Goal: Task Accomplishment & Management: Complete application form

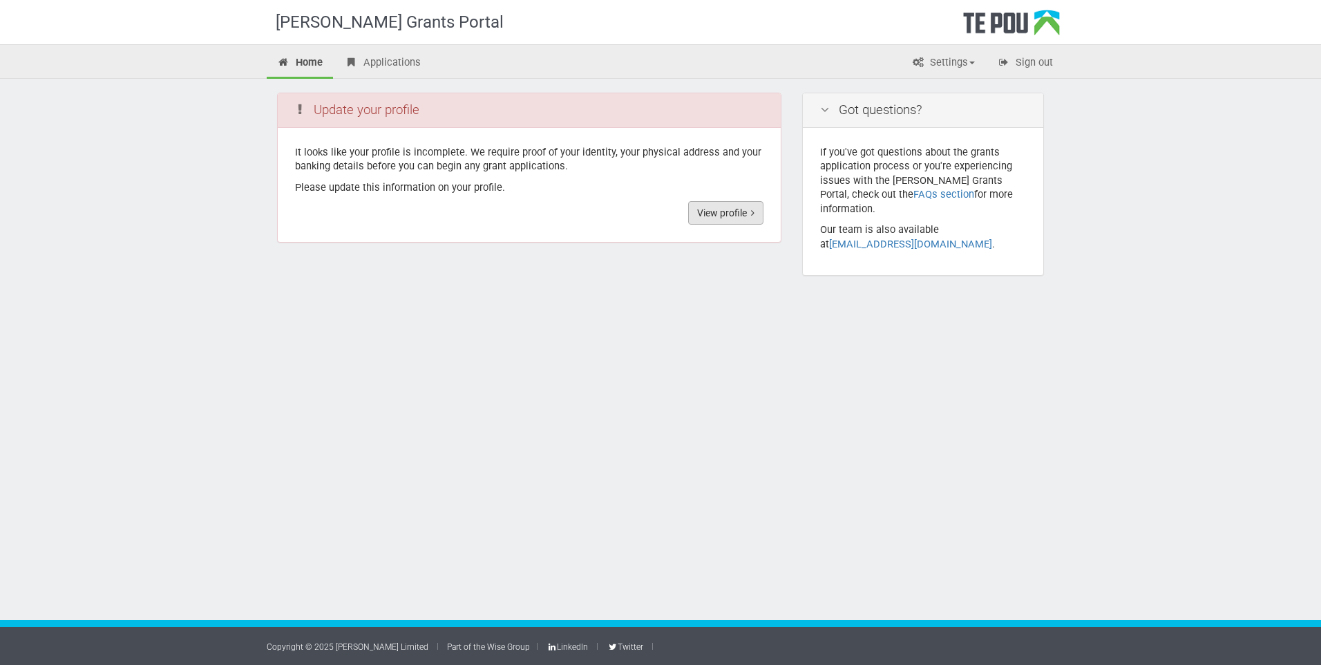
click at [743, 215] on link "View profile" at bounding box center [725, 212] width 75 height 23
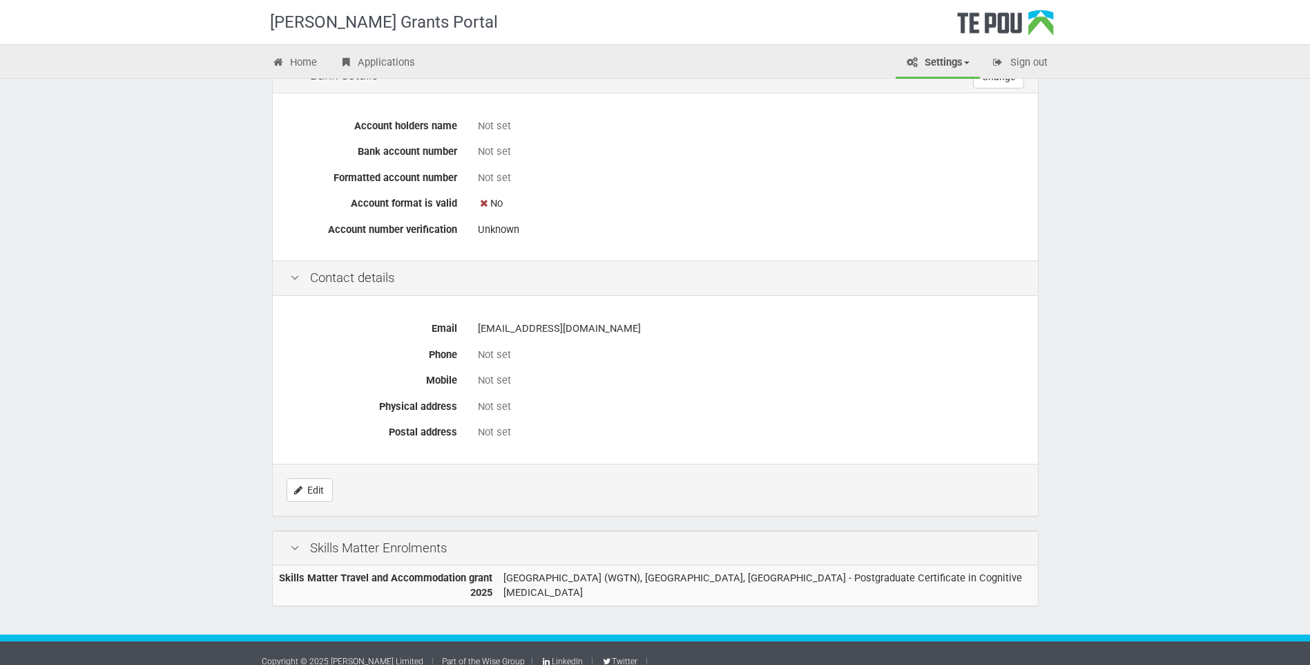
scroll to position [50, 0]
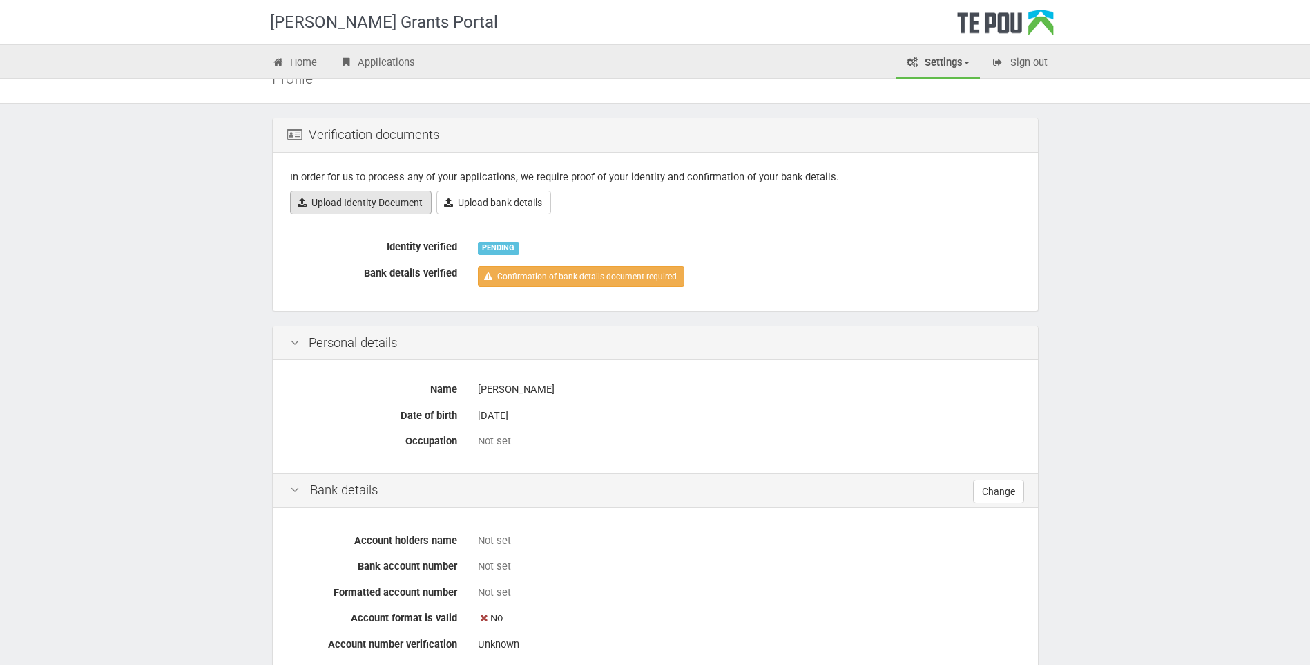
click at [378, 207] on link "Upload Identity Document" at bounding box center [361, 202] width 142 height 23
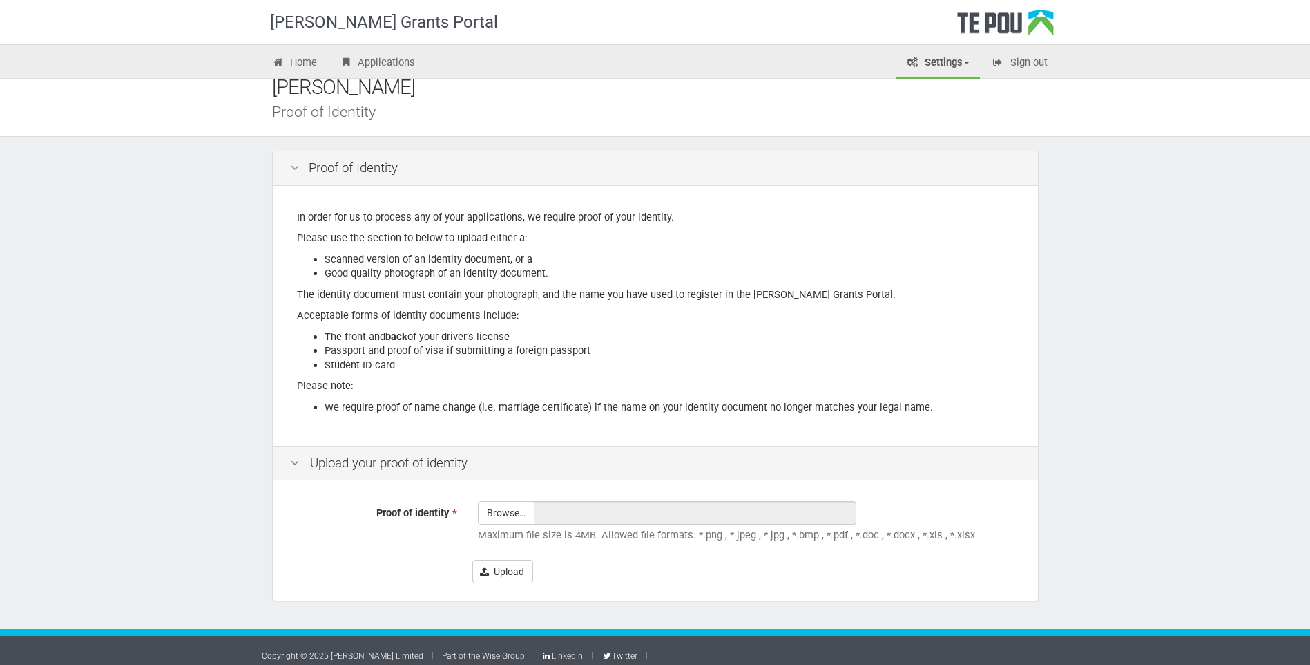
scroll to position [26, 0]
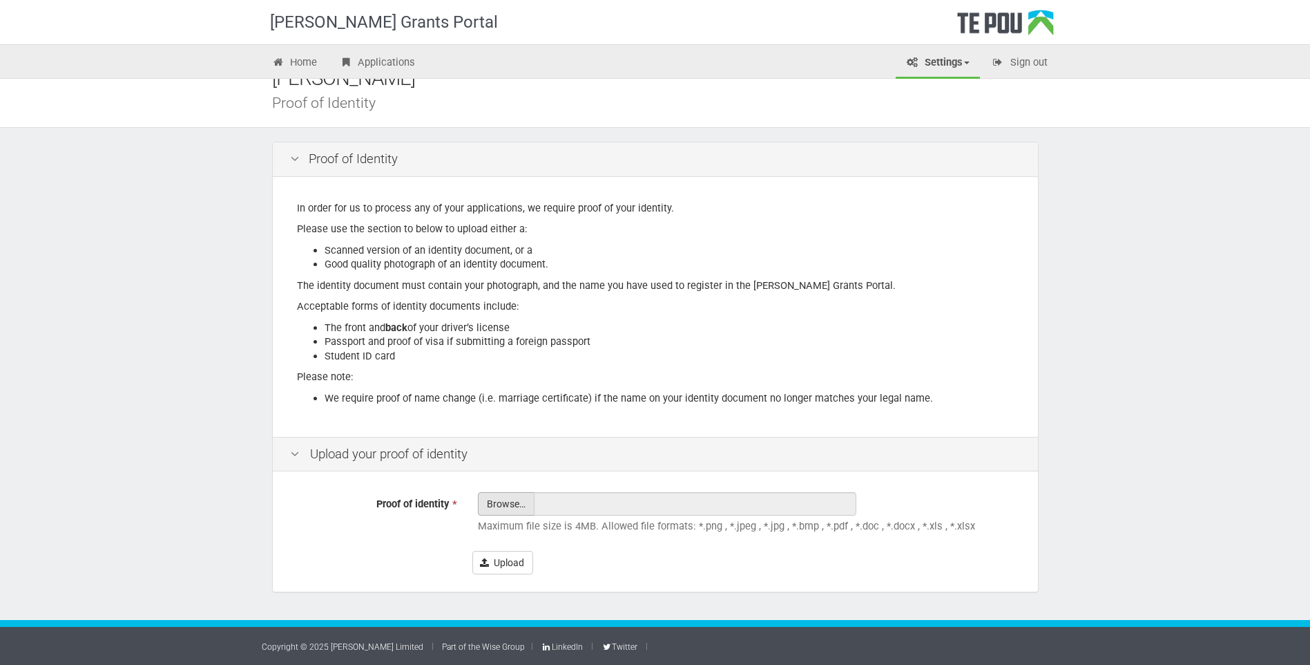
click at [502, 504] on input "Proof of identity *" at bounding box center [506, 542] width 55 height 99
type input "C:\fakepath\Driving licence.docx"
type input "Driving licence.docx"
click at [514, 562] on button "Upload" at bounding box center [503, 562] width 61 height 23
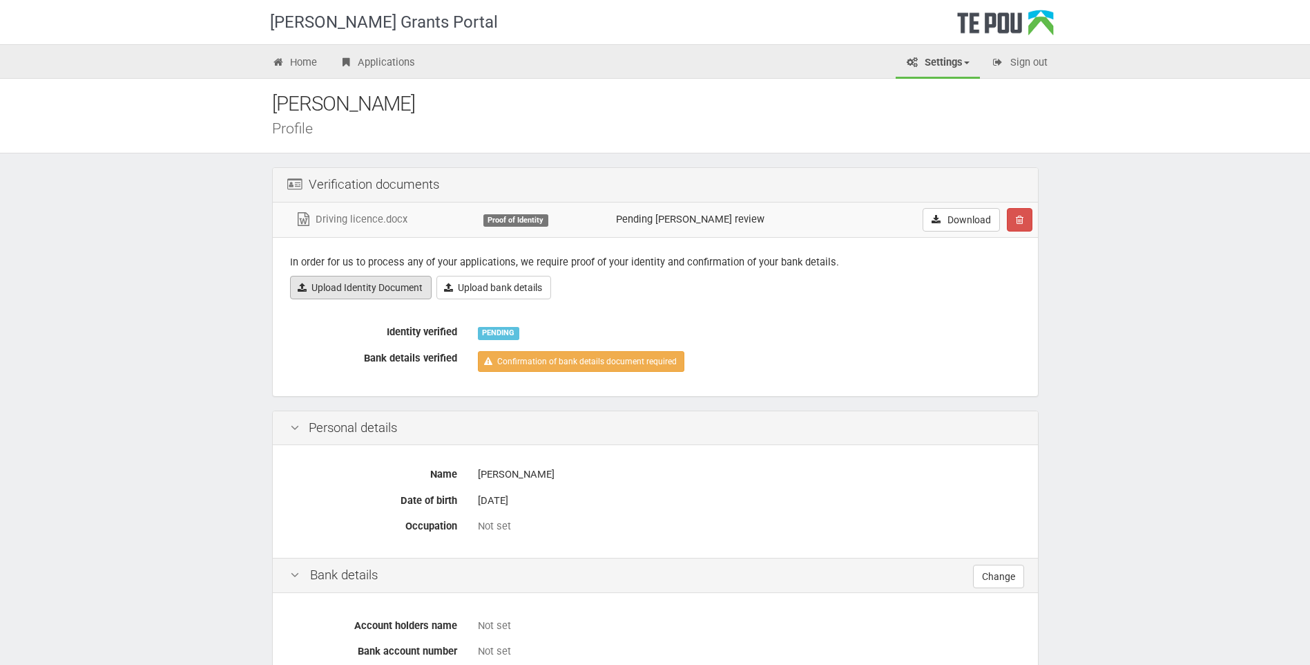
click at [375, 289] on link "Upload Identity Document" at bounding box center [361, 287] width 142 height 23
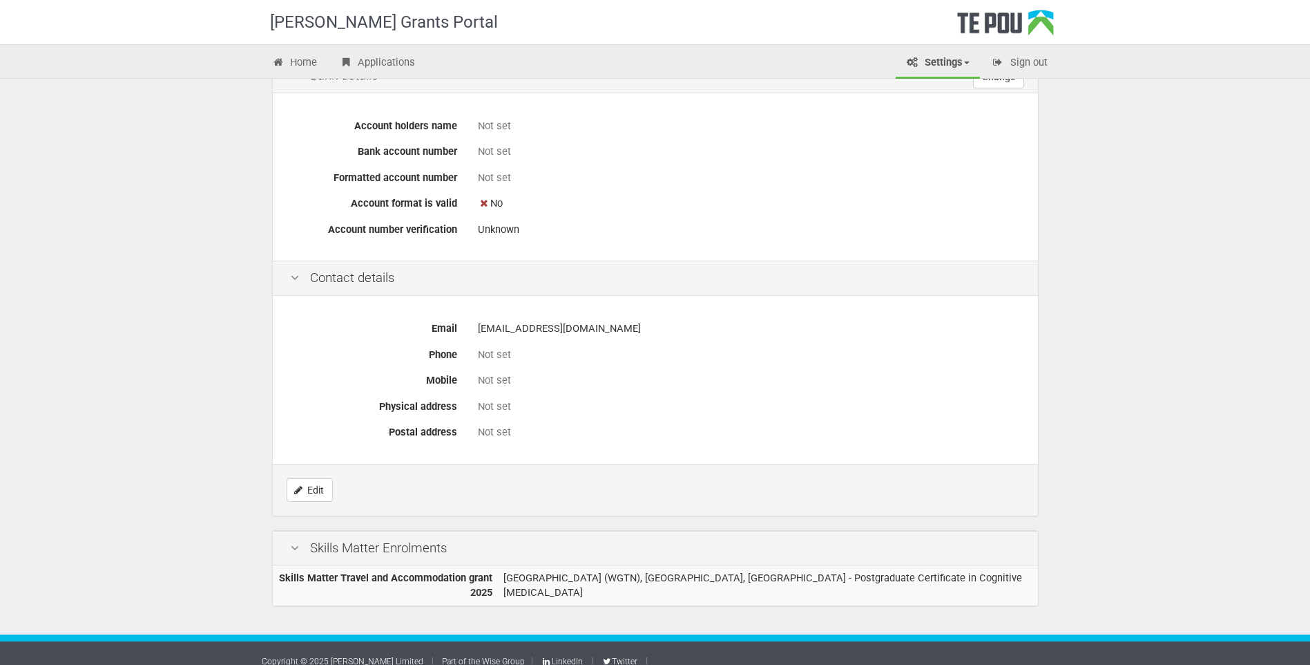
scroll to position [85, 0]
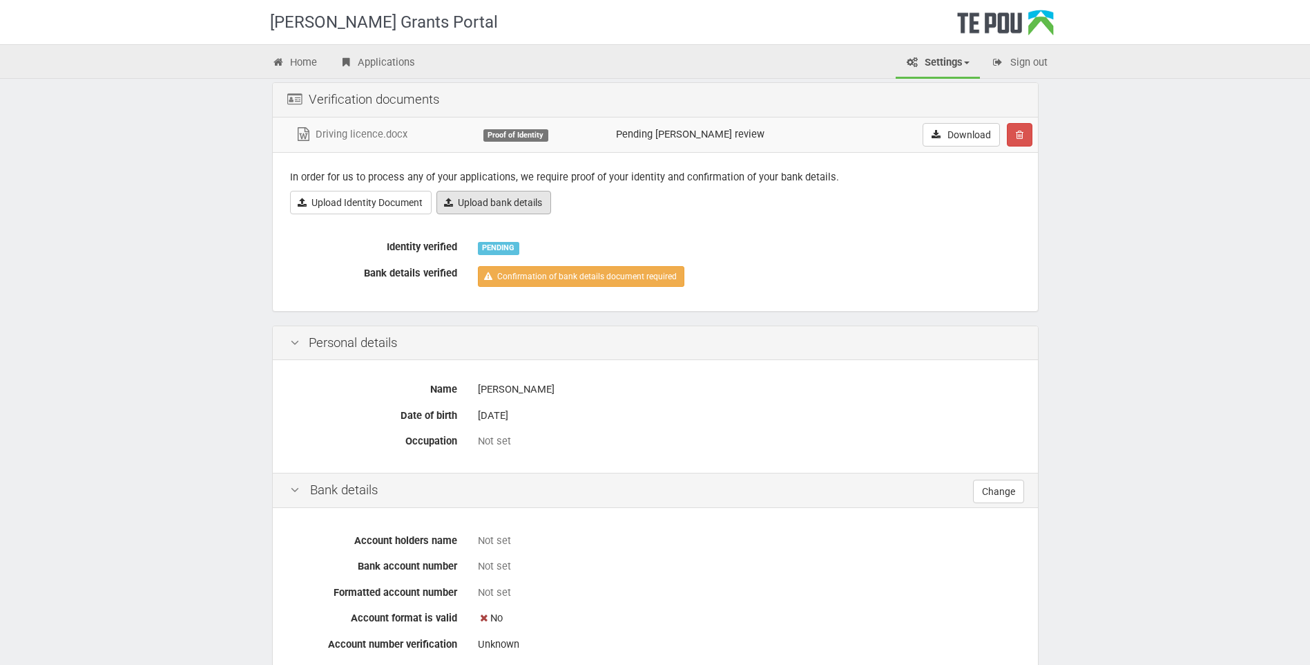
click at [499, 206] on link "Upload bank details" at bounding box center [494, 202] width 115 height 23
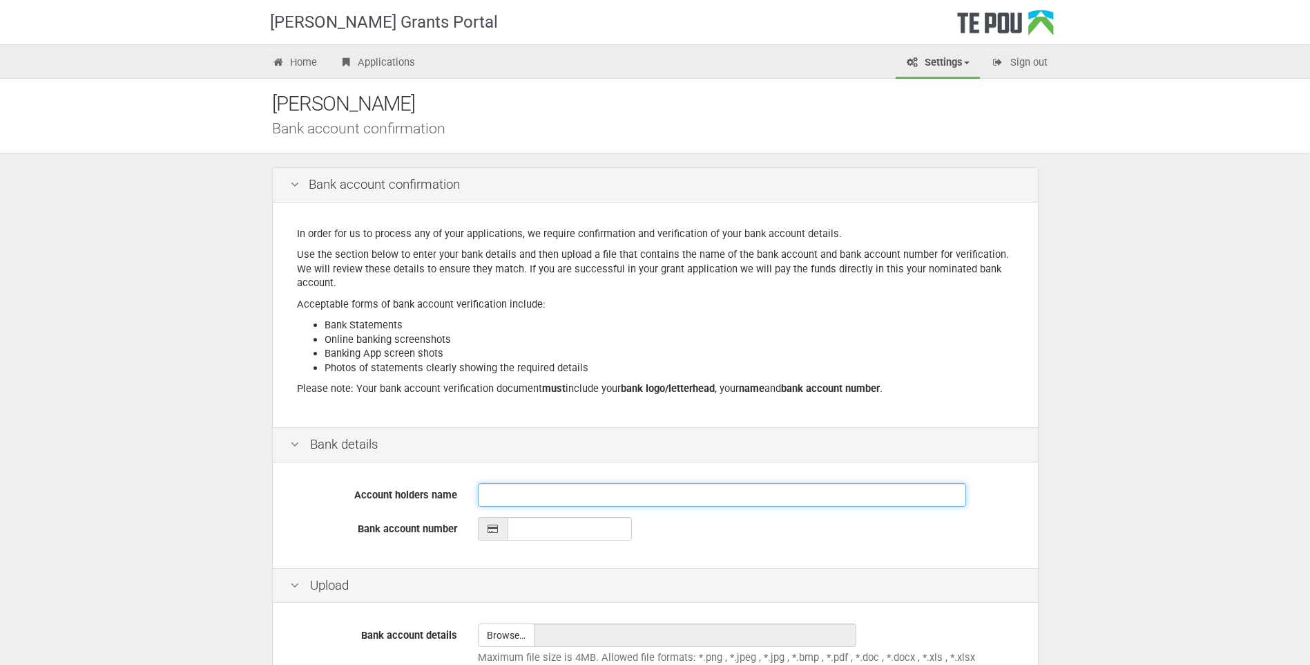
click at [500, 500] on input "Account holders name" at bounding box center [722, 494] width 488 height 23
type input "G Singh and B Kau"
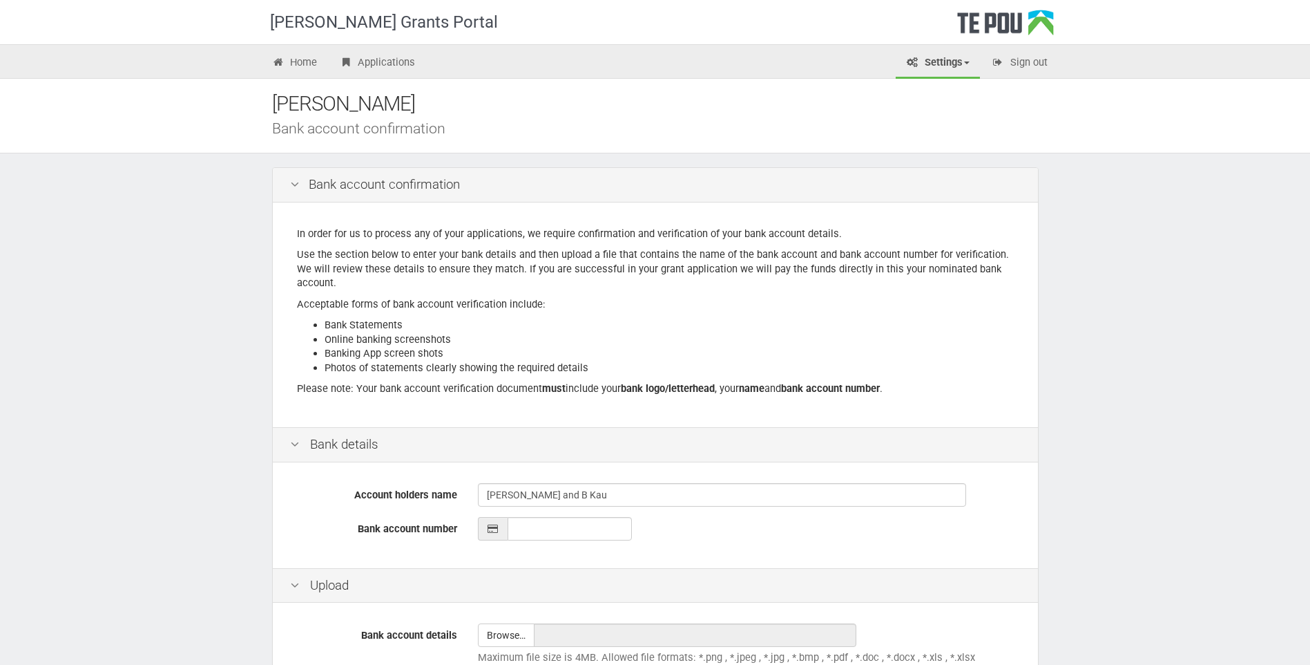
click at [499, 532] on icon at bounding box center [493, 529] width 12 height 10
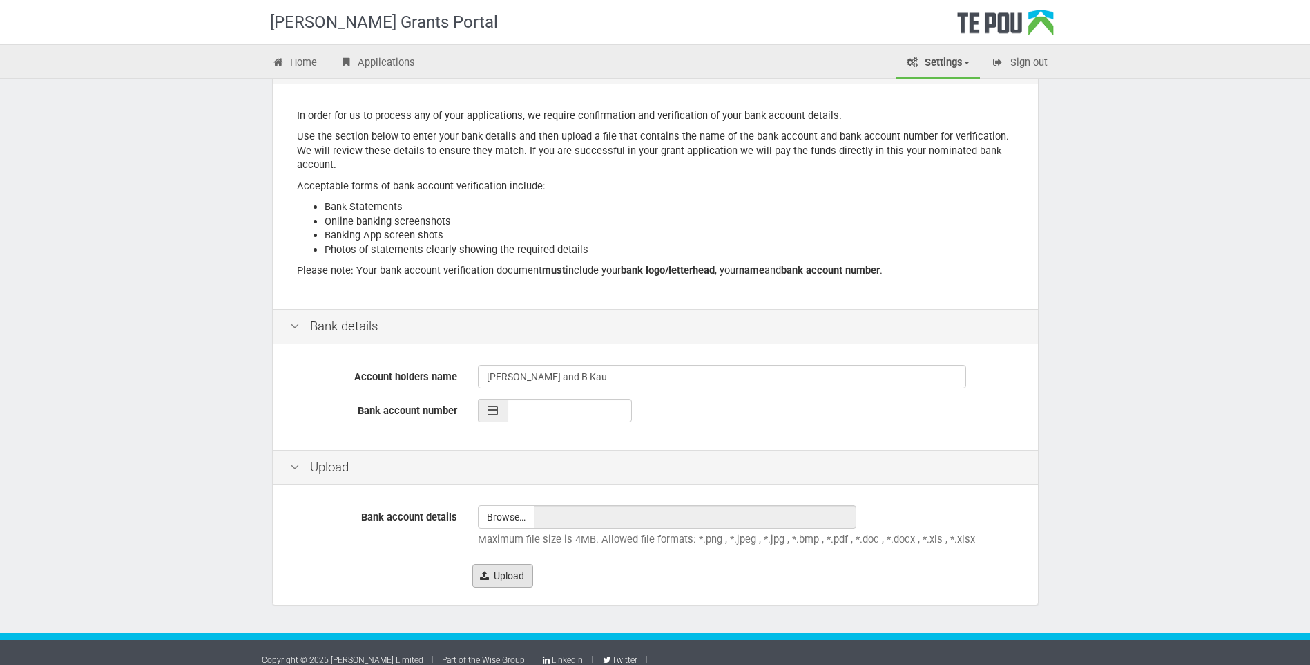
scroll to position [131, 0]
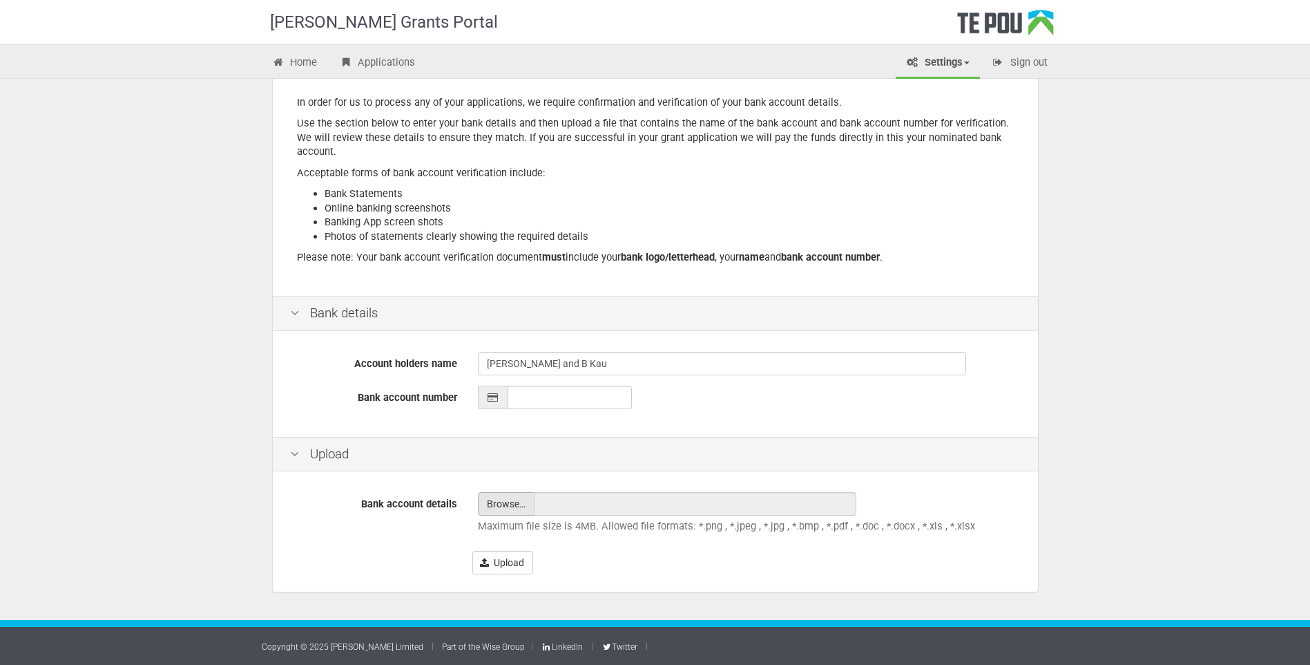
click at [518, 500] on input "file" at bounding box center [506, 504] width 55 height 22
type input "C:\fakepath\bank.pdf"
type input "bank.pdf"
click at [506, 554] on button "Upload" at bounding box center [503, 562] width 61 height 23
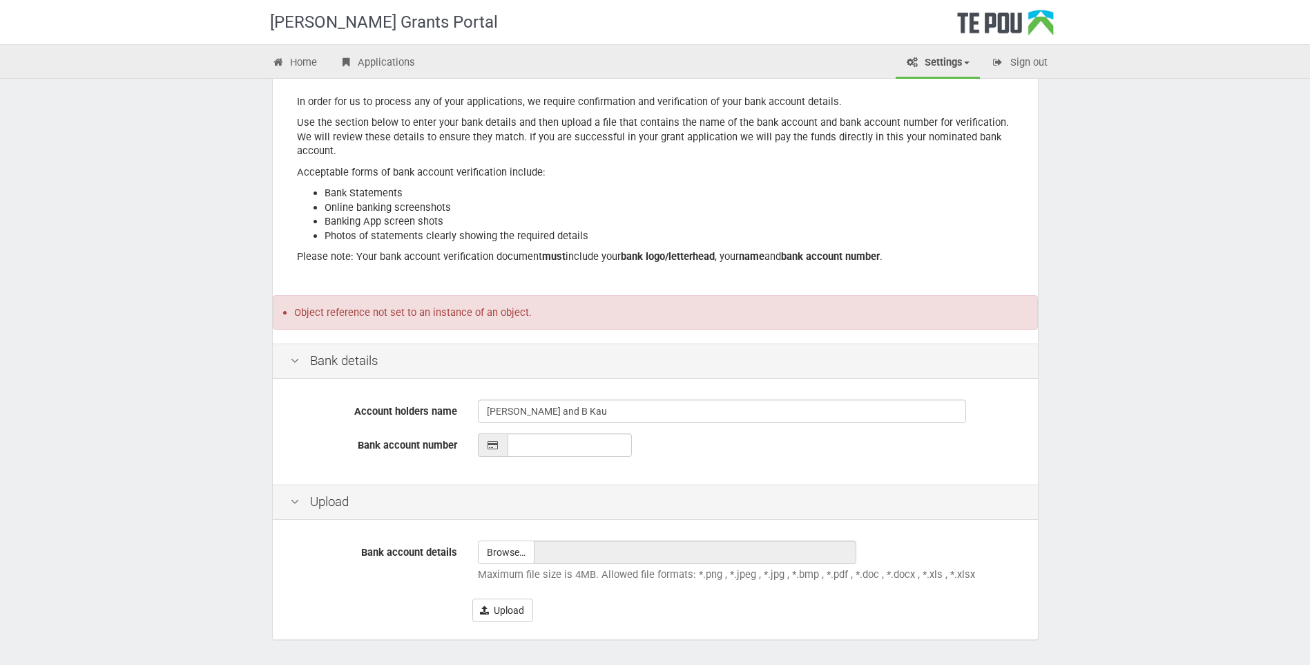
scroll to position [180, 0]
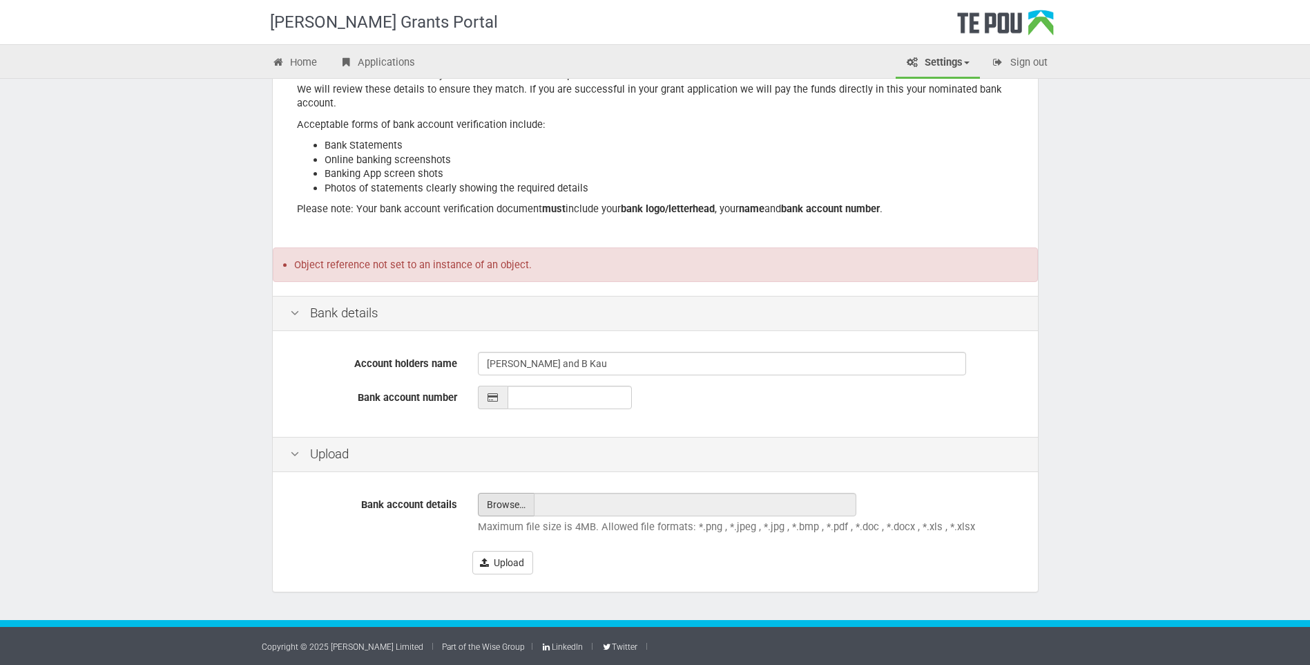
click at [520, 512] on input "file" at bounding box center [506, 504] width 55 height 22
type input "C:\fakepath\bank.pdf"
type input "bank.pdf"
click at [502, 565] on button "Upload" at bounding box center [503, 562] width 61 height 23
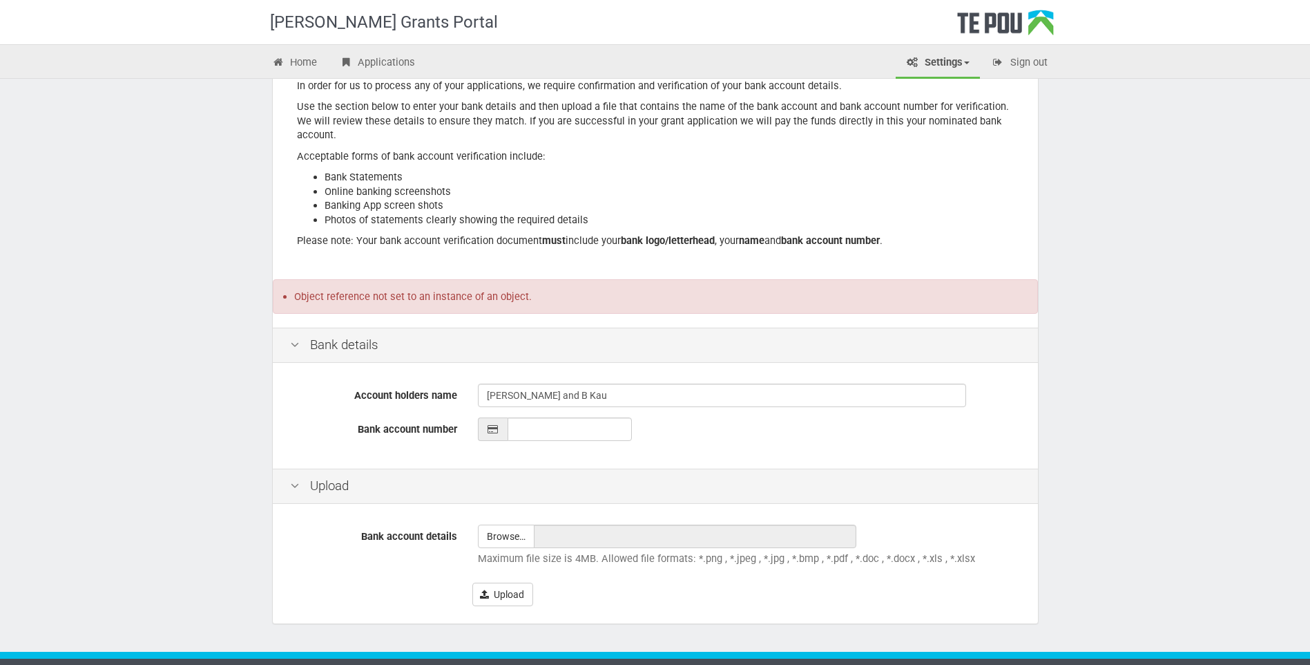
scroll to position [180, 0]
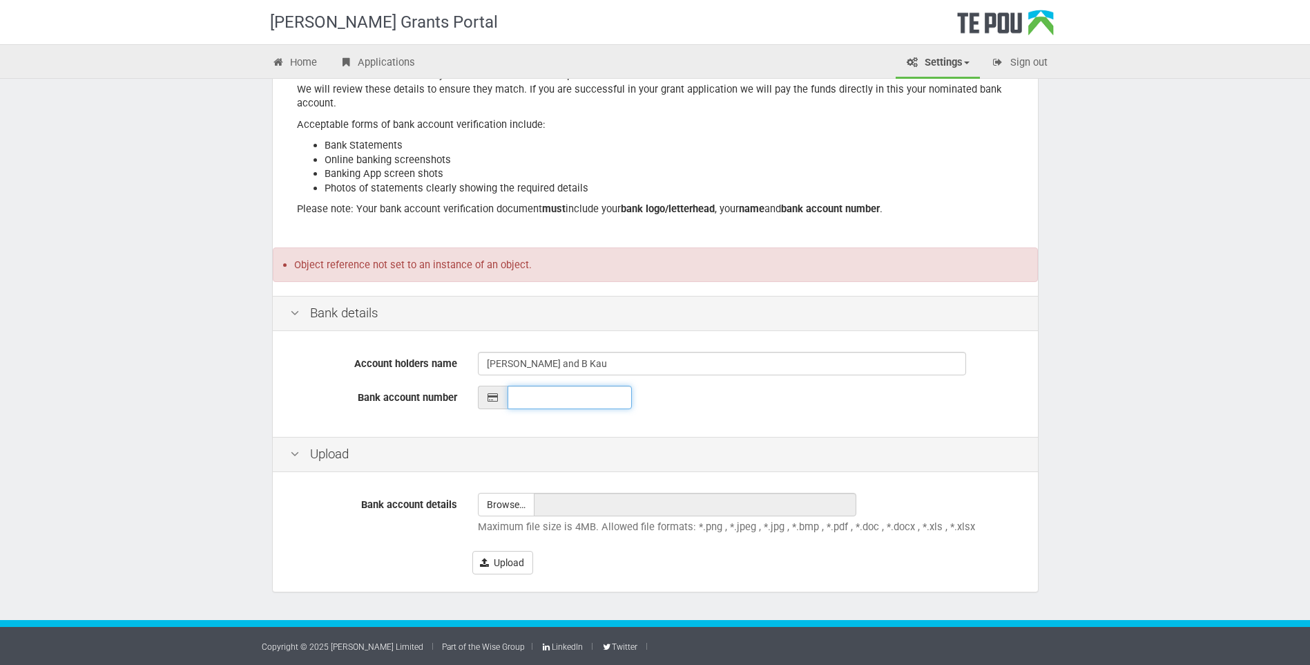
type input "__-____-_______-___"
click at [520, 397] on input "__-____-_______-___" at bounding box center [570, 396] width 124 height 23
type input "__-____-_______-___"
click at [513, 506] on input "file" at bounding box center [506, 504] width 55 height 22
type input "C:\fakepath\bank account.docx"
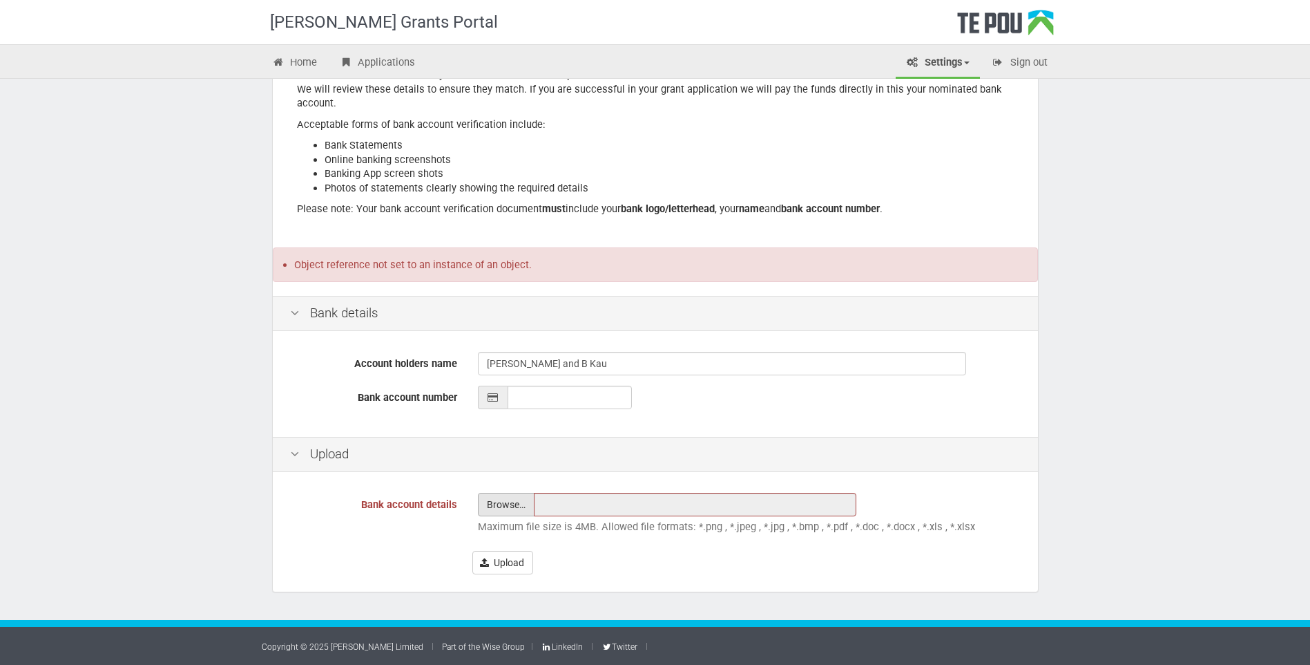
type input "bank account.docx"
click at [504, 562] on button "Upload" at bounding box center [503, 562] width 61 height 23
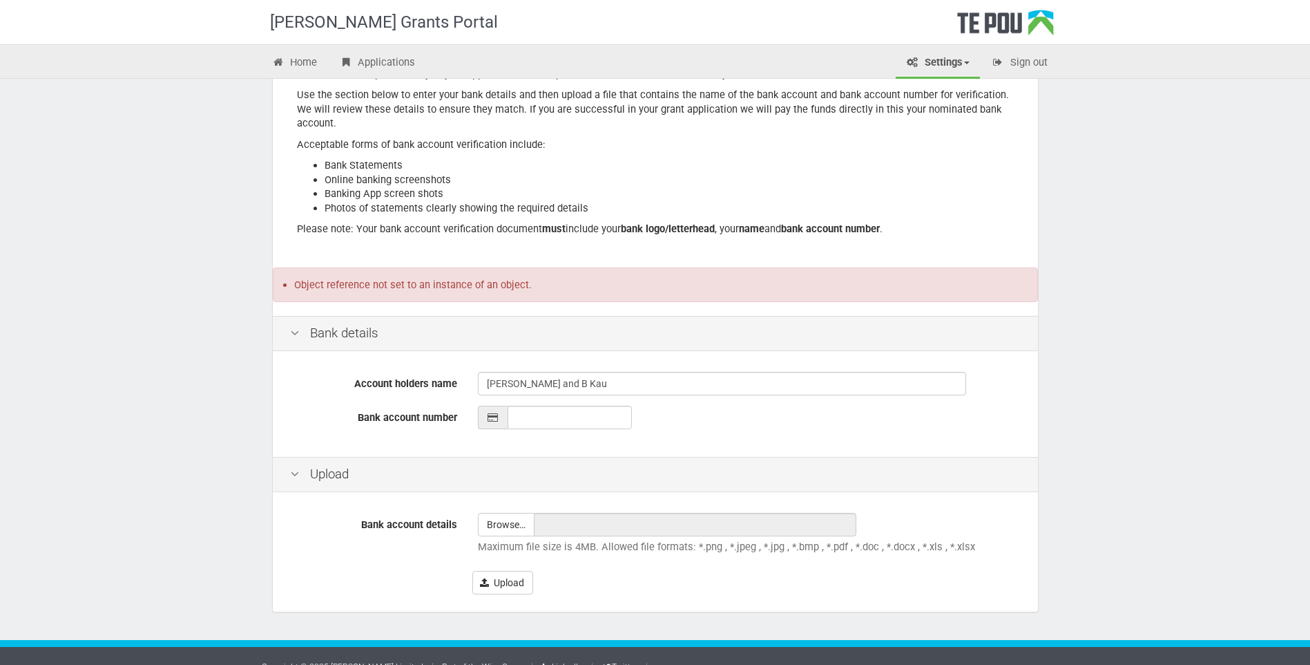
scroll to position [180, 0]
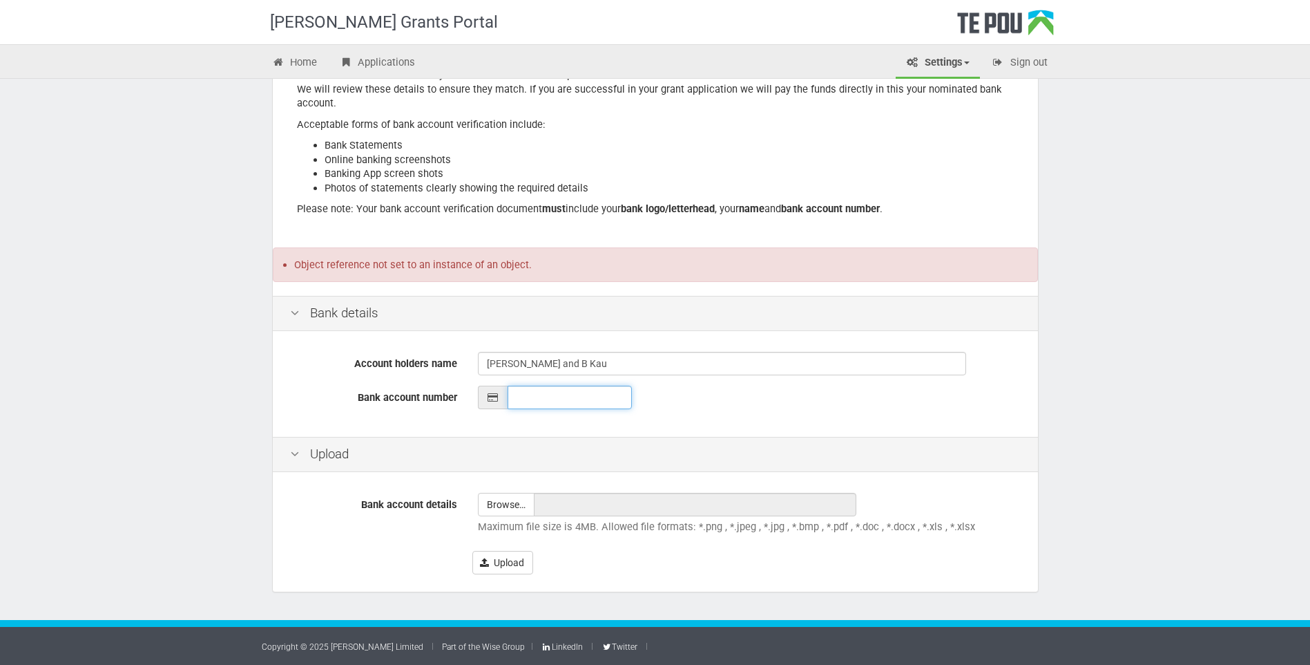
type input "__-____-_______-___"
click at [520, 394] on input "__-____-_______-___" at bounding box center [570, 396] width 124 height 23
type input "__-____-_______-___"
click at [520, 398] on input "__-____-_______-___" at bounding box center [570, 396] width 124 height 23
click at [535, 397] on input "__-____-_______-___" at bounding box center [570, 396] width 124 height 23
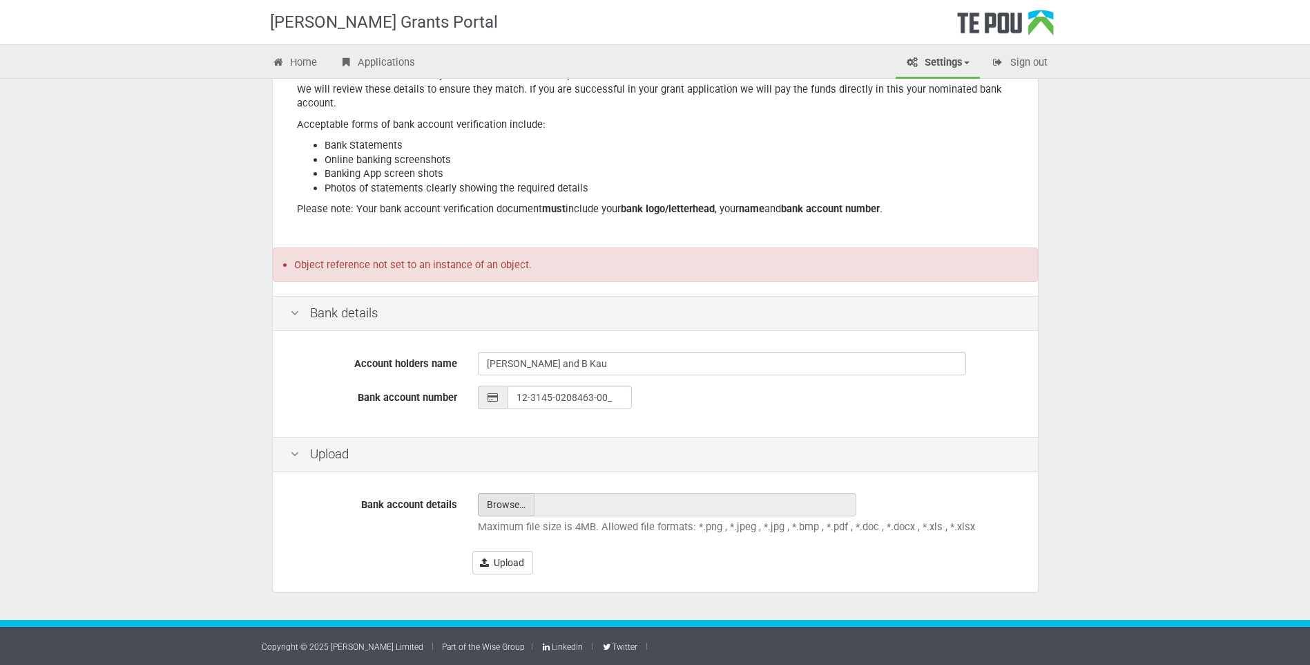
type input "12-3145-0208463-00"
click at [515, 507] on input "file" at bounding box center [506, 504] width 55 height 22
type input "C:\fakepath\bank account.docx"
type input "bank account.docx"
click at [521, 566] on button "Upload" at bounding box center [503, 562] width 61 height 23
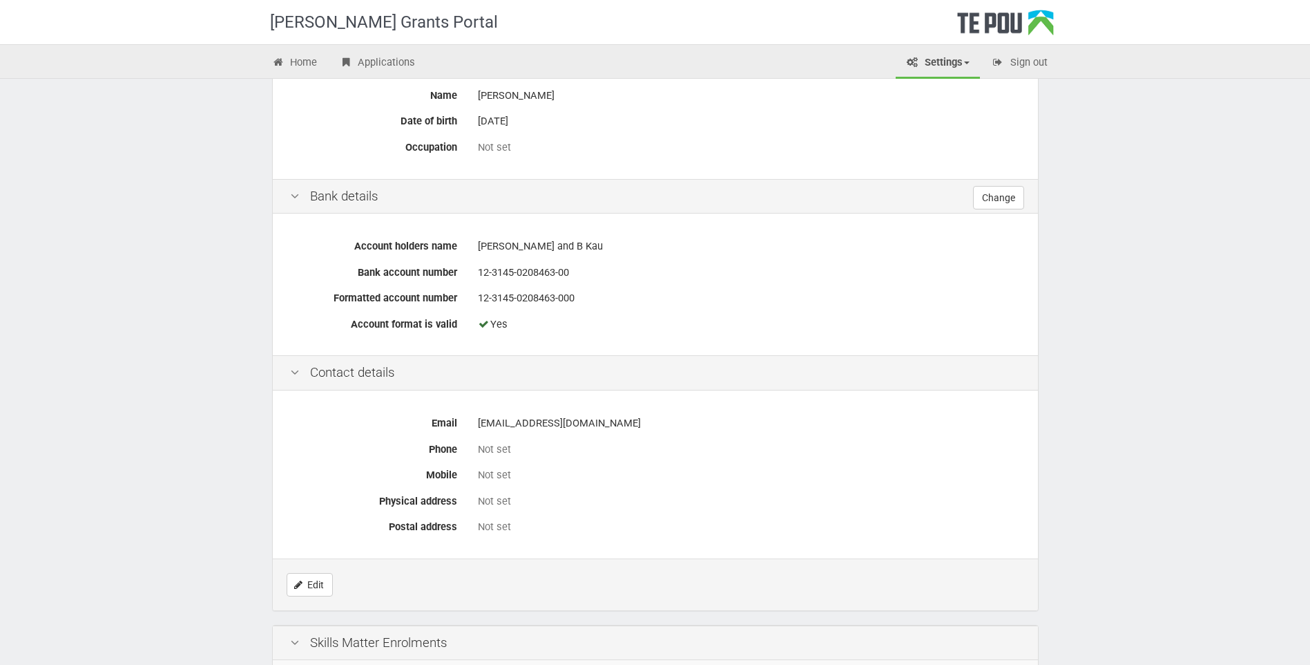
scroll to position [414, 0]
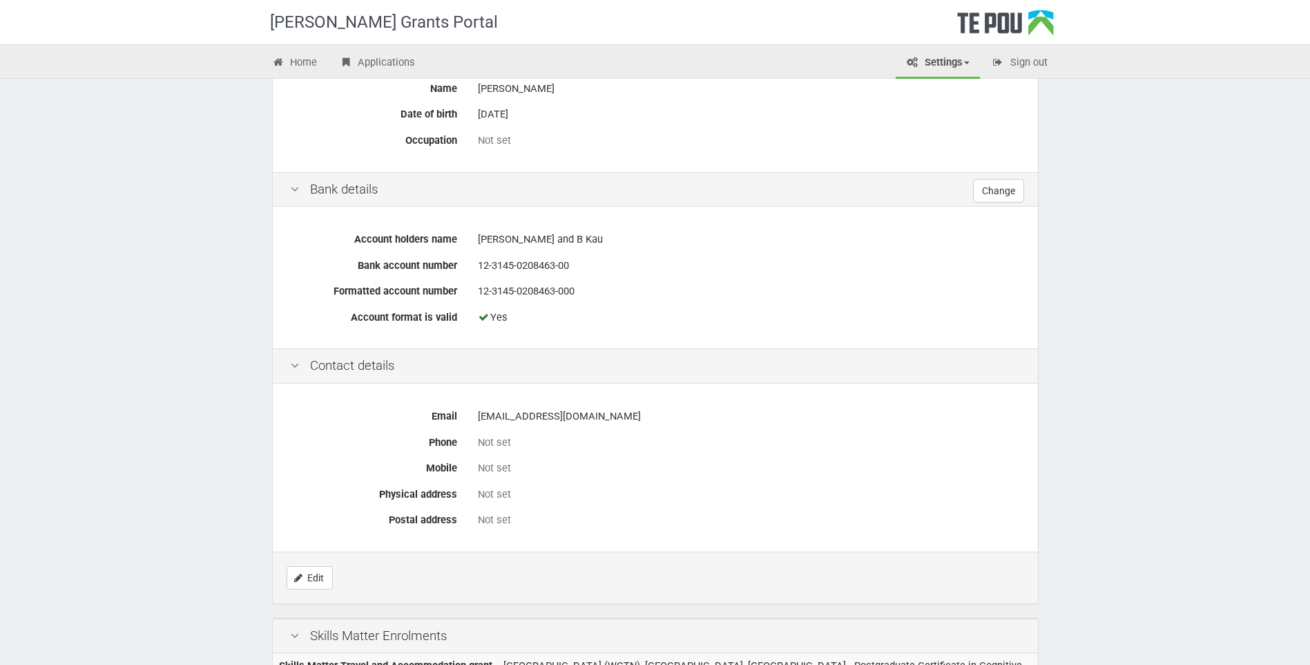
click at [448, 445] on label "Phone" at bounding box center [374, 439] width 188 height 19
click at [316, 580] on link "Edit" at bounding box center [310, 577] width 46 height 23
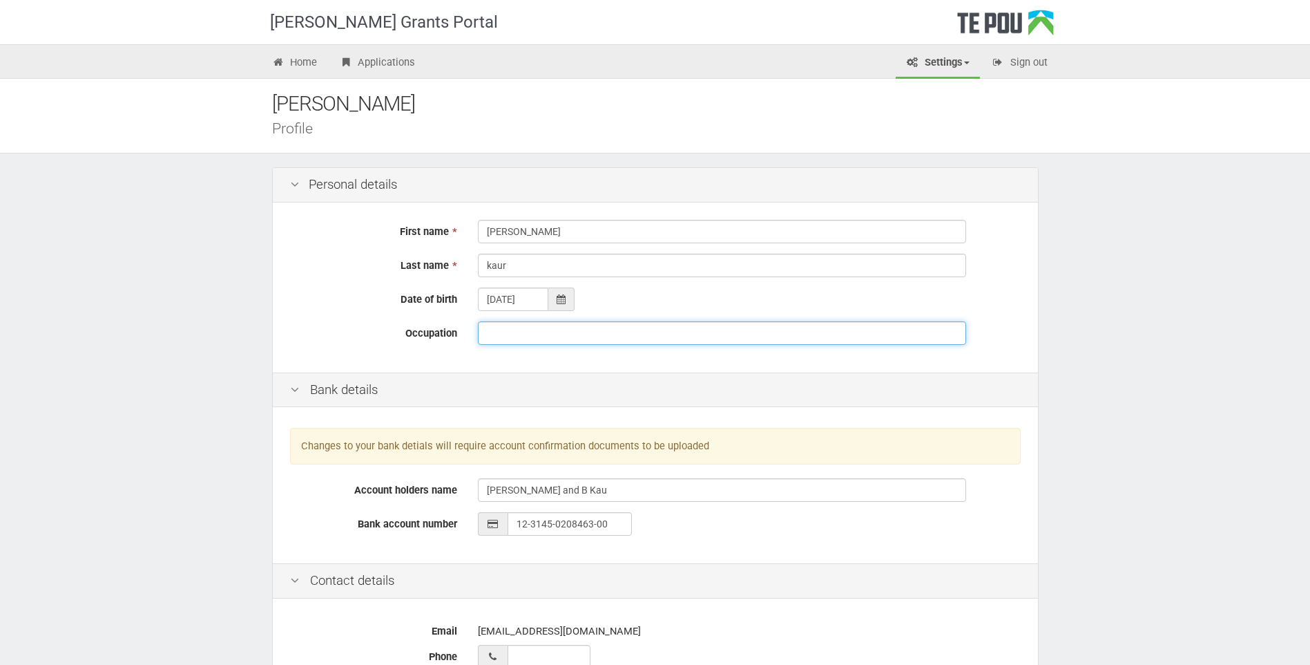
click at [549, 343] on input "Occupation" at bounding box center [722, 332] width 488 height 23
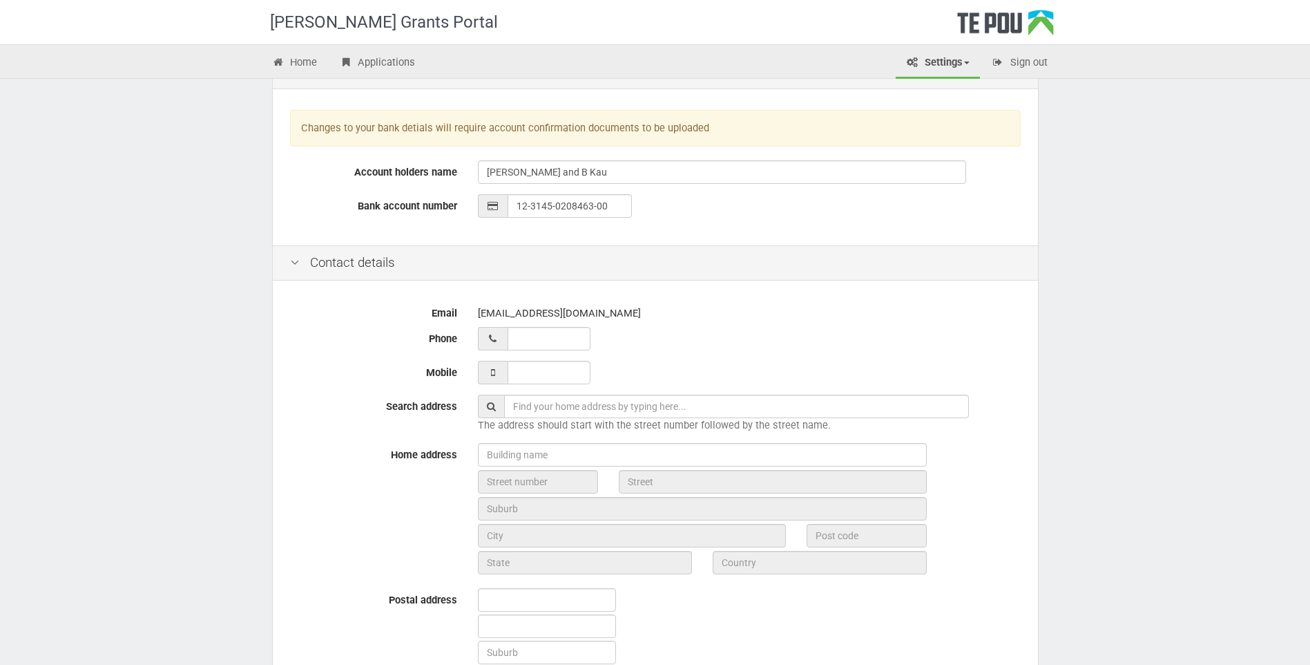
scroll to position [345, 0]
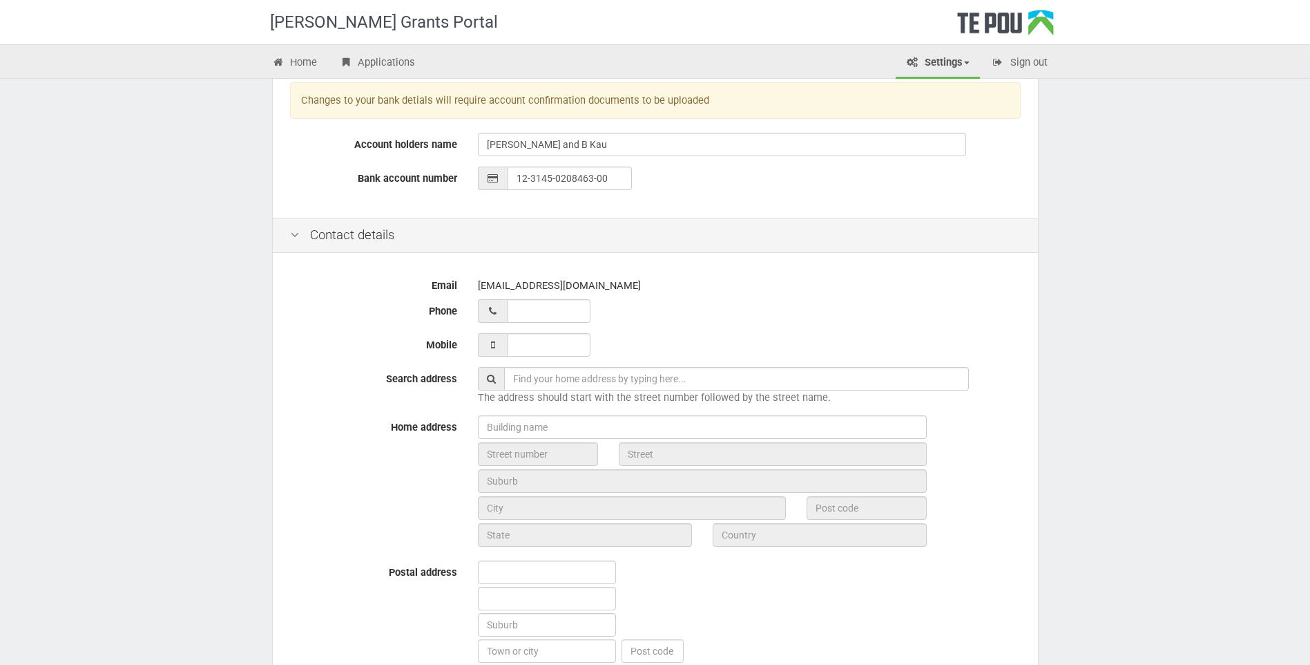
type input "Clinical Social WOrker"
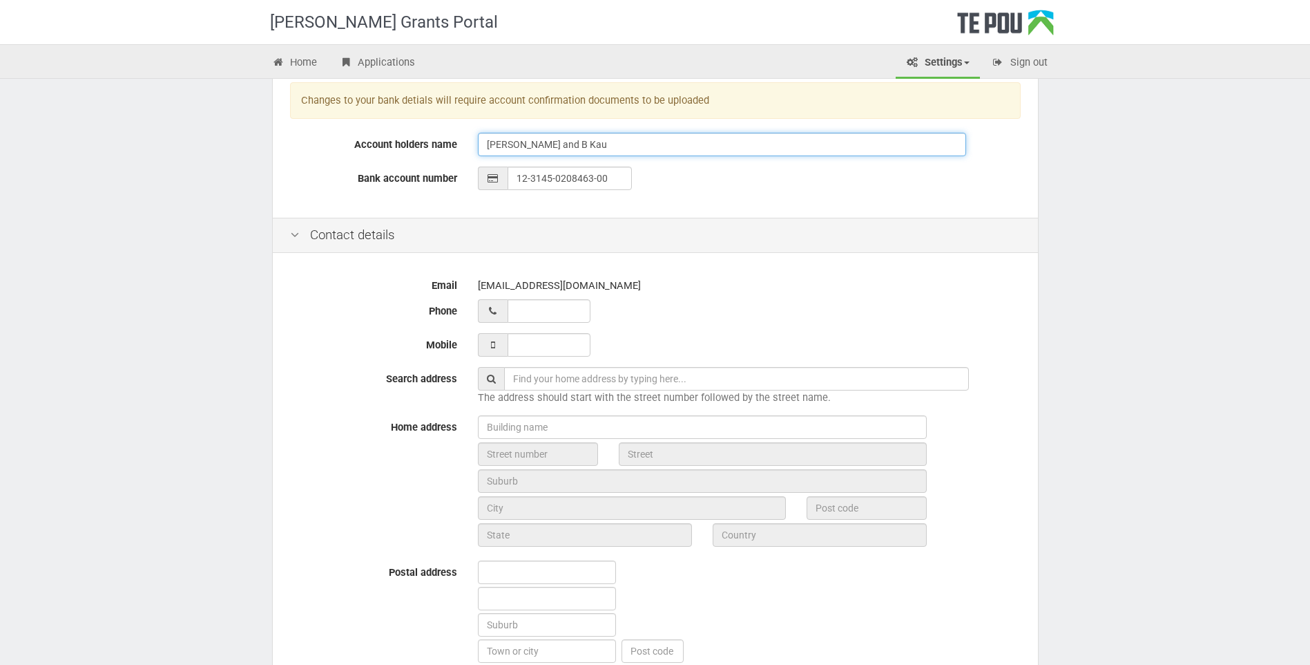
click at [565, 143] on input "[PERSON_NAME] and B Kau" at bounding box center [722, 144] width 488 height 23
type input "[PERSON_NAME] and B [PERSON_NAME]"
click at [564, 286] on div "[EMAIL_ADDRESS][DOMAIN_NAME]" at bounding box center [749, 286] width 543 height 24
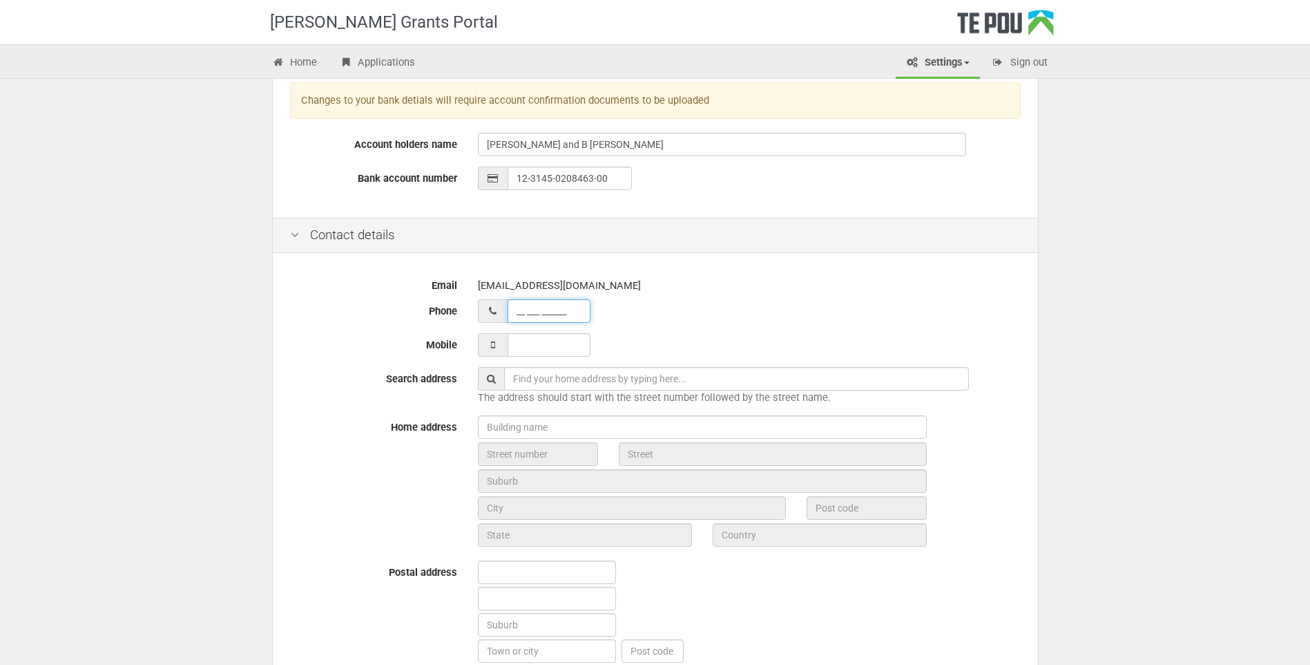
click at [544, 315] on input "__ ___ ______" at bounding box center [549, 310] width 83 height 23
type input "02 106 15707"
click at [530, 348] on input "___ ___ _____" at bounding box center [549, 344] width 83 height 23
type input "021 061 5707"
click at [551, 381] on input "text" at bounding box center [736, 378] width 465 height 23
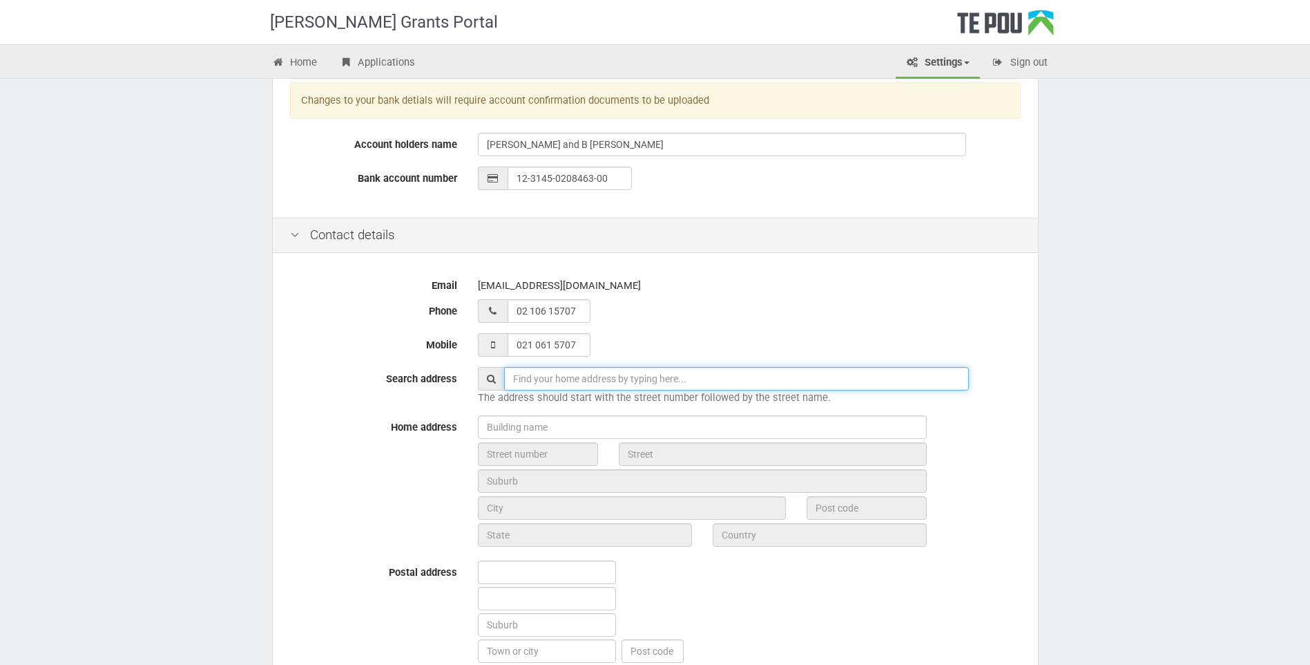
click at [785, 382] on input "text" at bounding box center [736, 378] width 465 height 23
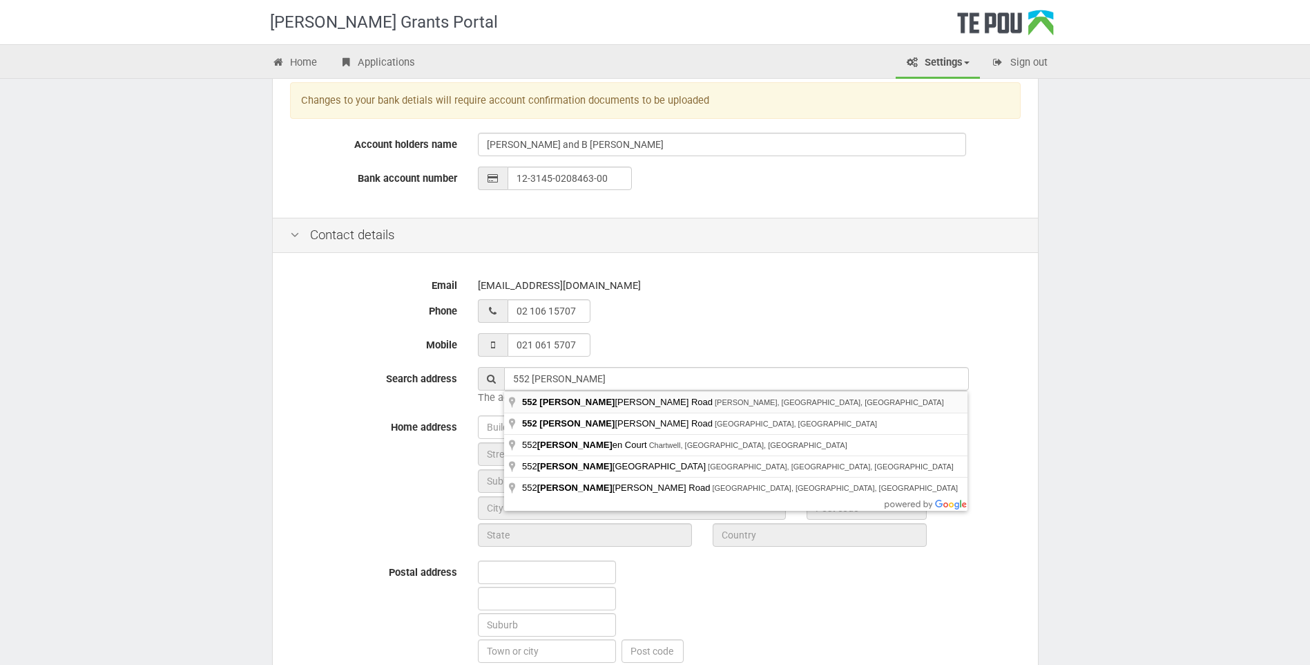
type input "[STREET_ADDRESS]"
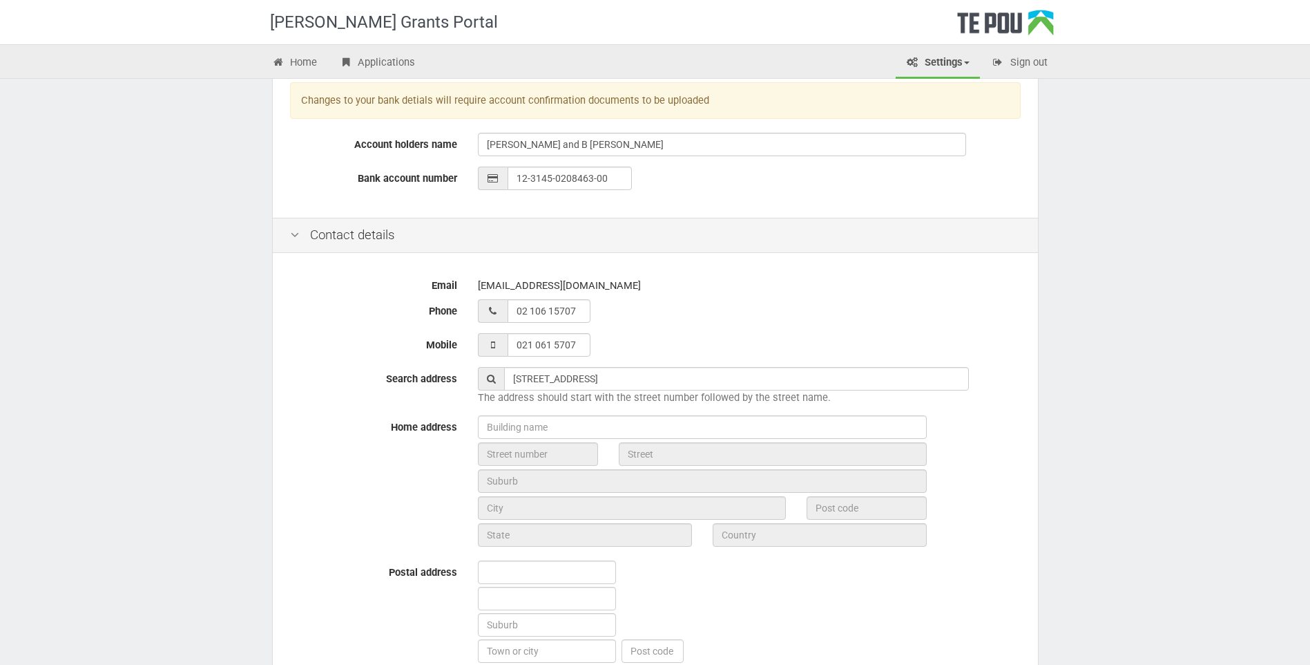
type input "552"
type input "[GEOGRAPHIC_DATA]"
type input "Hastings"
type input "4120"
type input "[GEOGRAPHIC_DATA]"
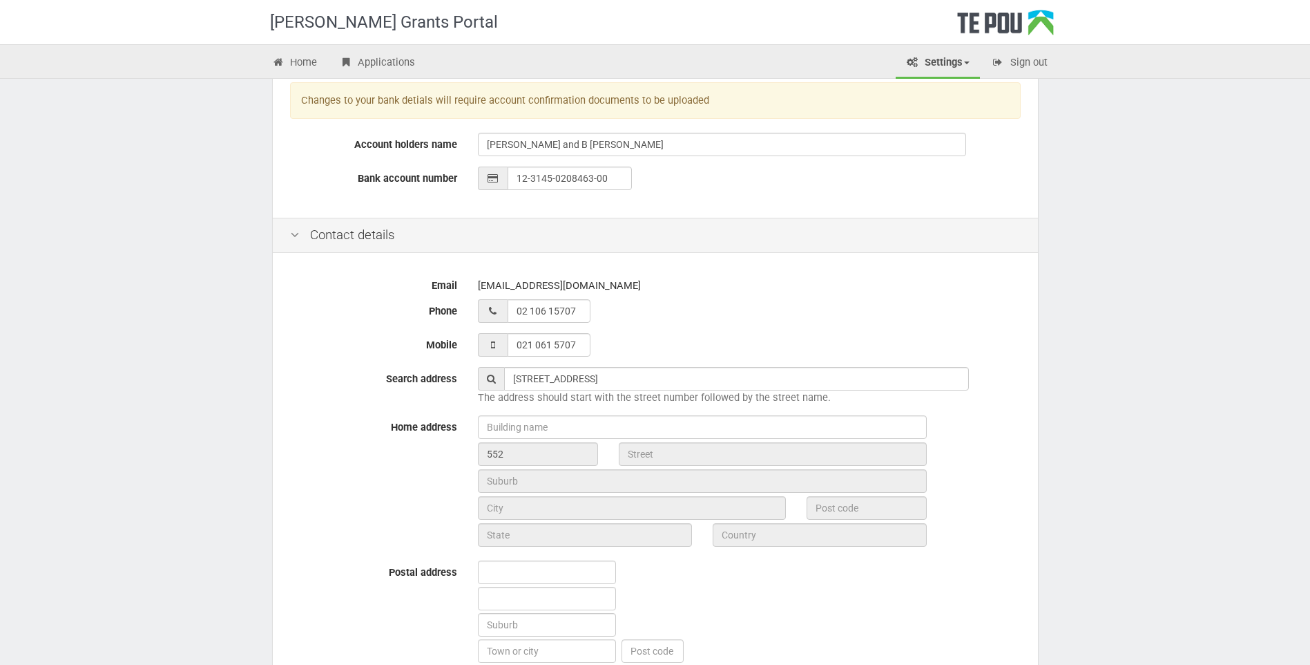
type input "[GEOGRAPHIC_DATA]"
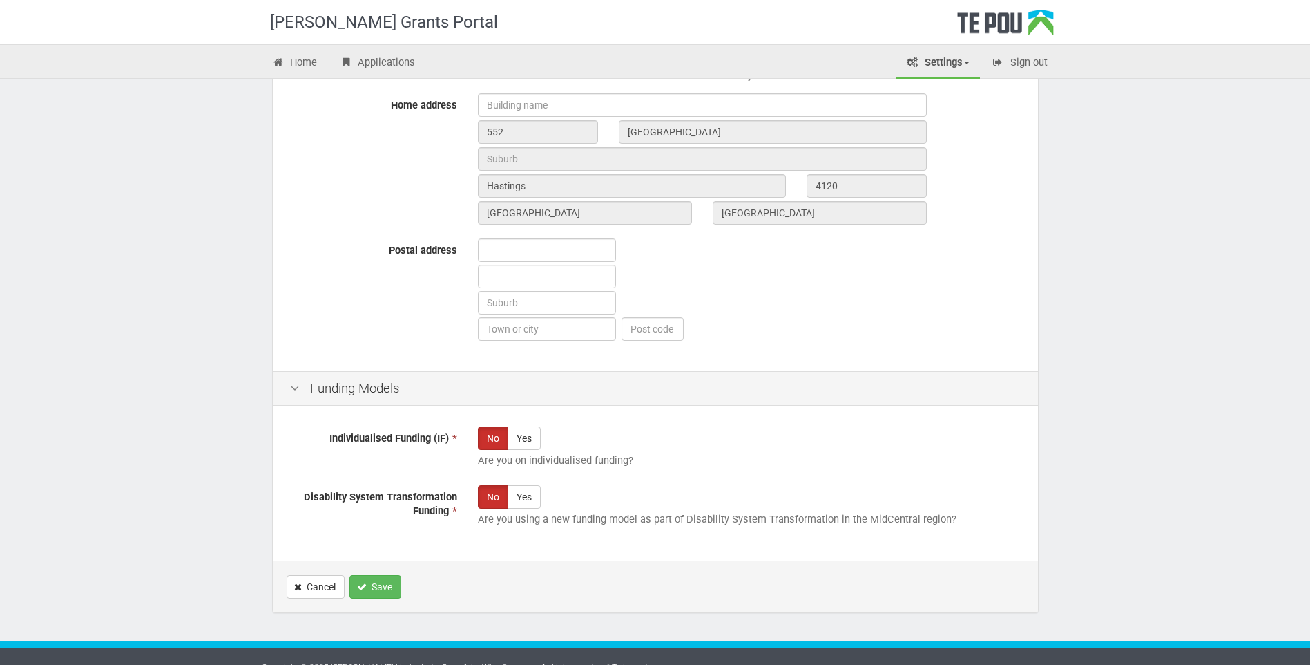
scroll to position [688, 0]
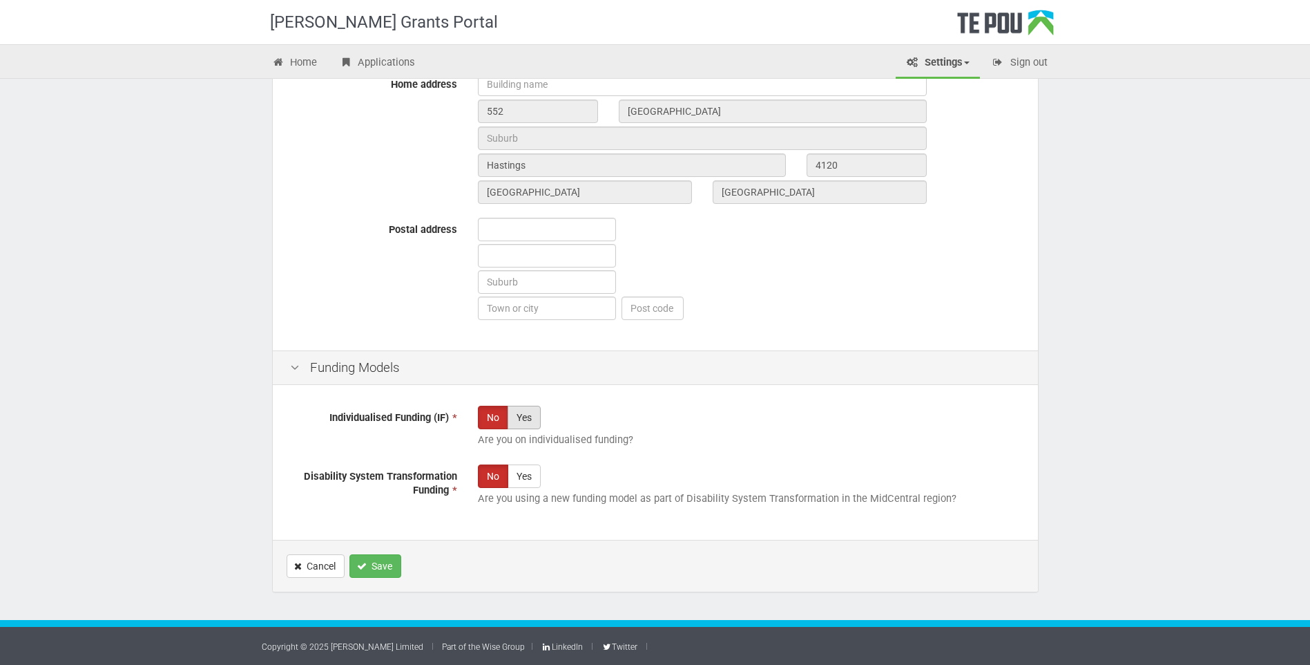
click at [520, 423] on label "Yes" at bounding box center [524, 417] width 33 height 23
radio input "true"
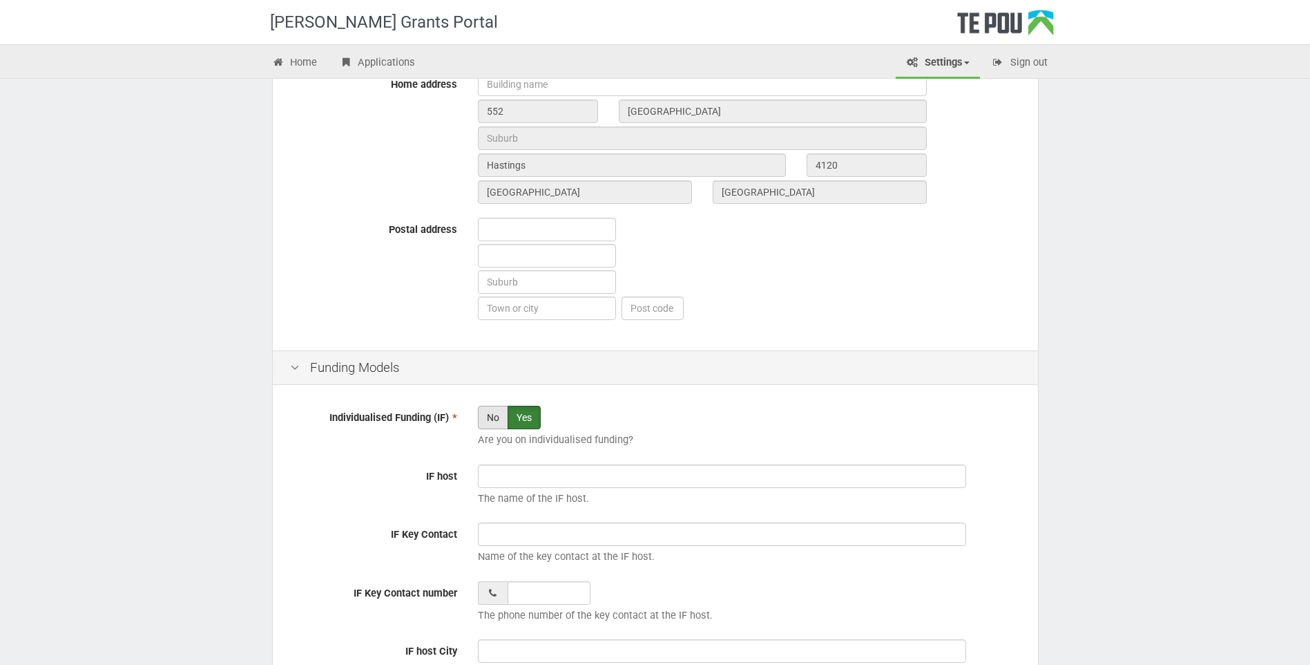
click at [486, 421] on label "No" at bounding box center [493, 417] width 30 height 23
radio input "true"
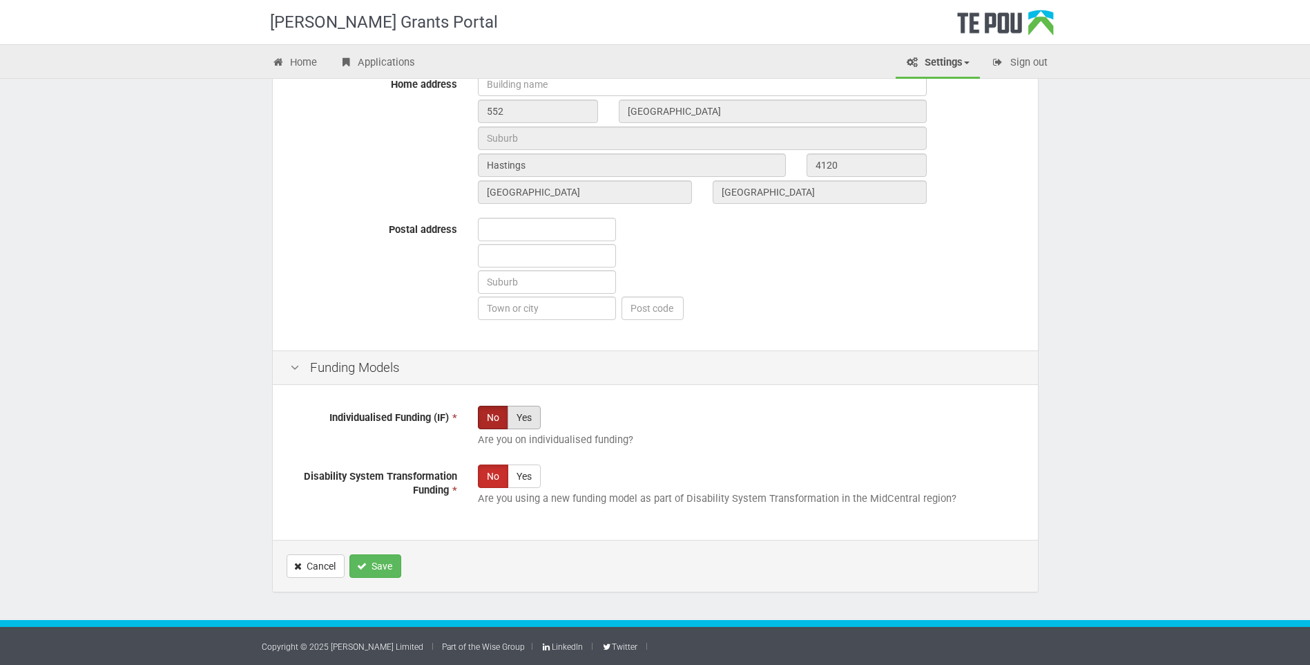
click at [523, 422] on label "Yes" at bounding box center [524, 417] width 33 height 23
radio input "true"
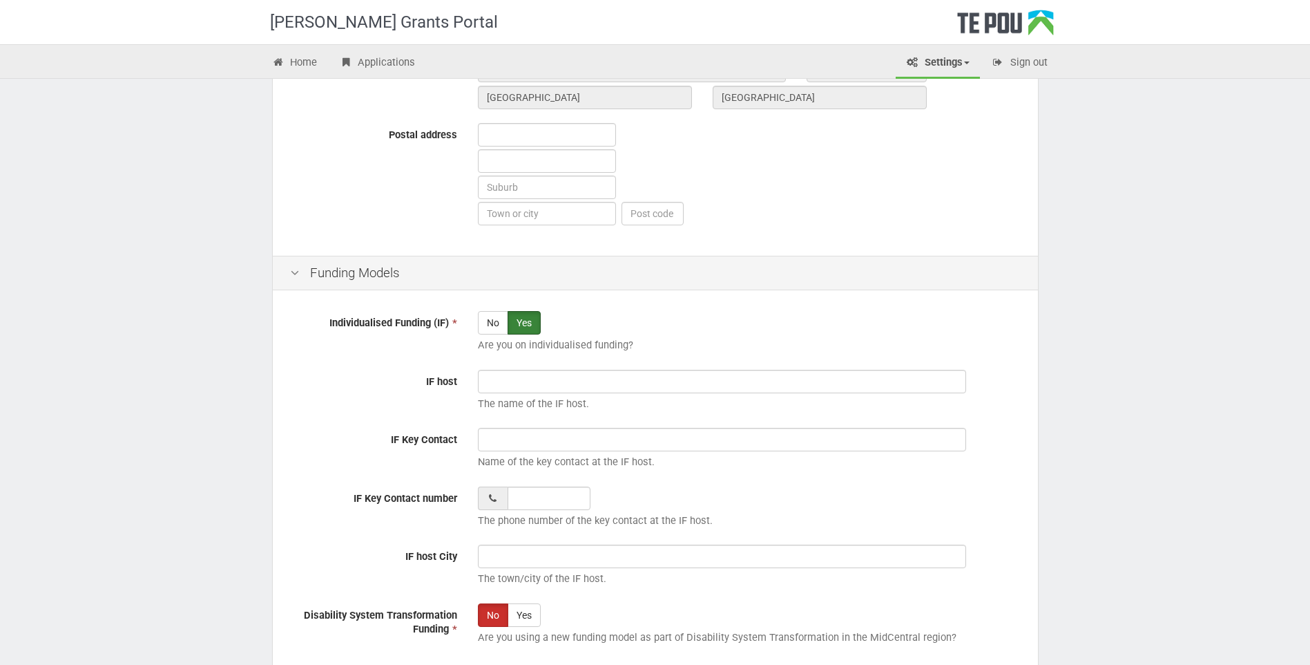
scroll to position [826, 0]
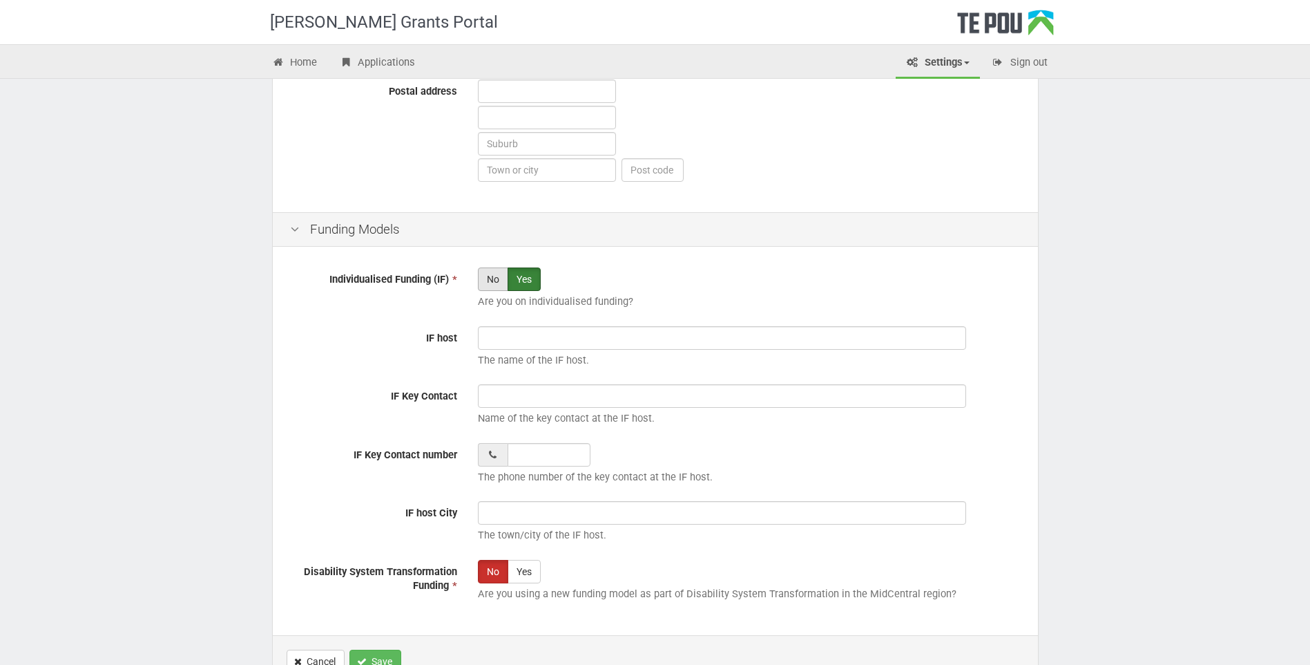
click at [500, 284] on label "No" at bounding box center [493, 278] width 30 height 23
radio input "true"
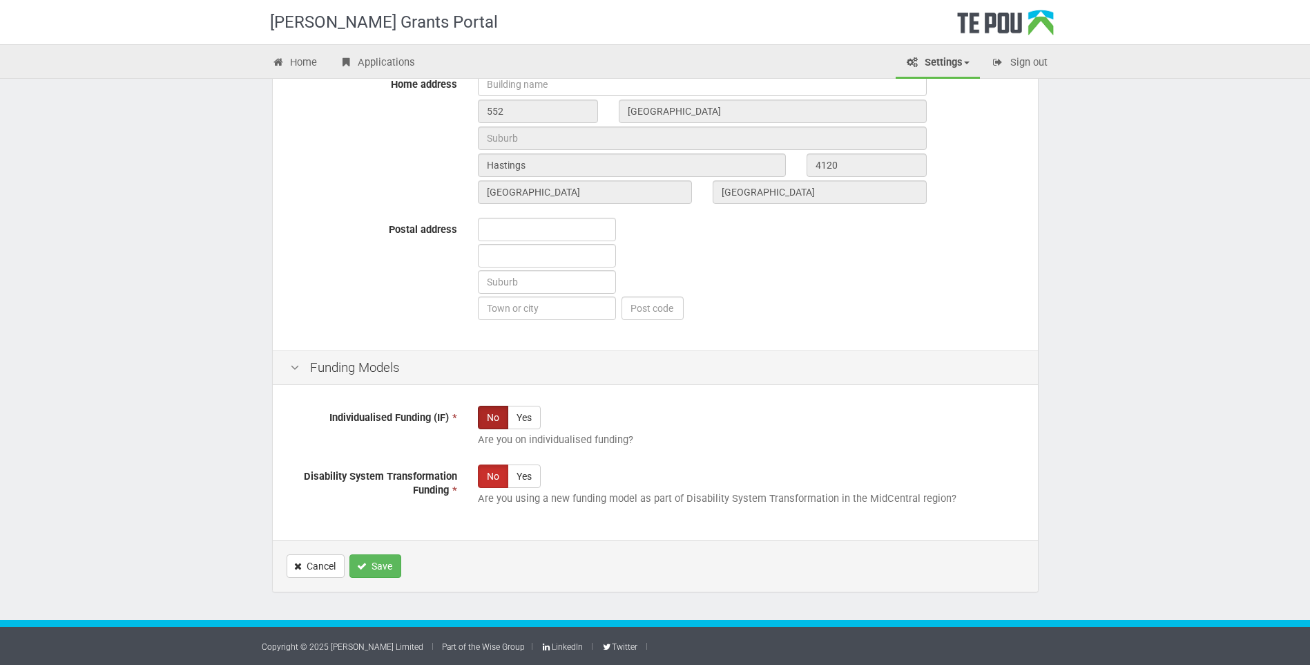
scroll to position [688, 0]
click at [391, 569] on button "Save" at bounding box center [376, 565] width 52 height 23
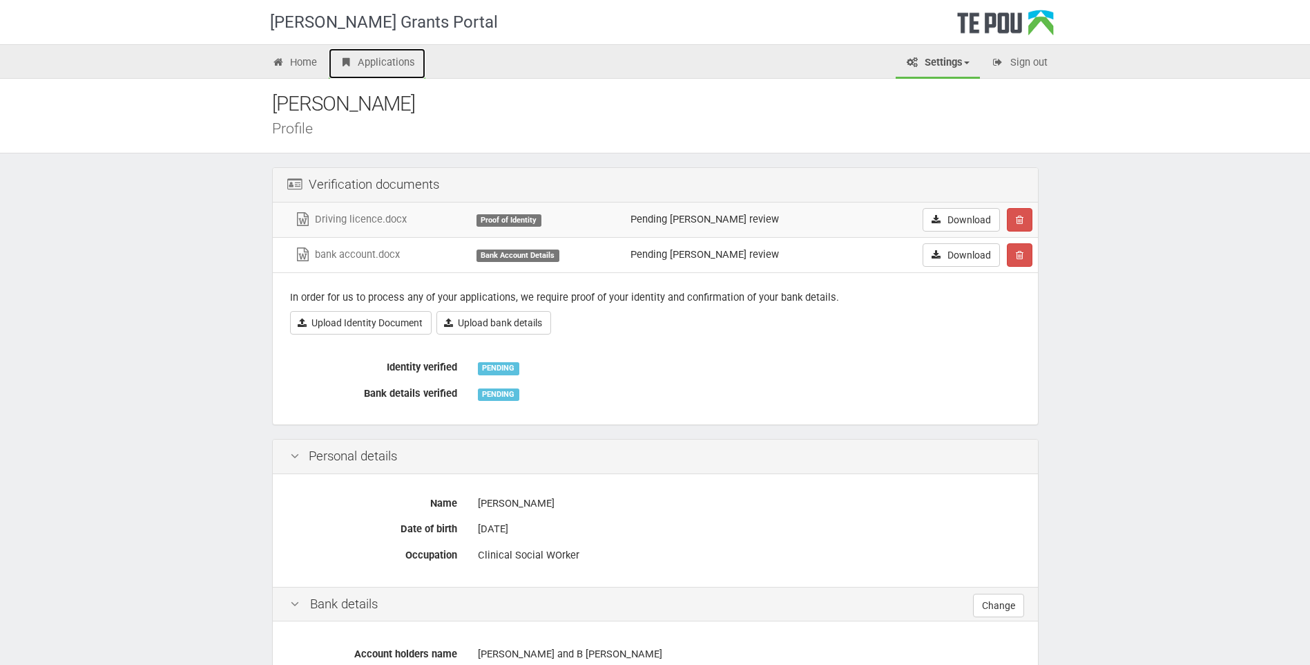
click at [378, 64] on link "Applications" at bounding box center [377, 63] width 97 height 30
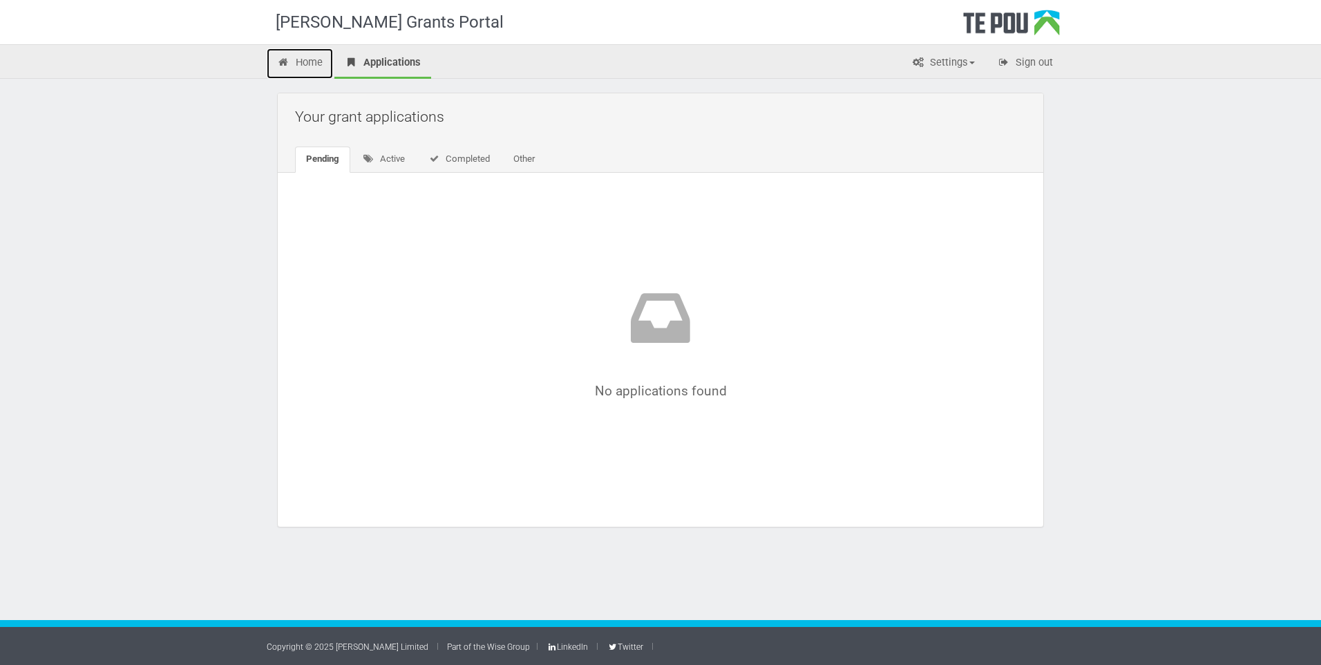
click at [303, 58] on link "Home" at bounding box center [300, 63] width 66 height 30
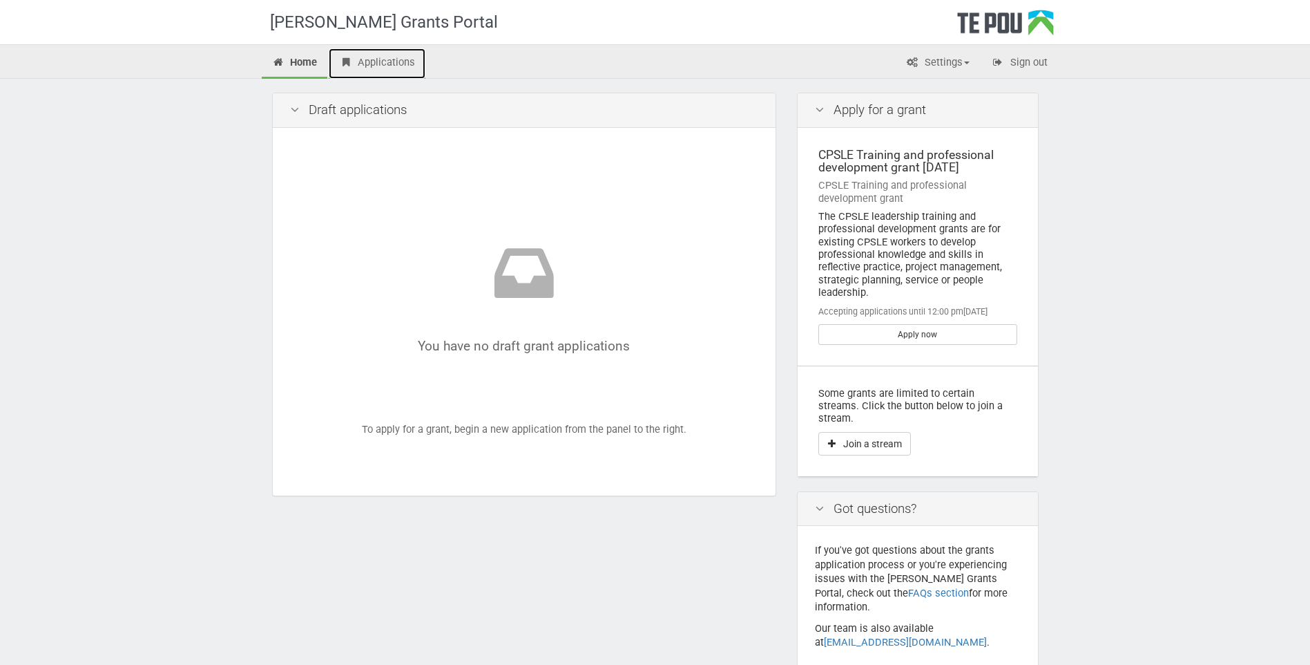
click at [377, 59] on link "Applications" at bounding box center [377, 63] width 97 height 30
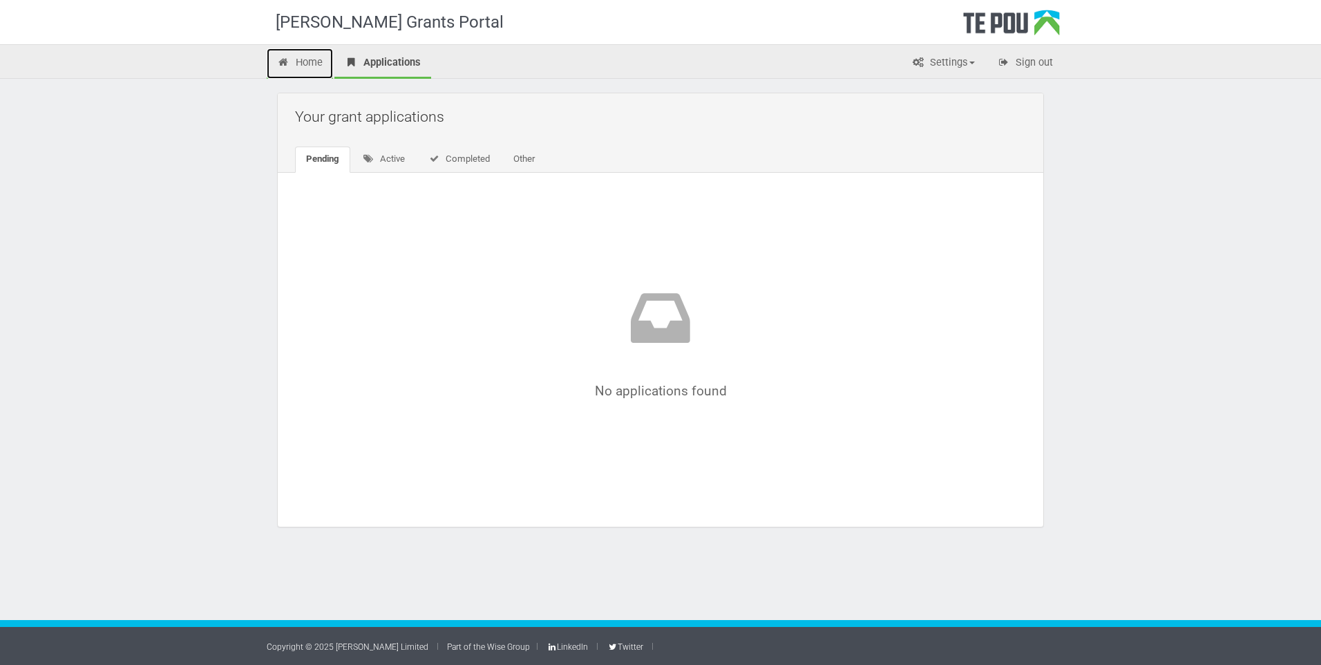
click at [316, 64] on link "Home" at bounding box center [300, 63] width 66 height 30
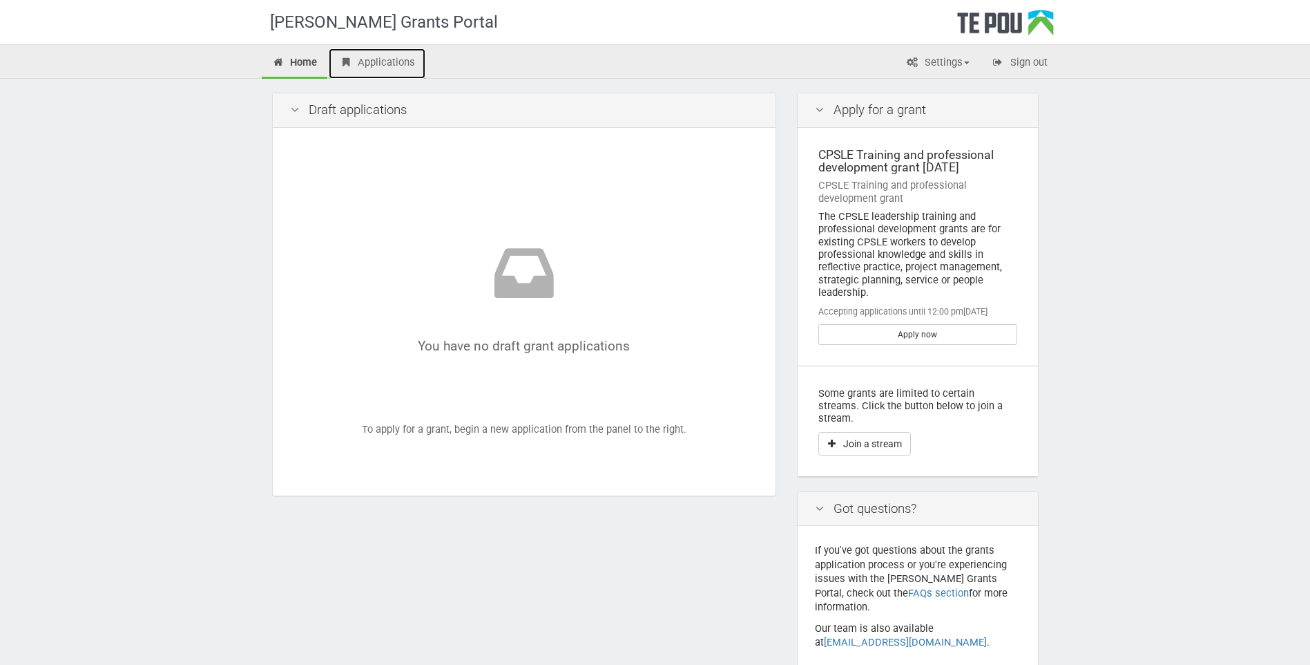
click at [404, 60] on link "Applications" at bounding box center [377, 63] width 97 height 30
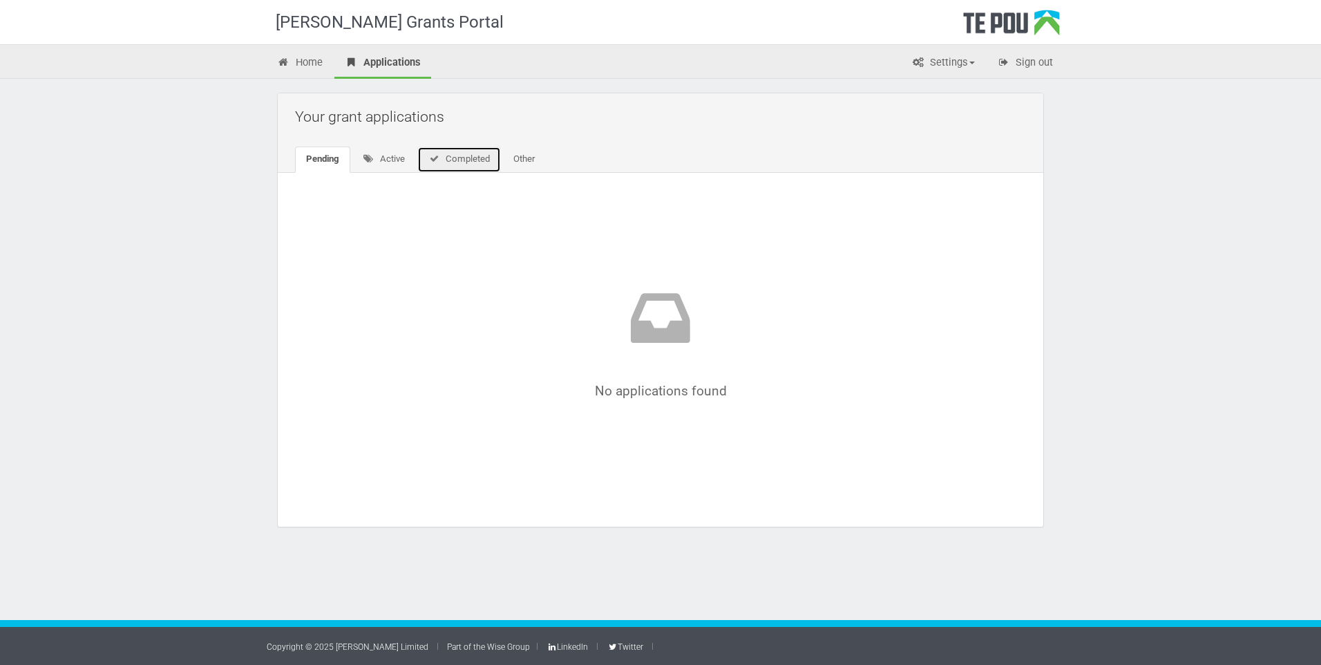
click at [461, 164] on link "Completed" at bounding box center [459, 159] width 84 height 26
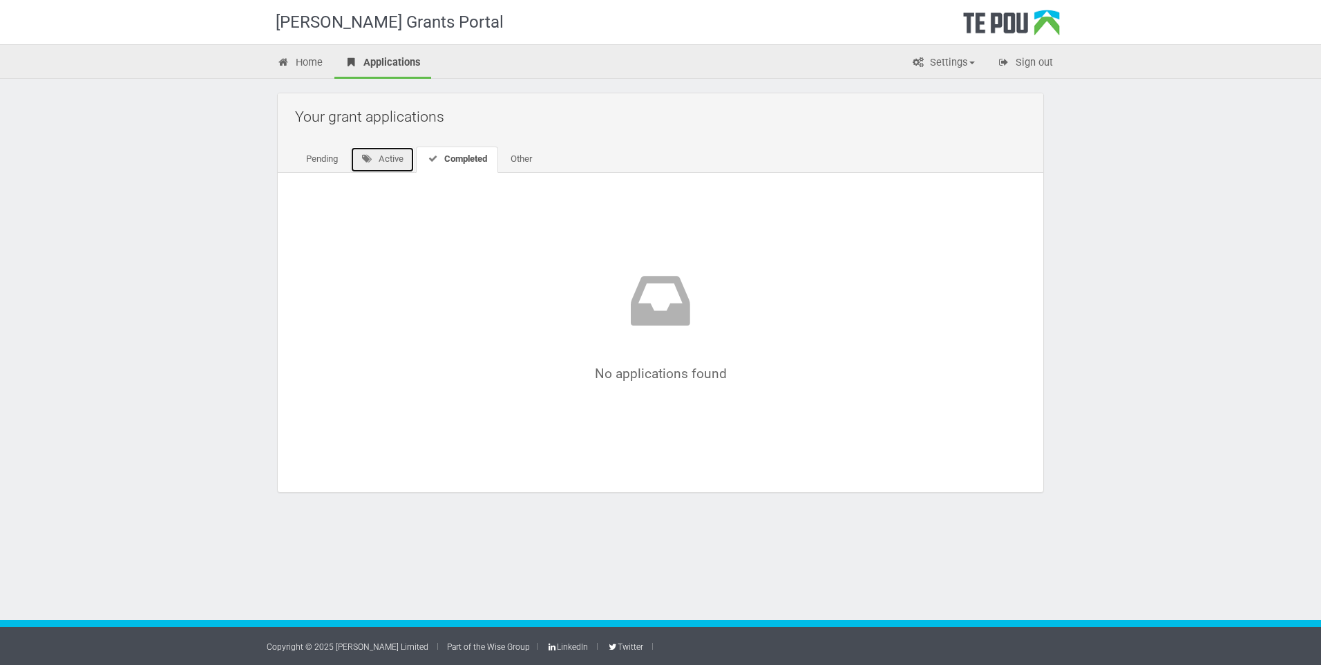
click at [399, 164] on link "Active" at bounding box center [382, 159] width 64 height 26
click at [531, 158] on link "Other" at bounding box center [524, 159] width 44 height 26
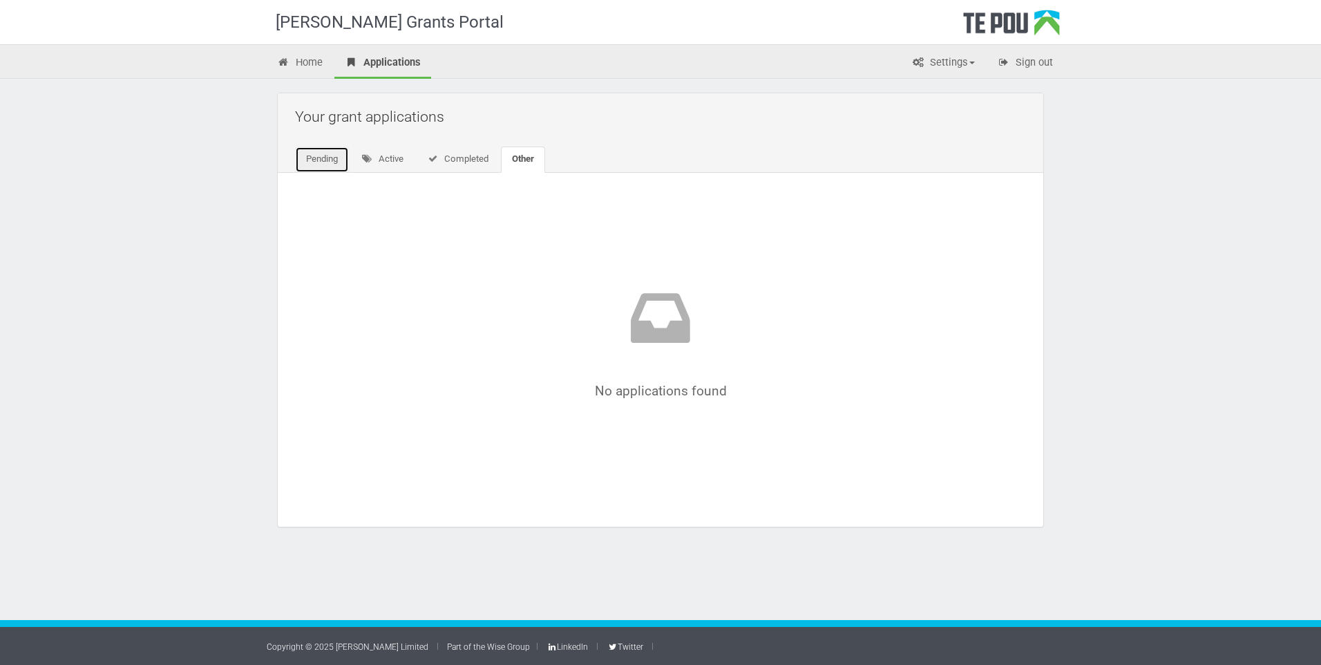
click at [332, 162] on link "Pending" at bounding box center [322, 159] width 54 height 26
click at [387, 163] on link "Active" at bounding box center [384, 159] width 64 height 26
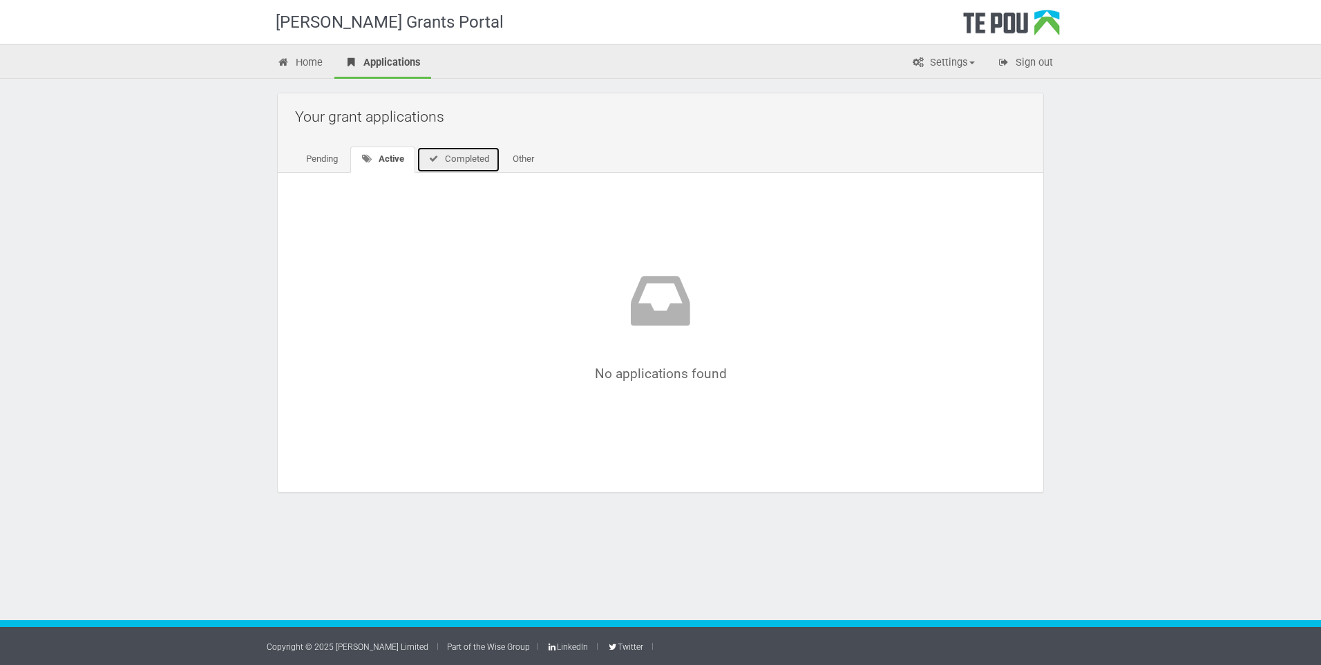
click at [473, 159] on link "Completed" at bounding box center [459, 159] width 84 height 26
click at [294, 68] on link "Home" at bounding box center [300, 63] width 66 height 30
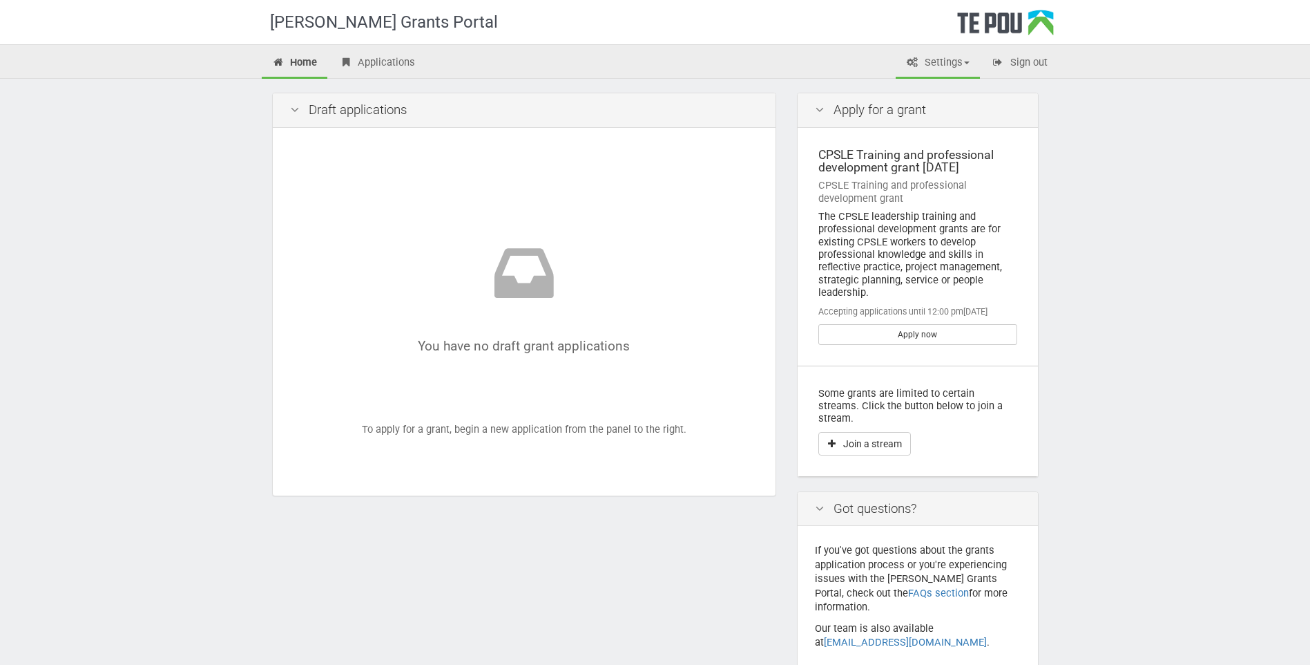
click at [948, 58] on link "Settings" at bounding box center [938, 63] width 84 height 30
click at [938, 111] on link "My account" at bounding box center [926, 112] width 109 height 20
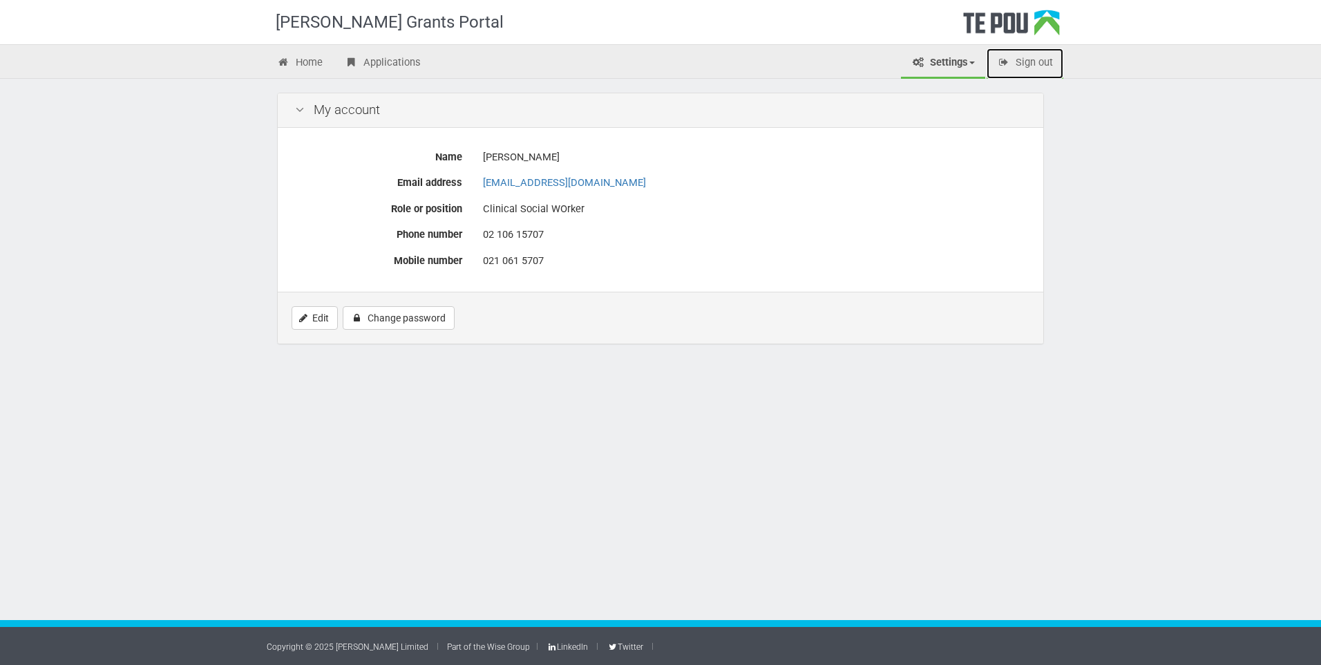
click at [1014, 65] on link "Sign out" at bounding box center [1025, 63] width 77 height 30
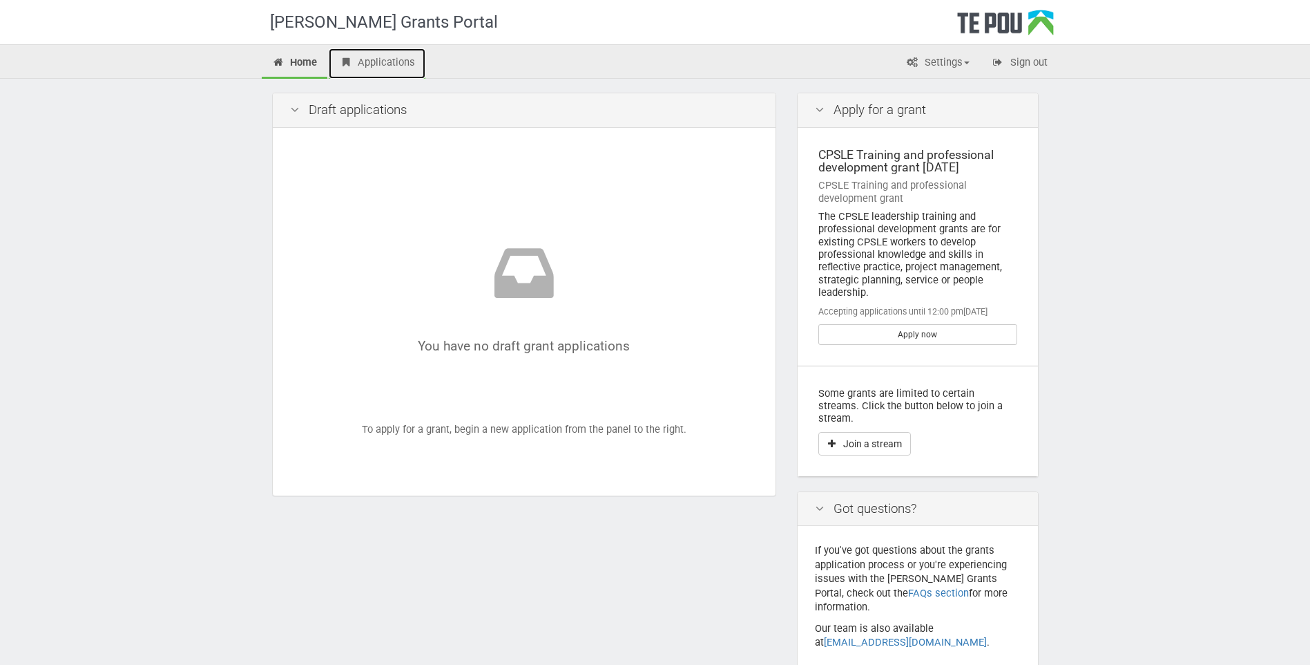
click at [379, 62] on link "Applications" at bounding box center [377, 63] width 97 height 30
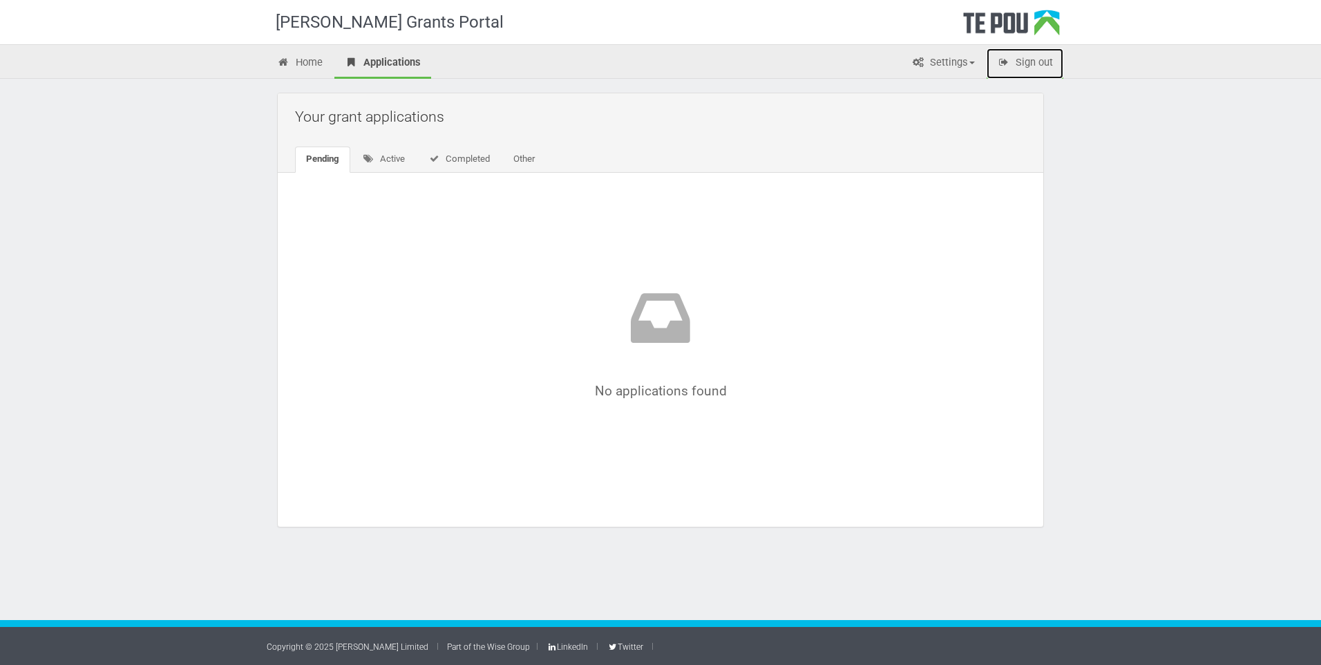
click at [1029, 66] on link "Sign out" at bounding box center [1025, 63] width 77 height 30
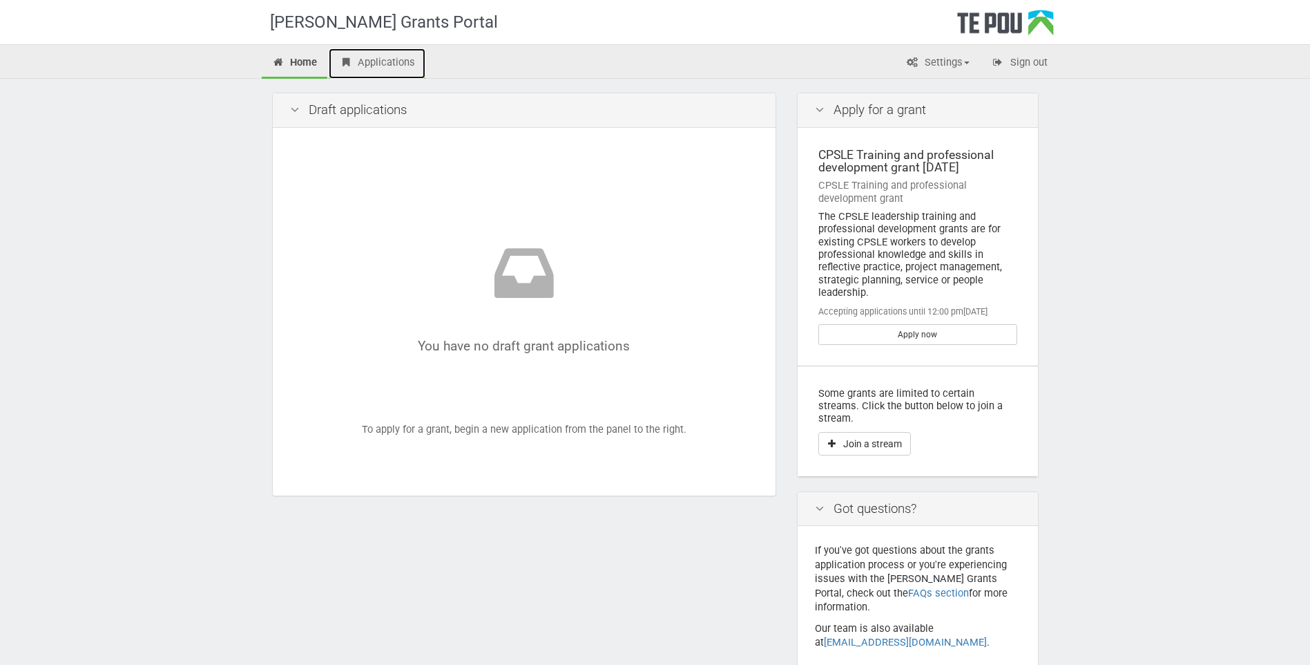
click at [369, 66] on link "Applications" at bounding box center [377, 63] width 97 height 30
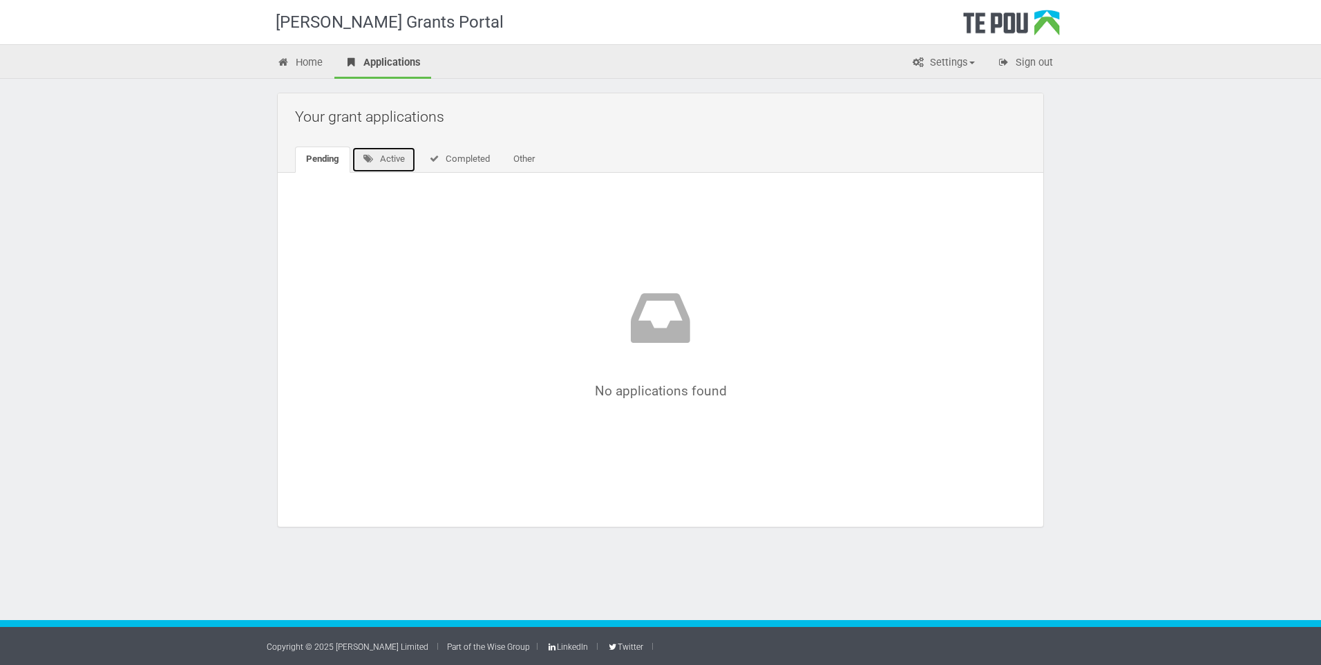
click at [383, 161] on link "Active" at bounding box center [384, 159] width 64 height 26
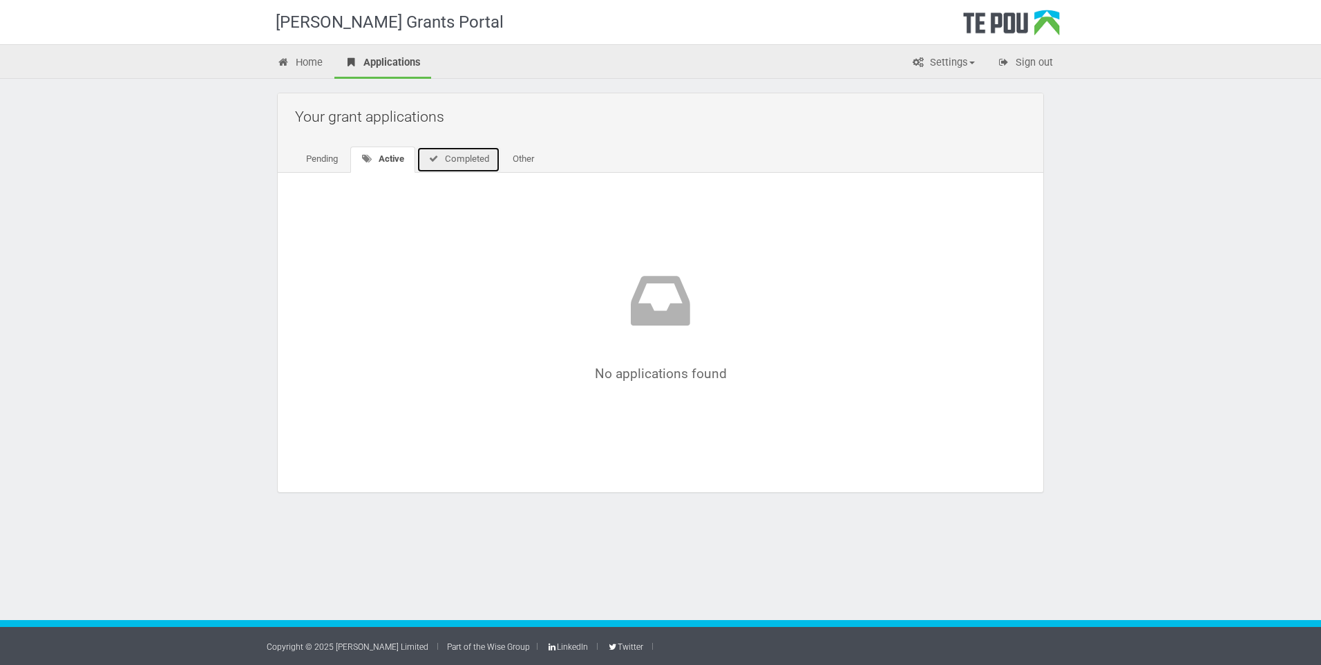
click at [472, 164] on link "Completed" at bounding box center [459, 159] width 84 height 26
click at [334, 166] on link "Pending" at bounding box center [322, 159] width 54 height 26
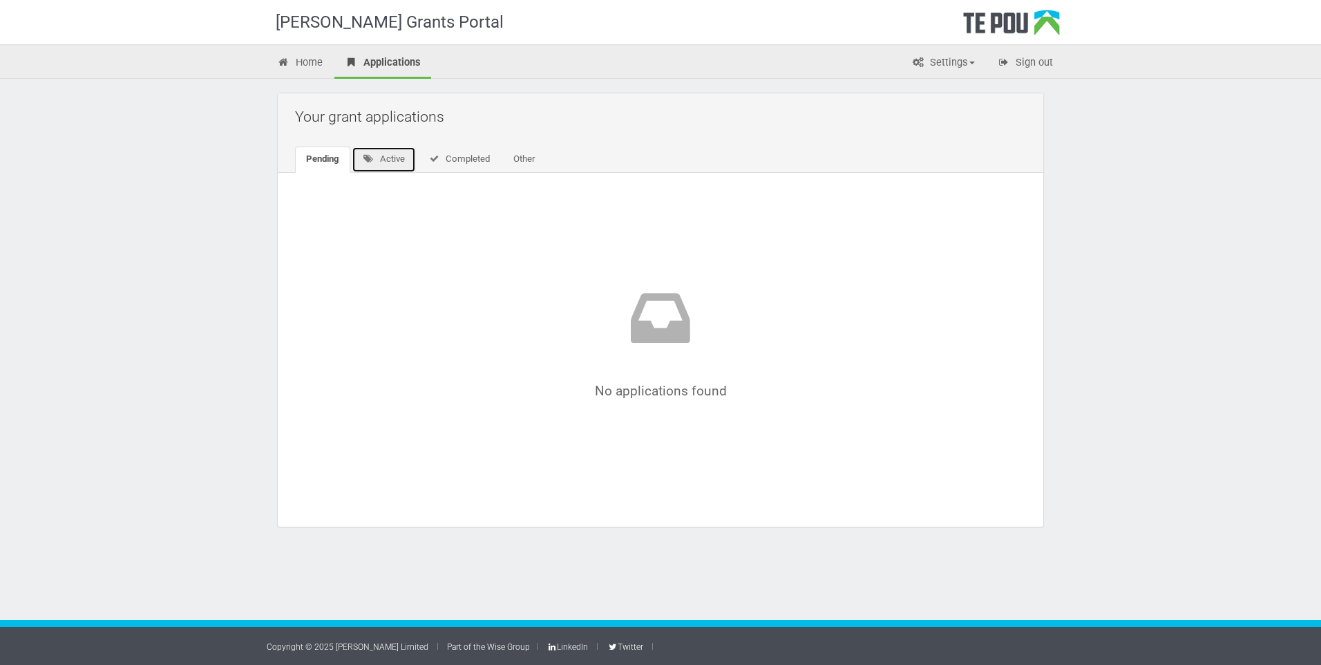
click at [388, 158] on link "Active" at bounding box center [384, 159] width 64 height 26
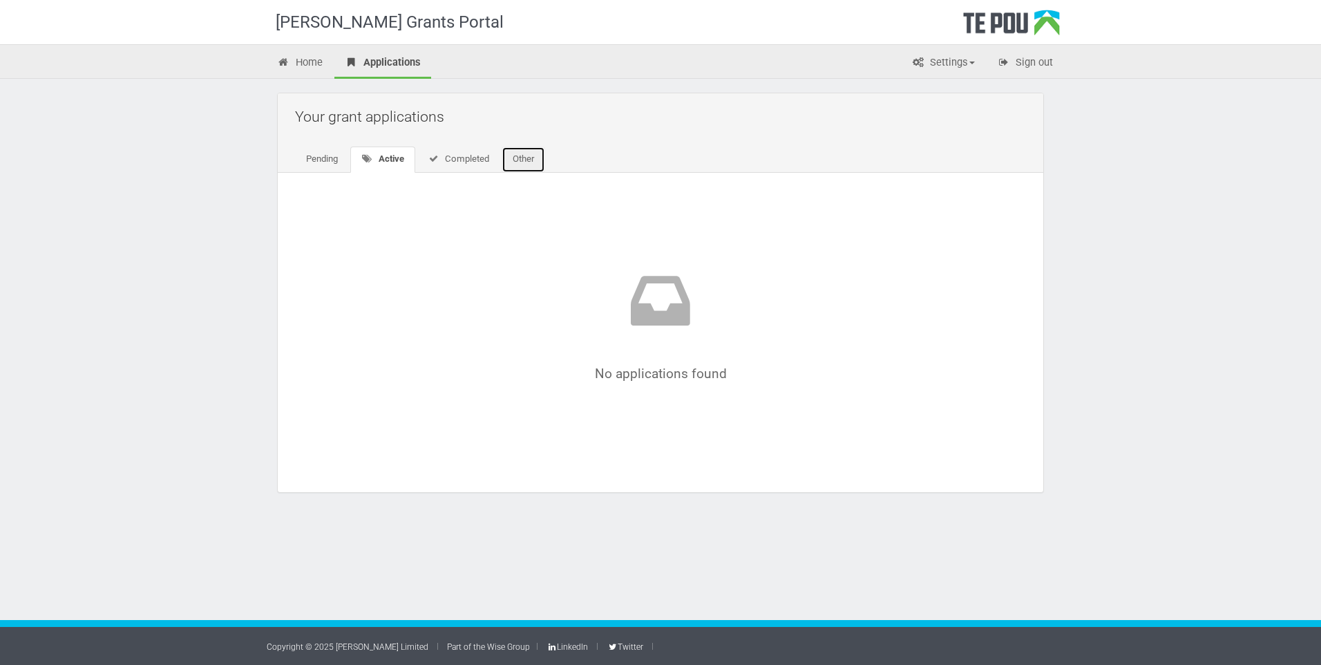
click at [524, 164] on link "Other" at bounding box center [524, 159] width 44 height 26
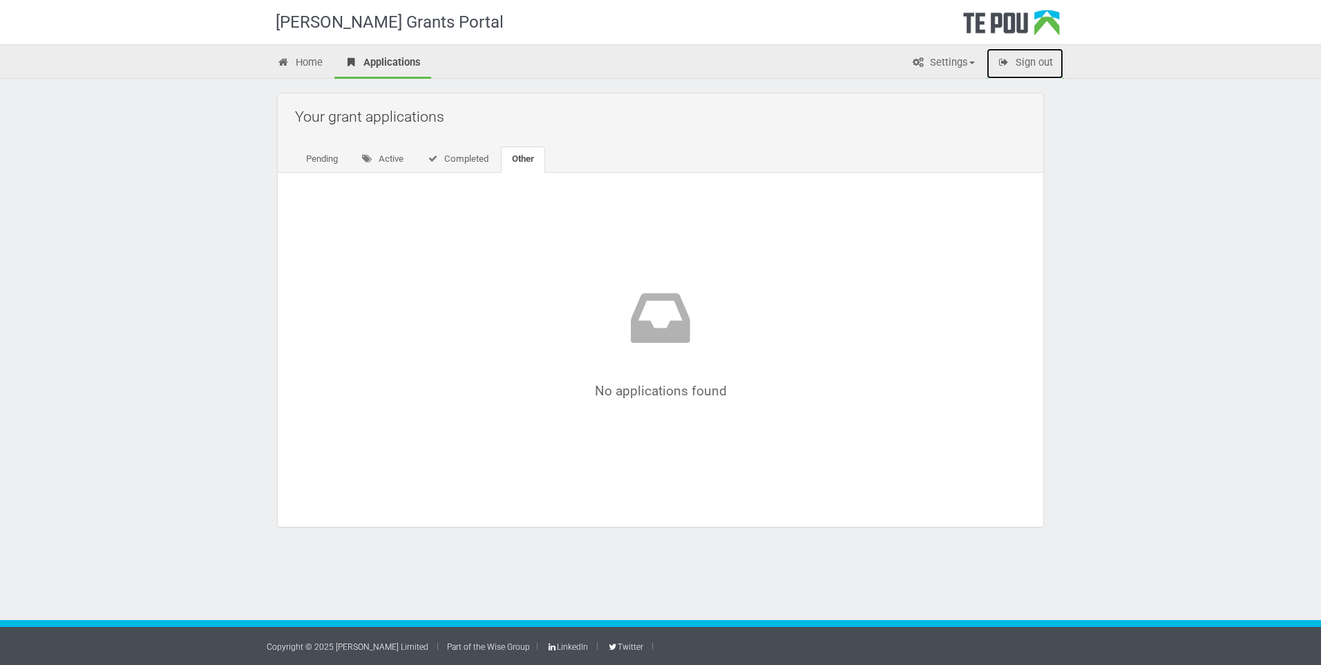
click at [1027, 62] on link "Sign out" at bounding box center [1025, 63] width 77 height 30
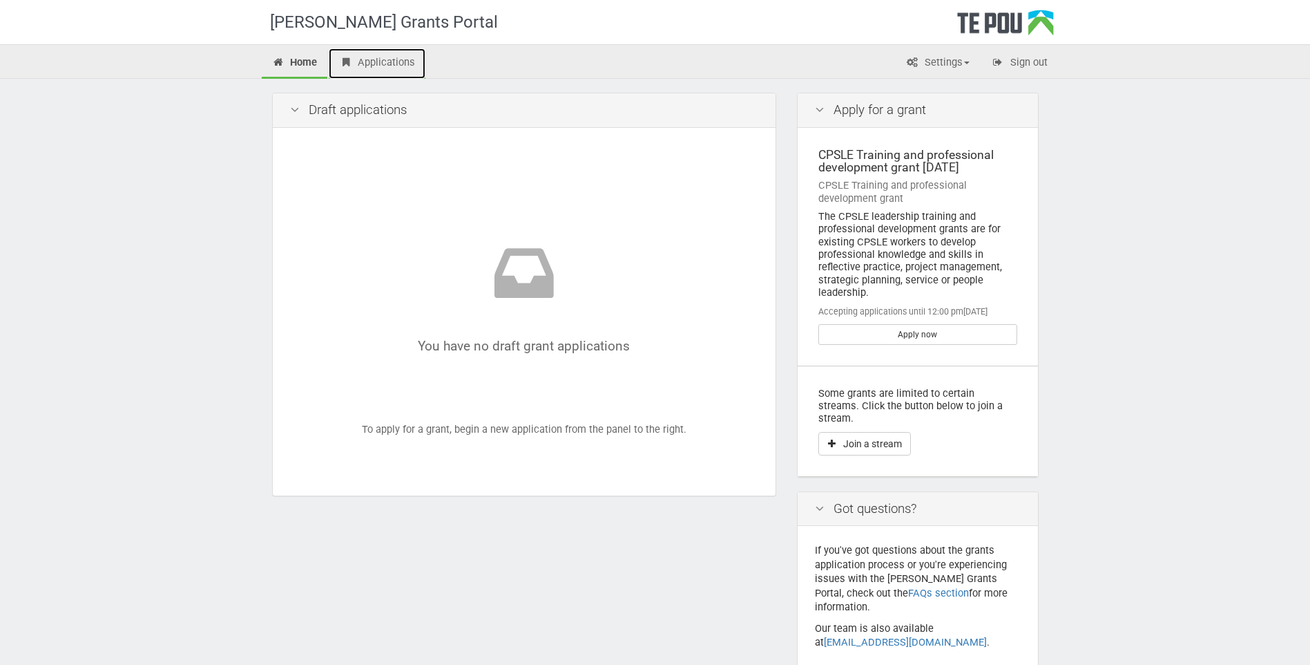
click at [356, 66] on link "Applications" at bounding box center [377, 63] width 97 height 30
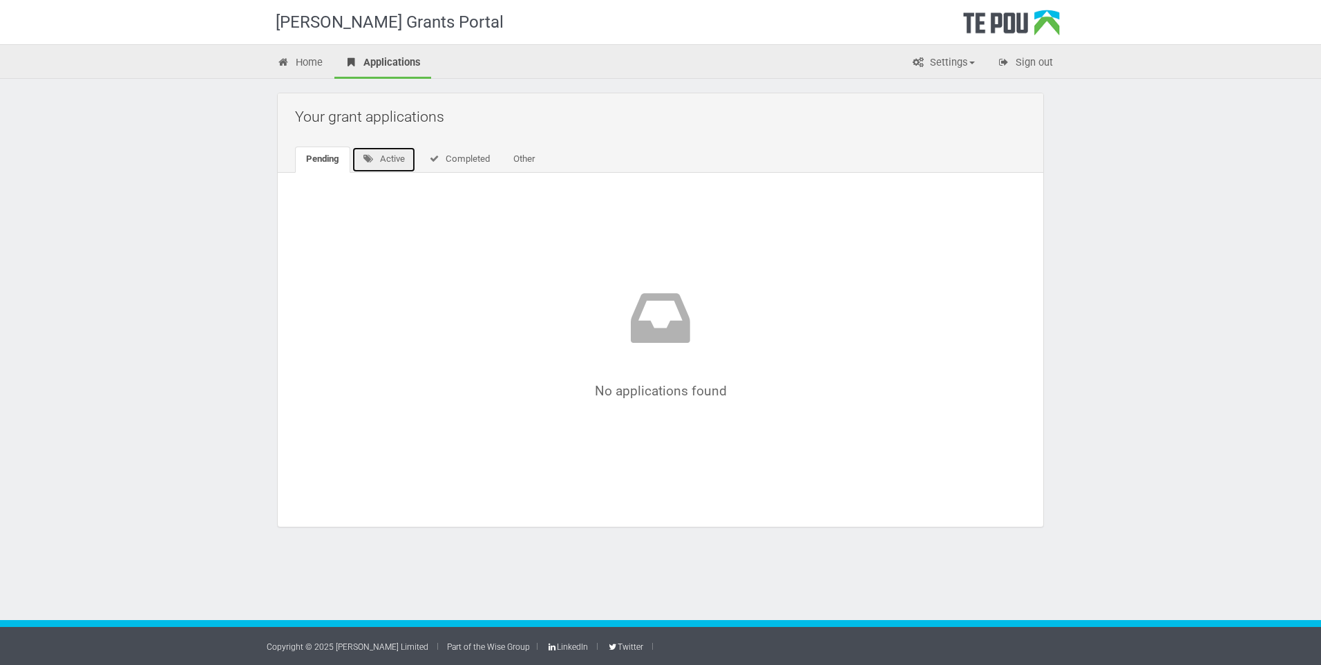
click at [391, 159] on link "Active" at bounding box center [384, 159] width 64 height 26
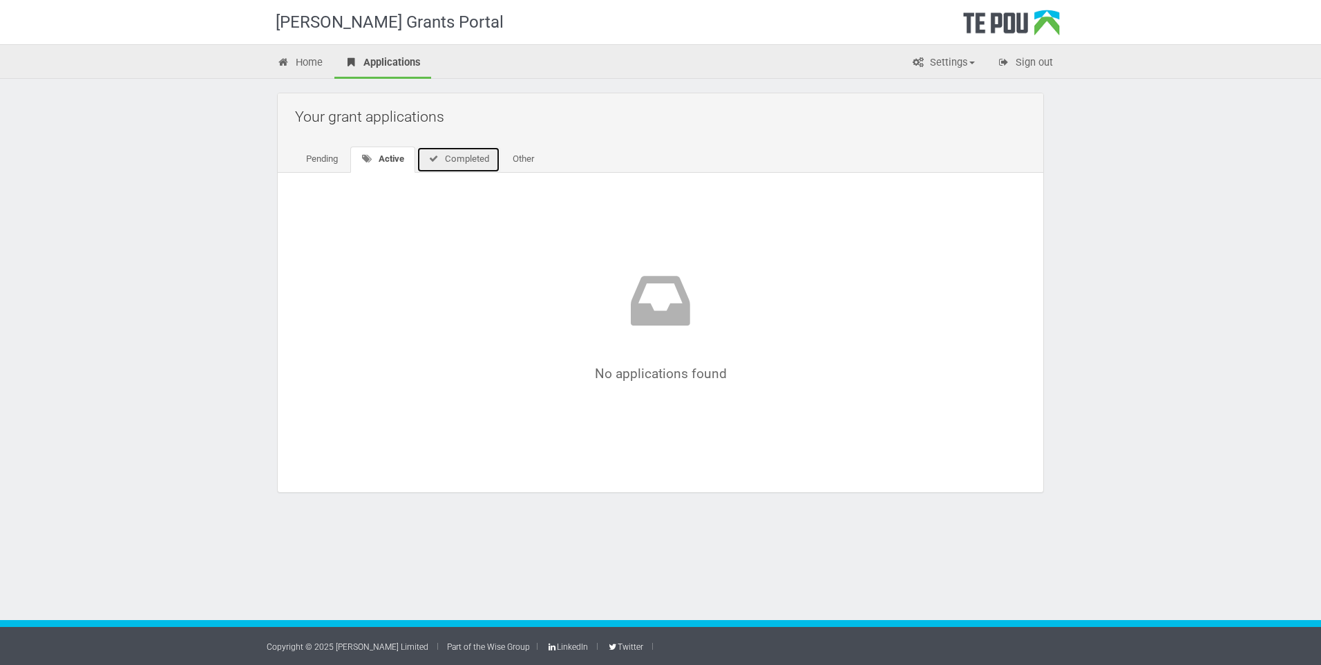
click at [453, 158] on link "Completed" at bounding box center [459, 159] width 84 height 26
click at [524, 160] on link "Other" at bounding box center [521, 159] width 44 height 26
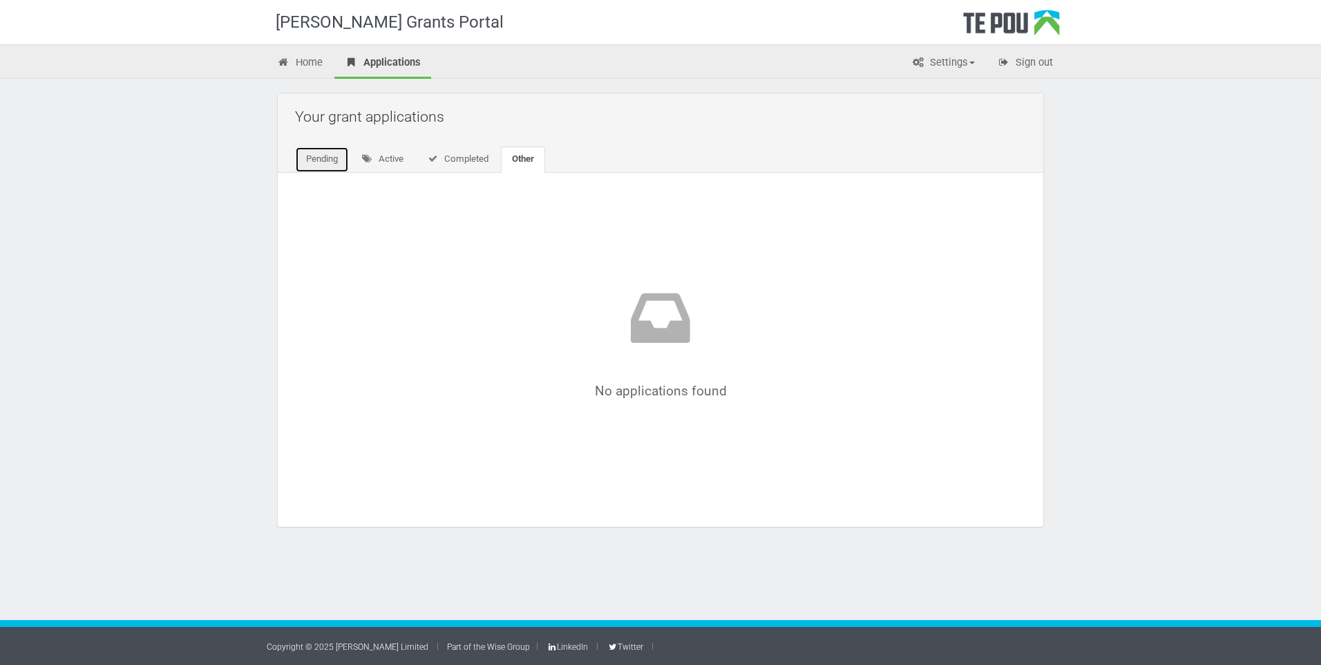
click at [313, 166] on link "Pending" at bounding box center [322, 159] width 54 height 26
click at [392, 159] on link "Active" at bounding box center [384, 159] width 64 height 26
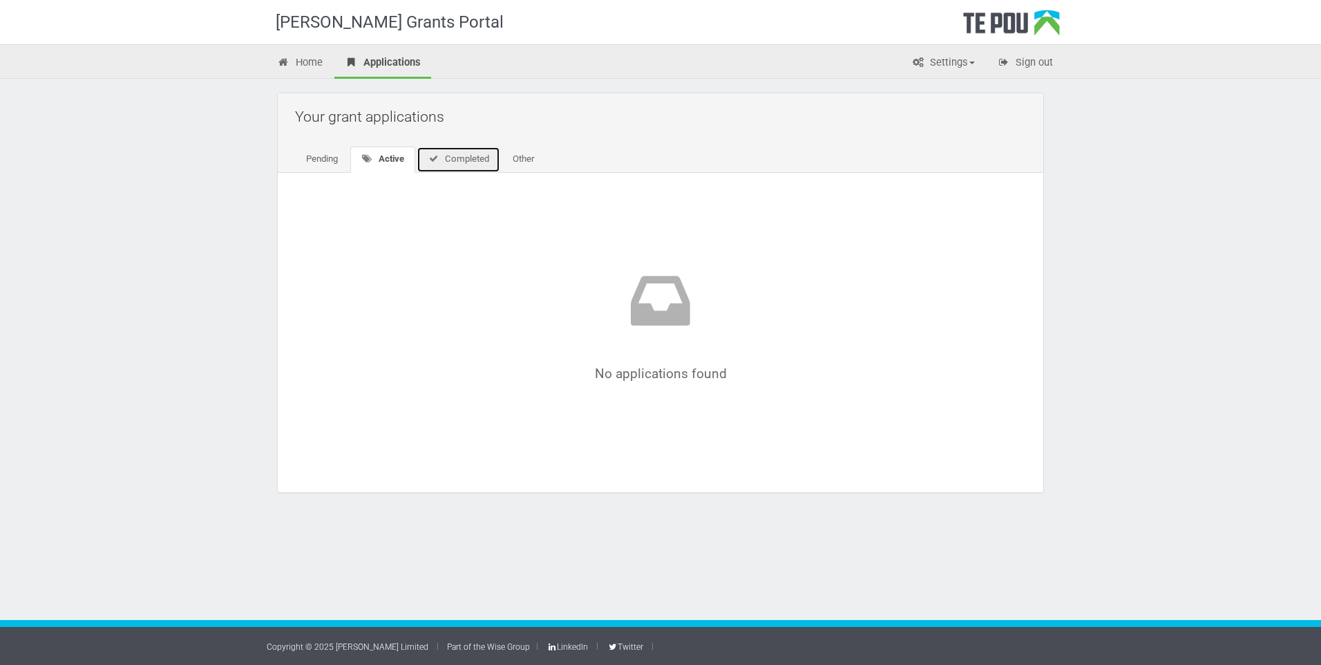
drag, startPoint x: 453, startPoint y: 159, endPoint x: 477, endPoint y: 159, distance: 24.2
click at [455, 159] on link "Completed" at bounding box center [459, 159] width 84 height 26
click at [525, 159] on link "Other" at bounding box center [521, 159] width 44 height 26
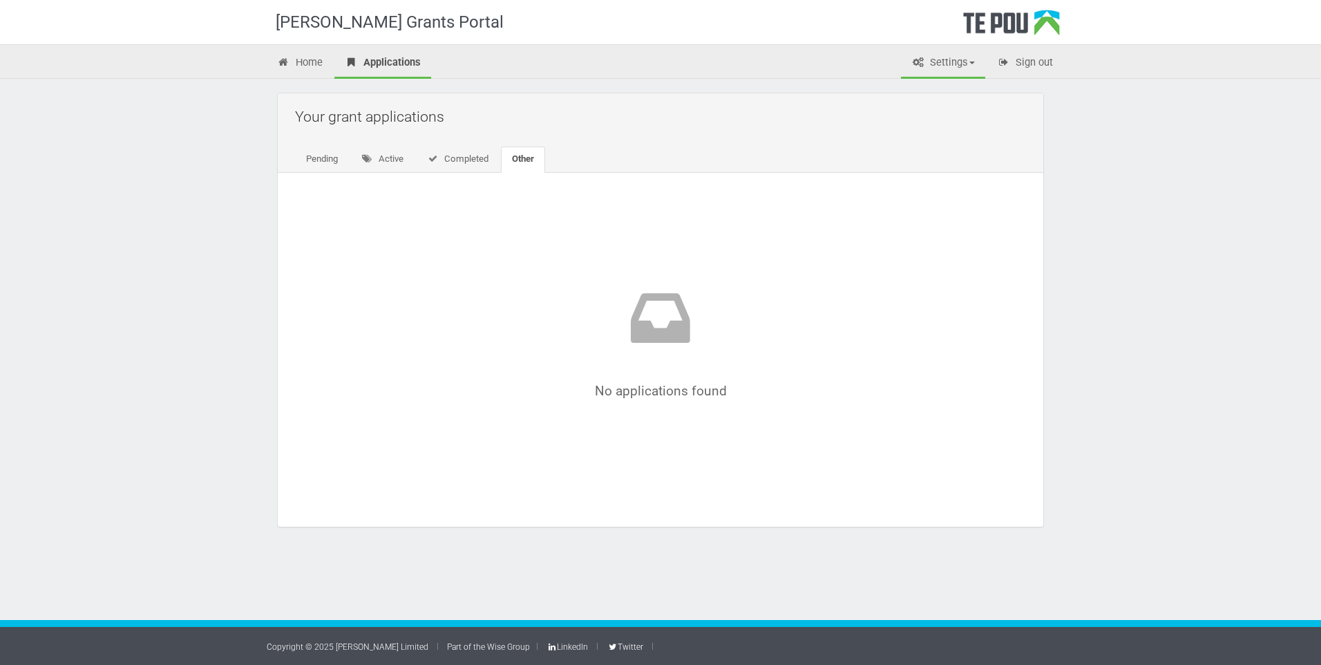
click at [949, 59] on link "Settings" at bounding box center [943, 63] width 84 height 30
click at [316, 65] on link "Home" at bounding box center [300, 63] width 66 height 30
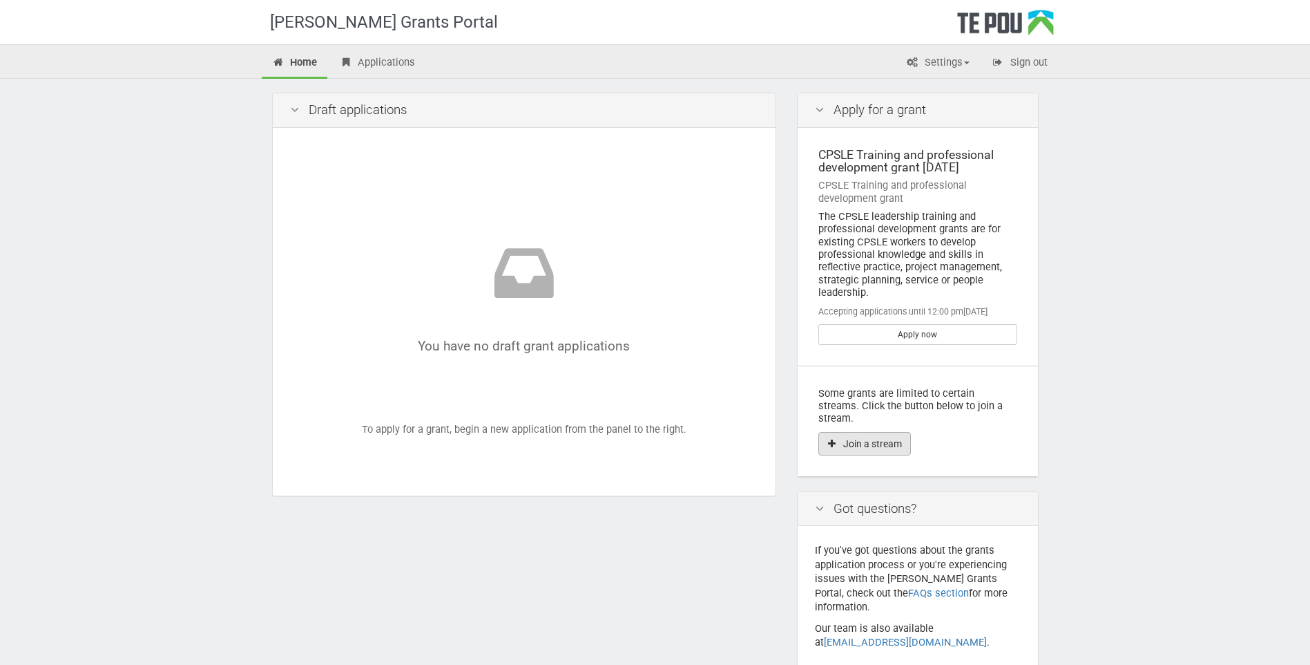
click at [877, 435] on button "Join a stream" at bounding box center [865, 443] width 93 height 23
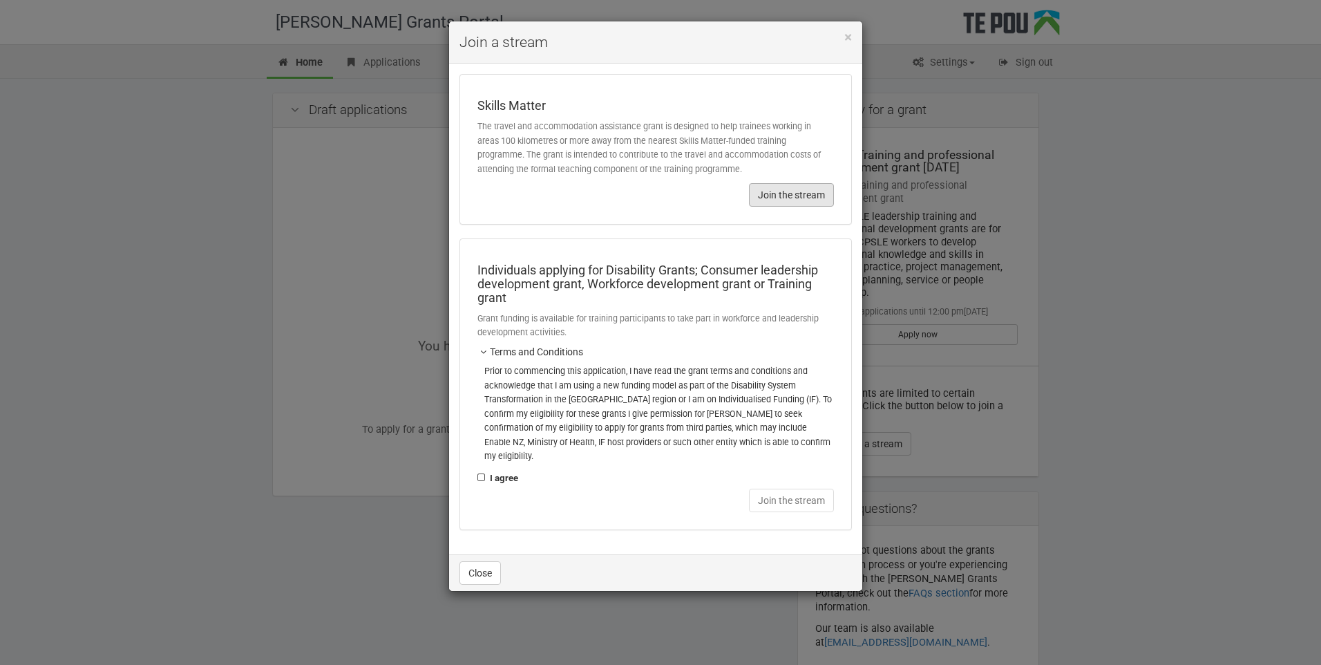
click at [814, 190] on button "Join the stream" at bounding box center [791, 194] width 85 height 23
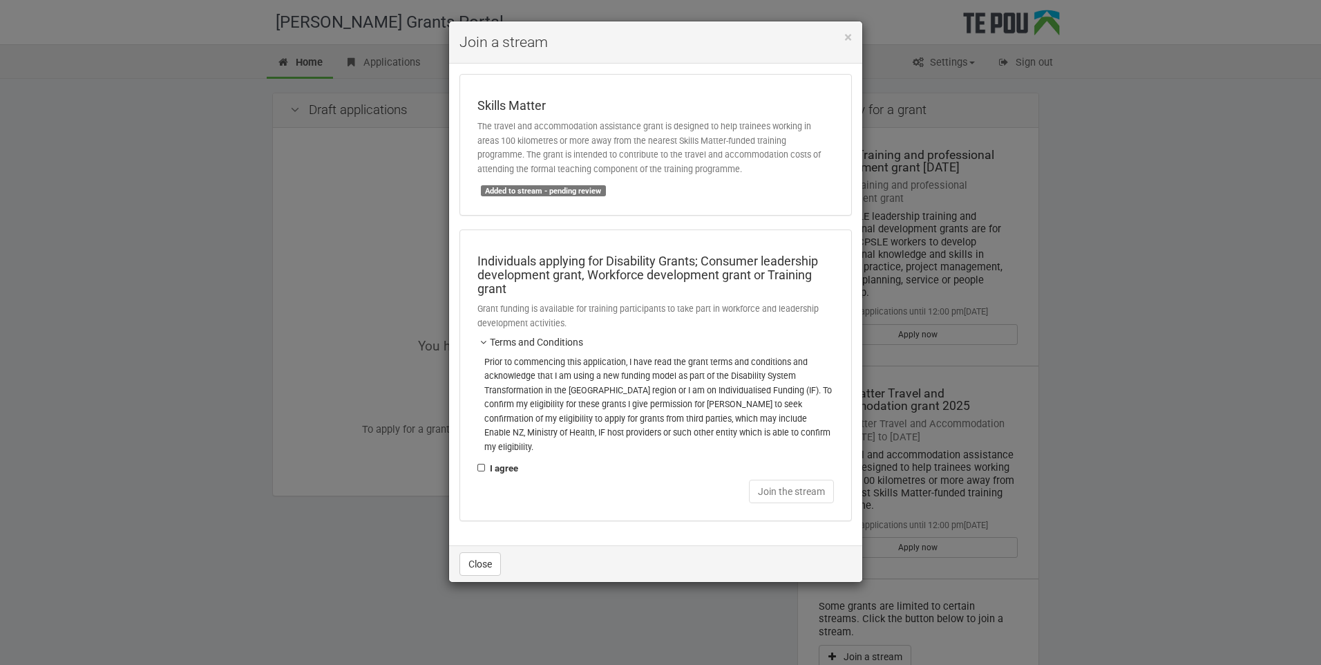
click at [482, 461] on label "I agree" at bounding box center [497, 468] width 41 height 15
click at [477, 460] on input "I agree" at bounding box center [477, 460] width 1 height 1
click at [482, 461] on label "I agree" at bounding box center [497, 468] width 41 height 15
click at [477, 460] on input "I agree" at bounding box center [477, 460] width 1 height 1
checkbox input "false"
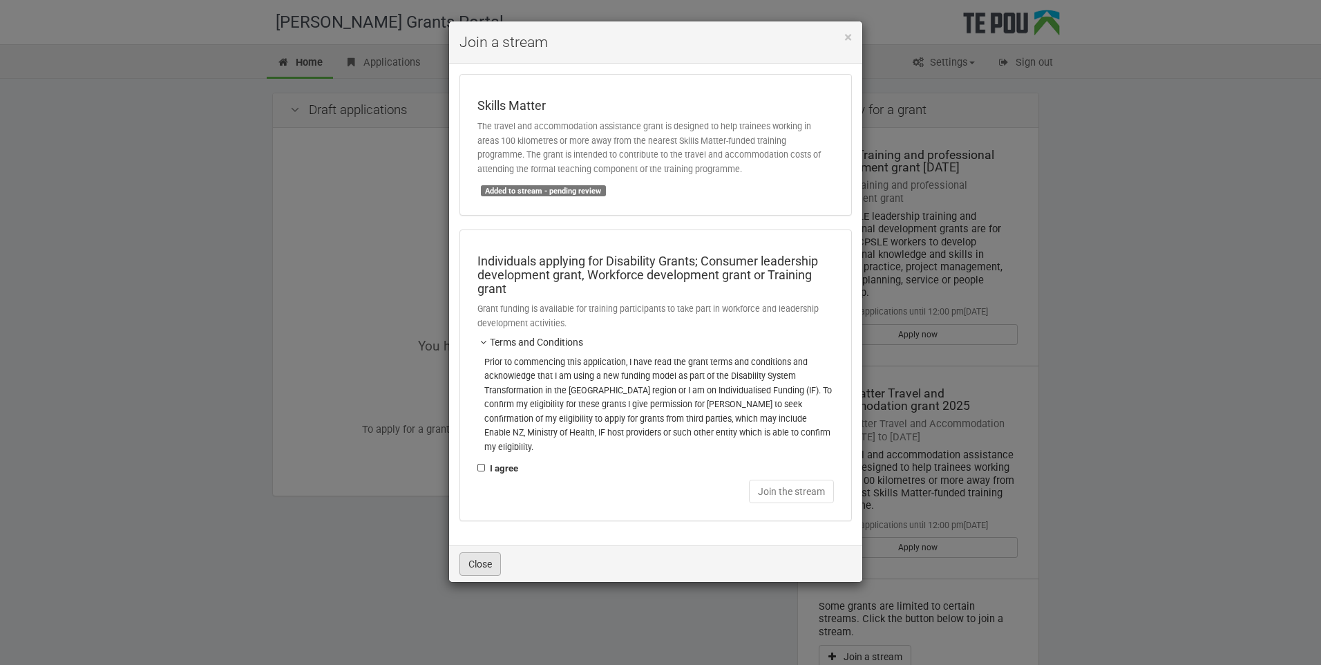
click at [484, 553] on button "Close" at bounding box center [479, 563] width 41 height 23
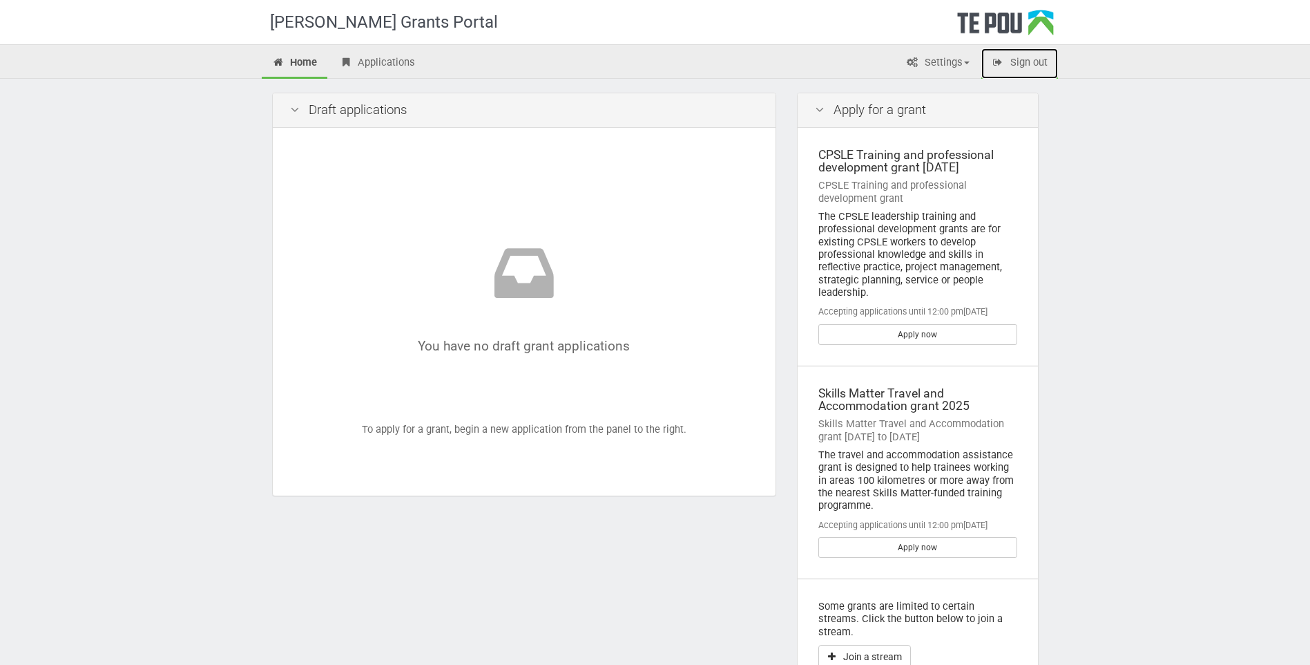
click at [1013, 64] on link "Sign out" at bounding box center [1020, 63] width 77 height 30
click at [578, 342] on div "You have no draft grant applications" at bounding box center [524, 295] width 385 height 115
click at [375, 57] on link "Applications" at bounding box center [377, 63] width 97 height 30
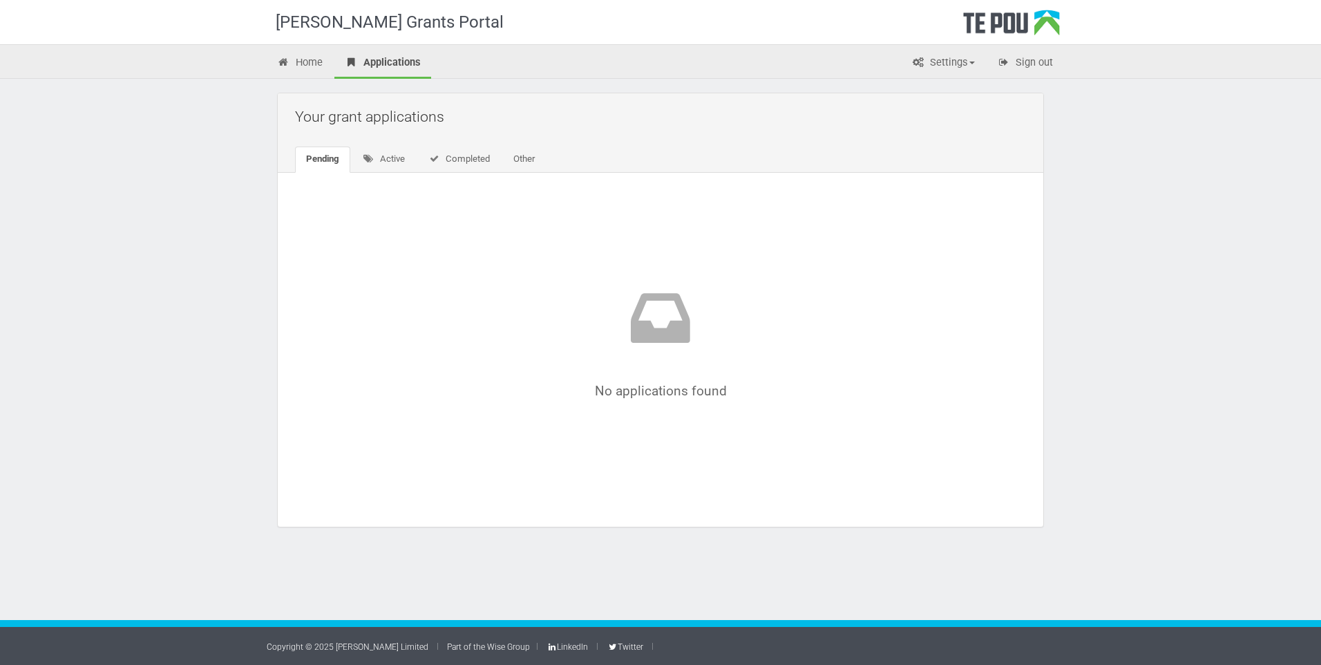
click at [629, 394] on div "No applications found" at bounding box center [660, 340] width 648 height 115
click at [320, 67] on link "Home" at bounding box center [300, 63] width 66 height 30
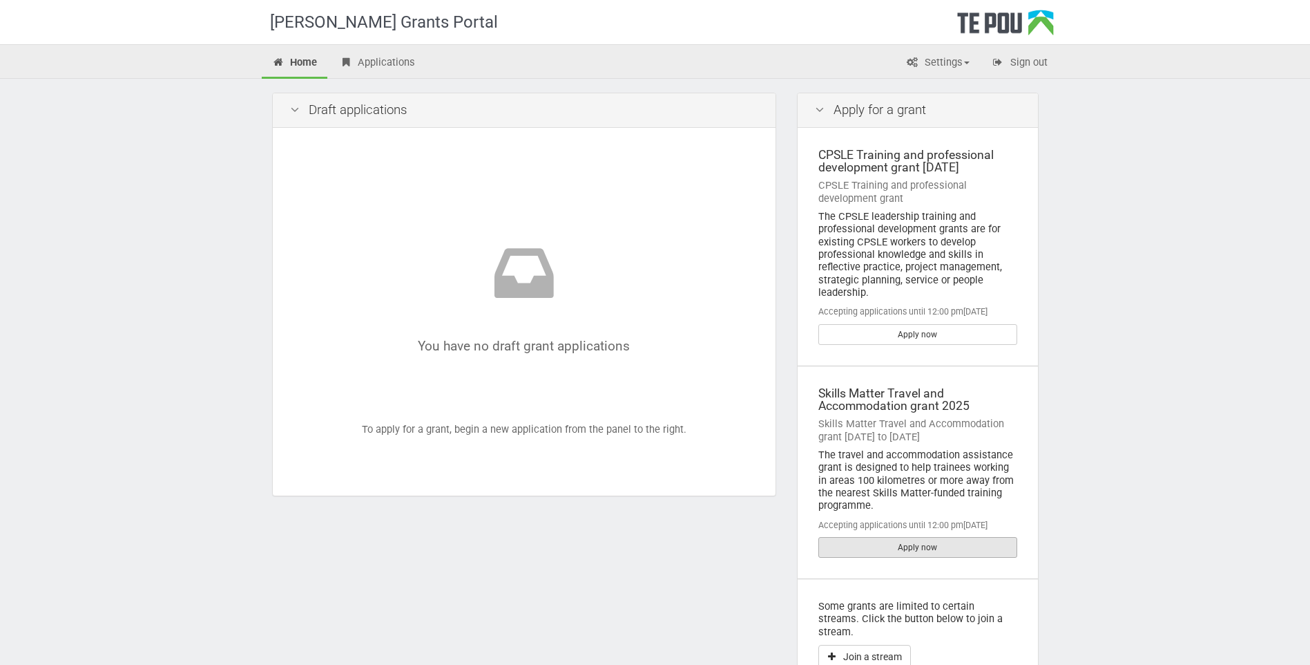
click at [922, 544] on link "Apply now" at bounding box center [918, 547] width 199 height 21
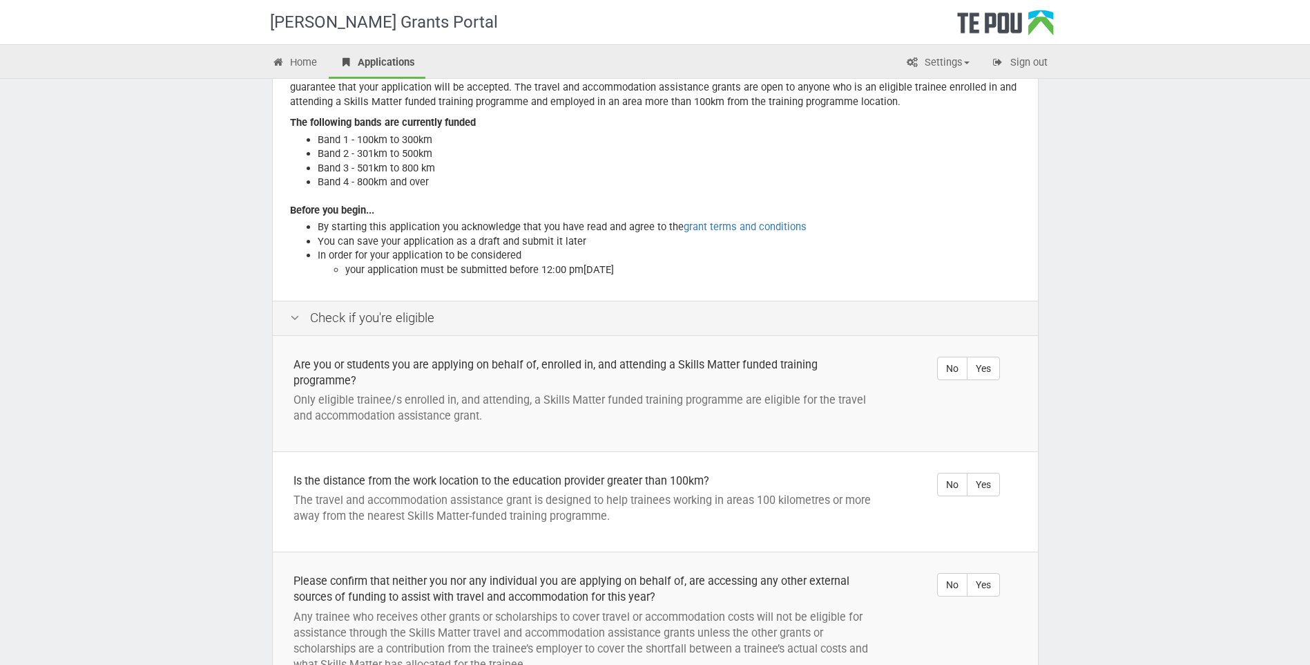
scroll to position [138, 0]
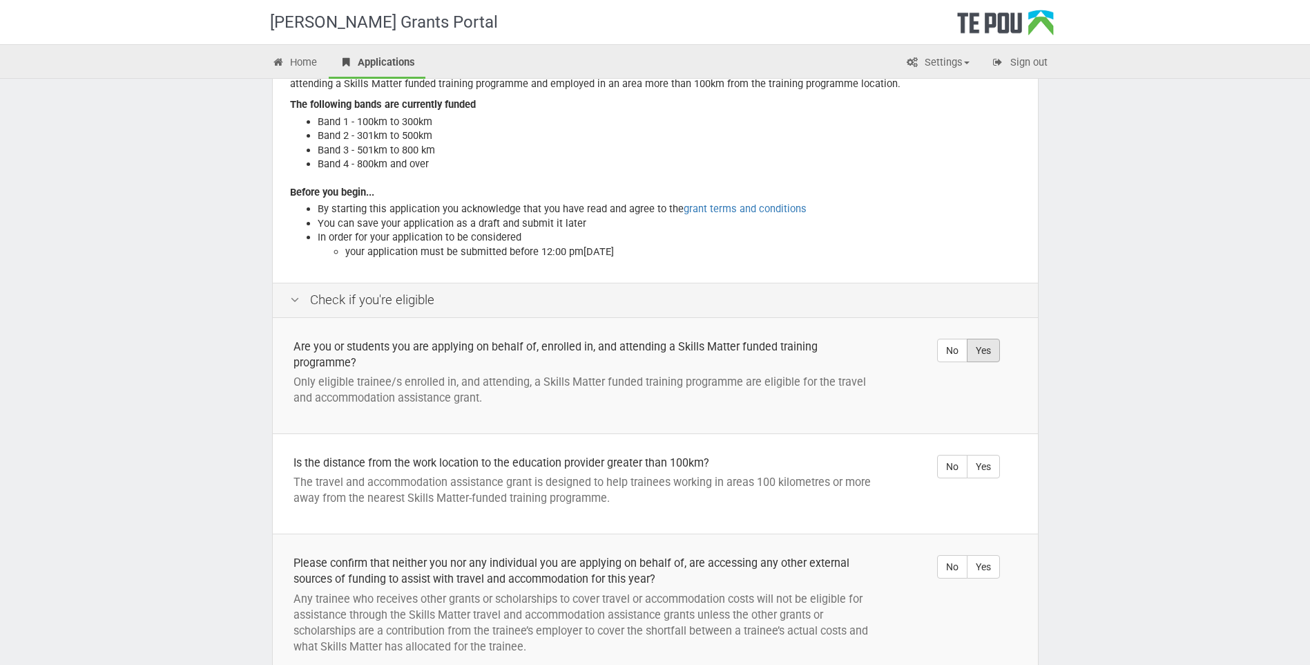
click at [987, 352] on label "Yes" at bounding box center [983, 350] width 33 height 23
radio input "true"
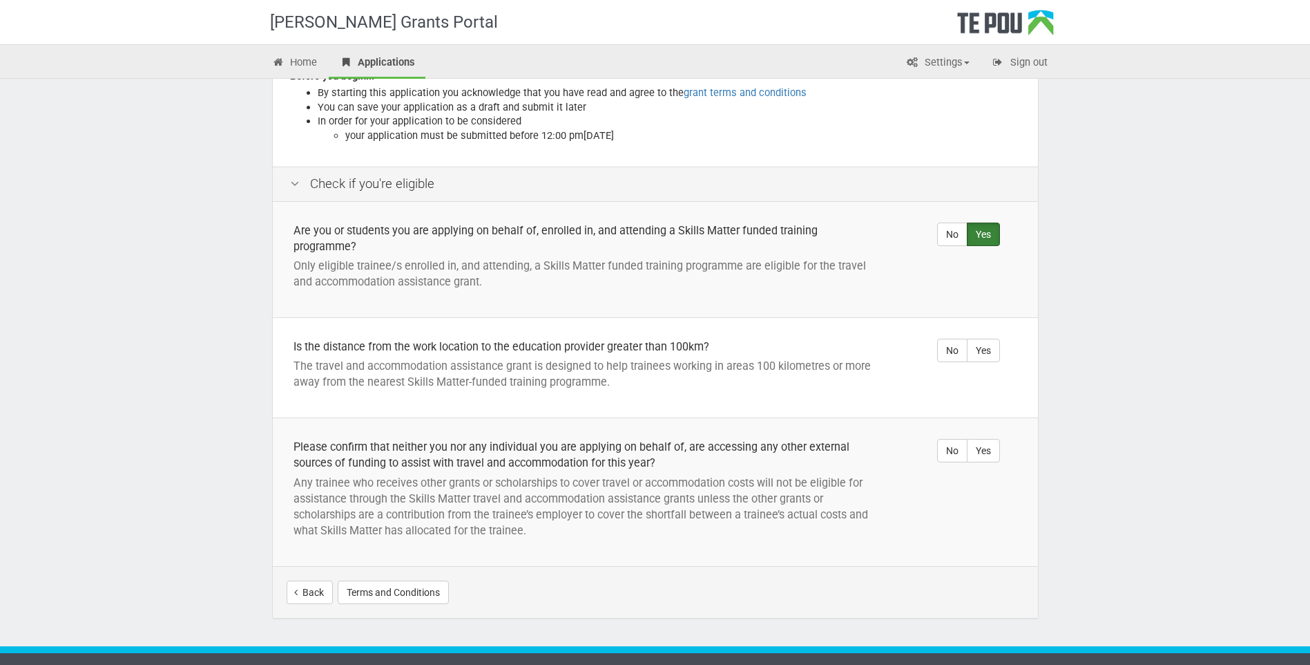
scroll to position [276, 0]
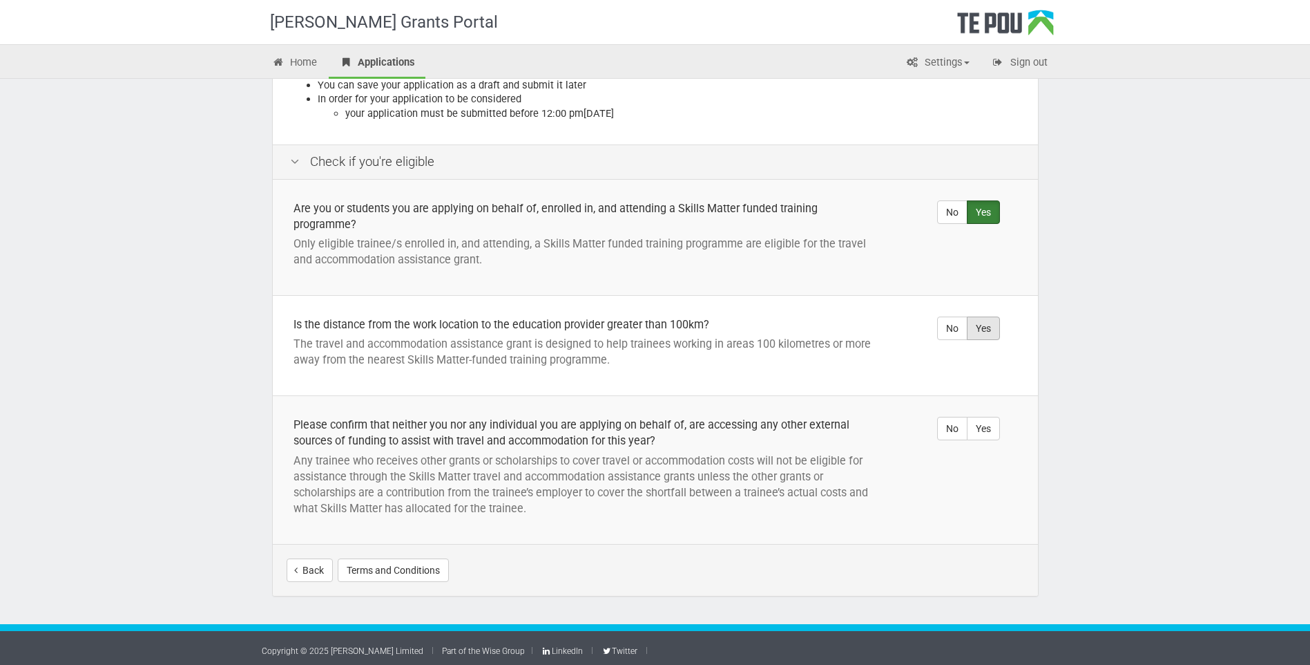
click at [992, 325] on label "Yes" at bounding box center [983, 327] width 33 height 23
radio input "true"
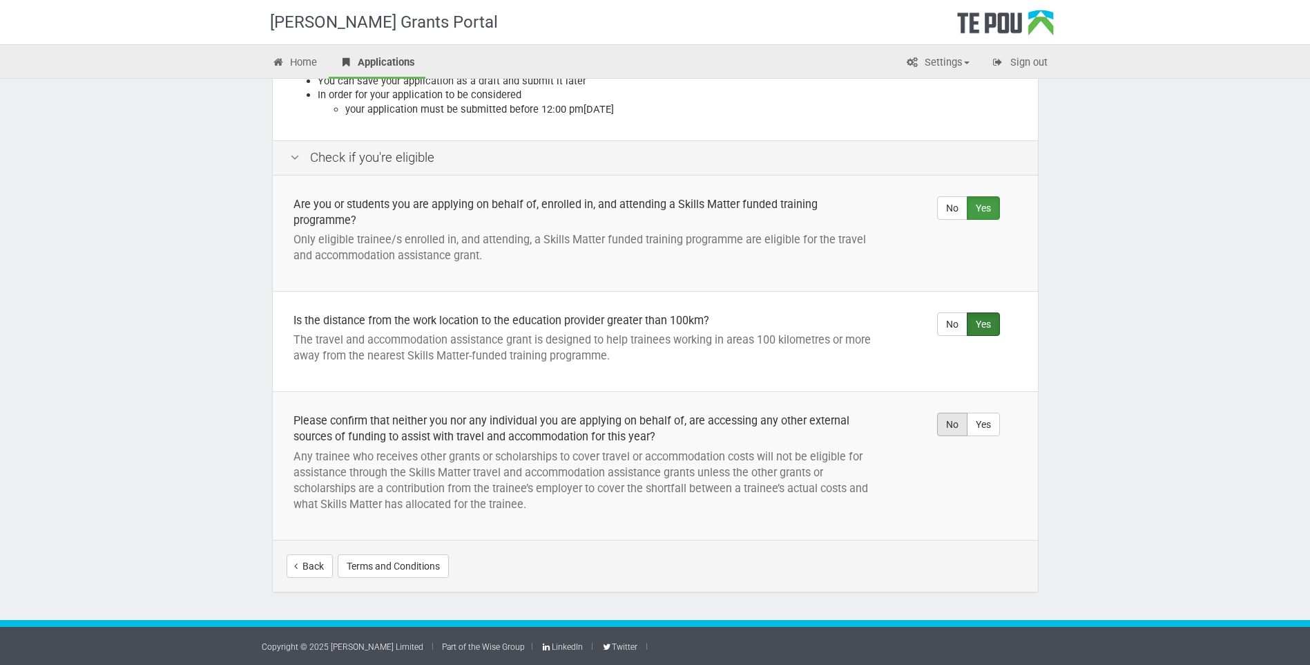
click at [949, 426] on label "No" at bounding box center [952, 423] width 30 height 23
radio input "true"
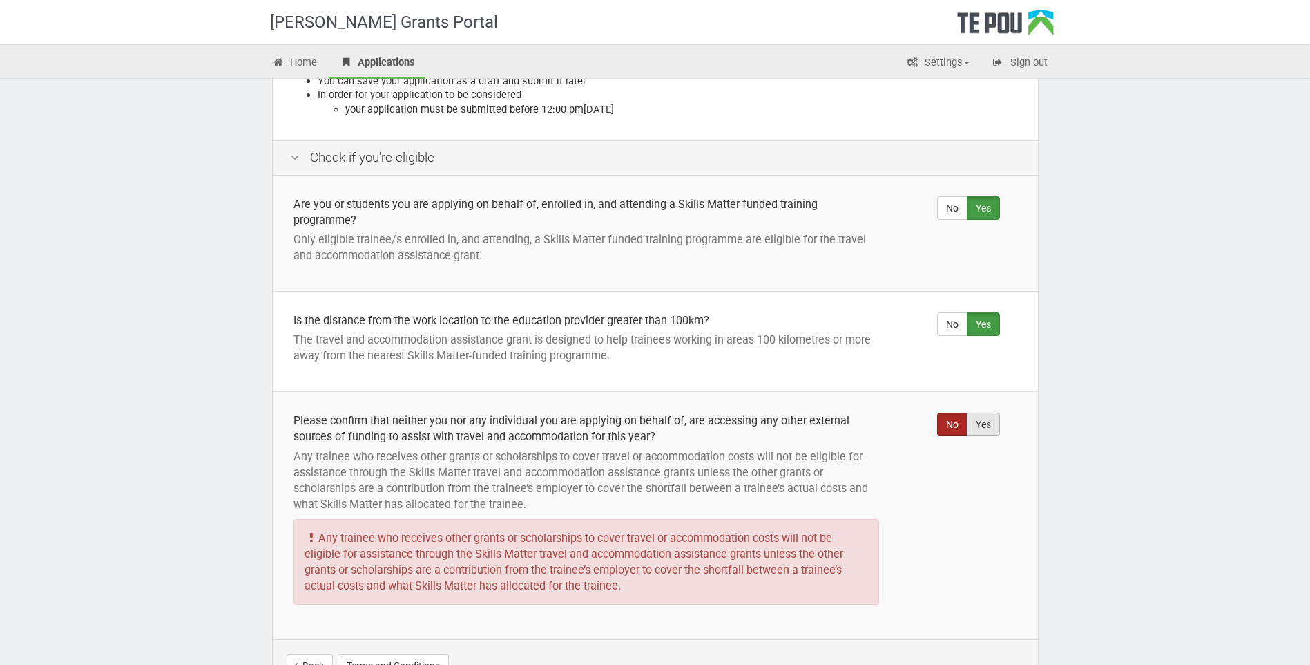
click at [987, 424] on label "Yes" at bounding box center [983, 423] width 33 height 23
radio input "true"
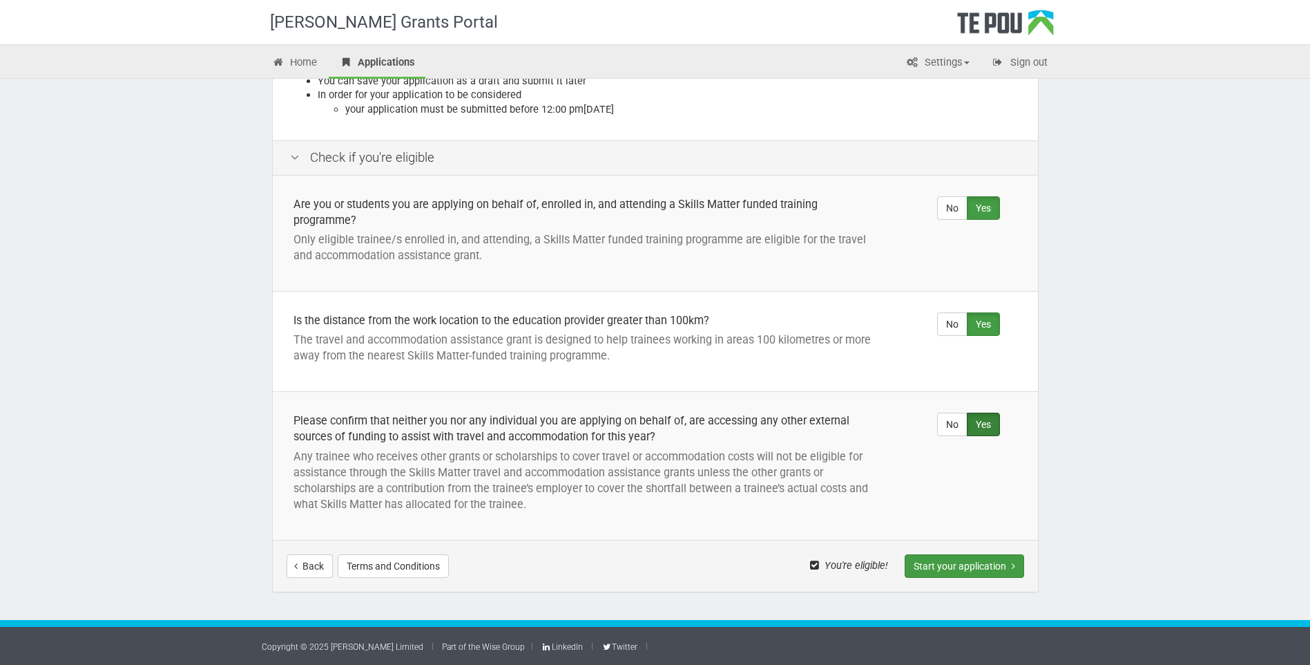
click at [993, 568] on button "Start your application" at bounding box center [965, 565] width 120 height 23
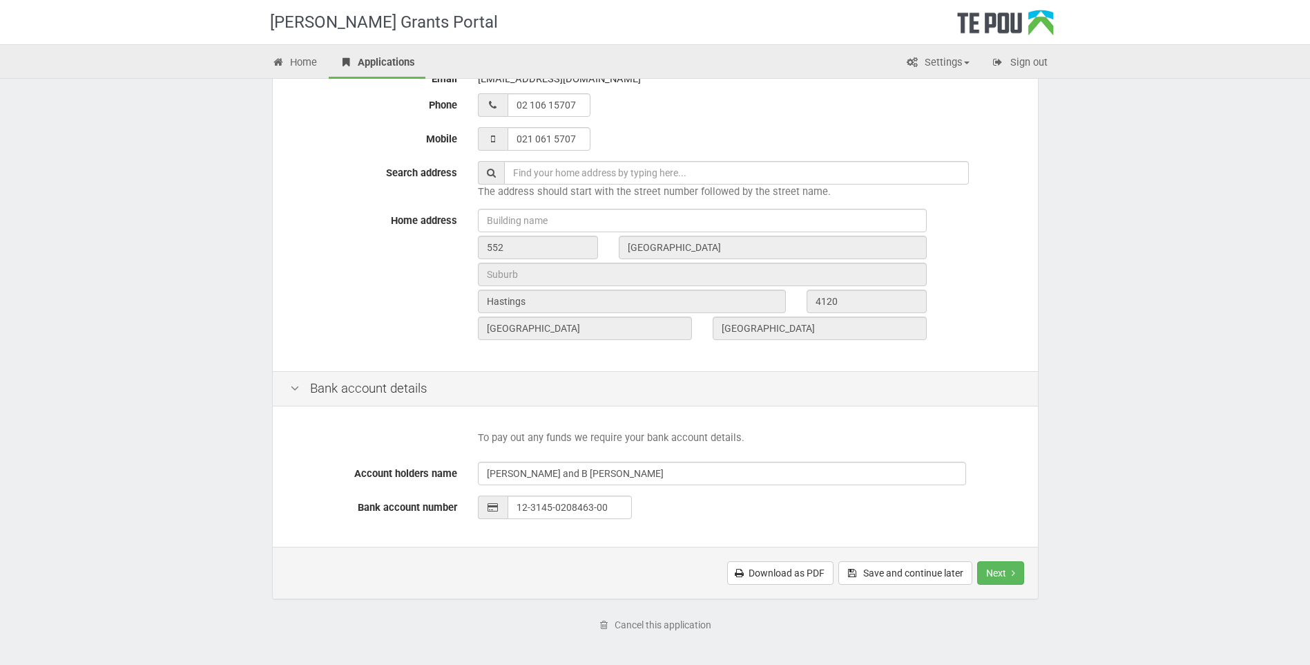
scroll to position [425, 0]
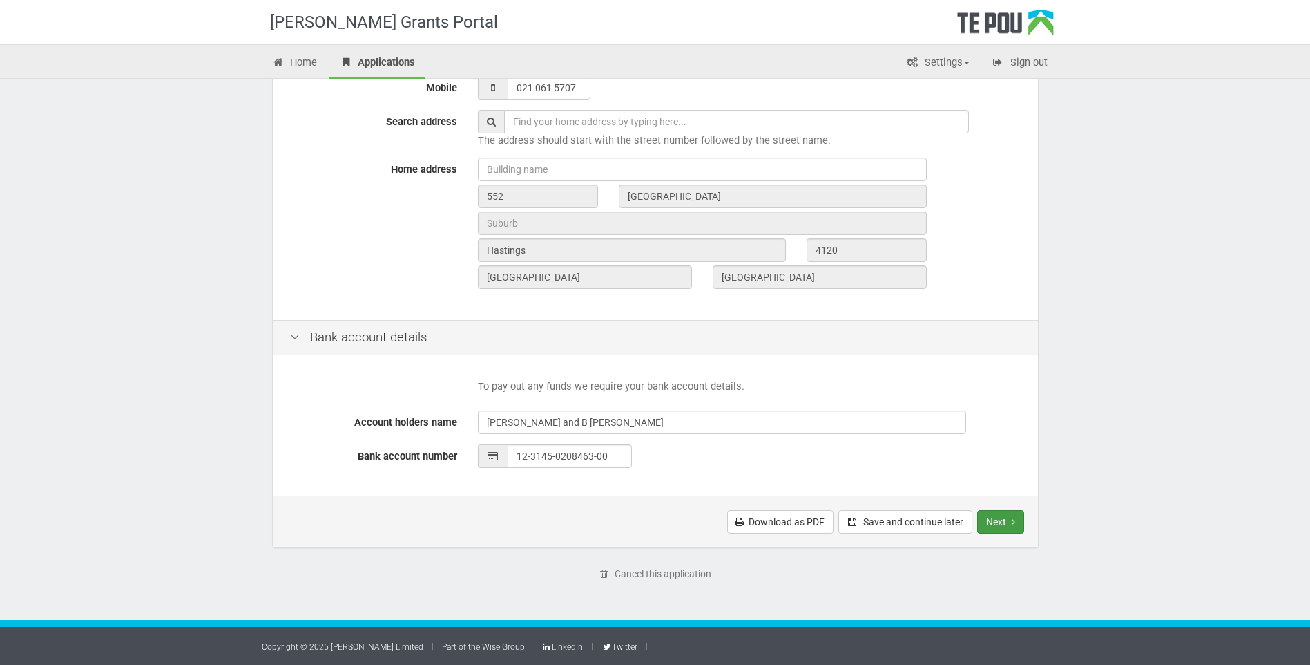
click at [1004, 522] on button "Next" at bounding box center [1001, 521] width 47 height 23
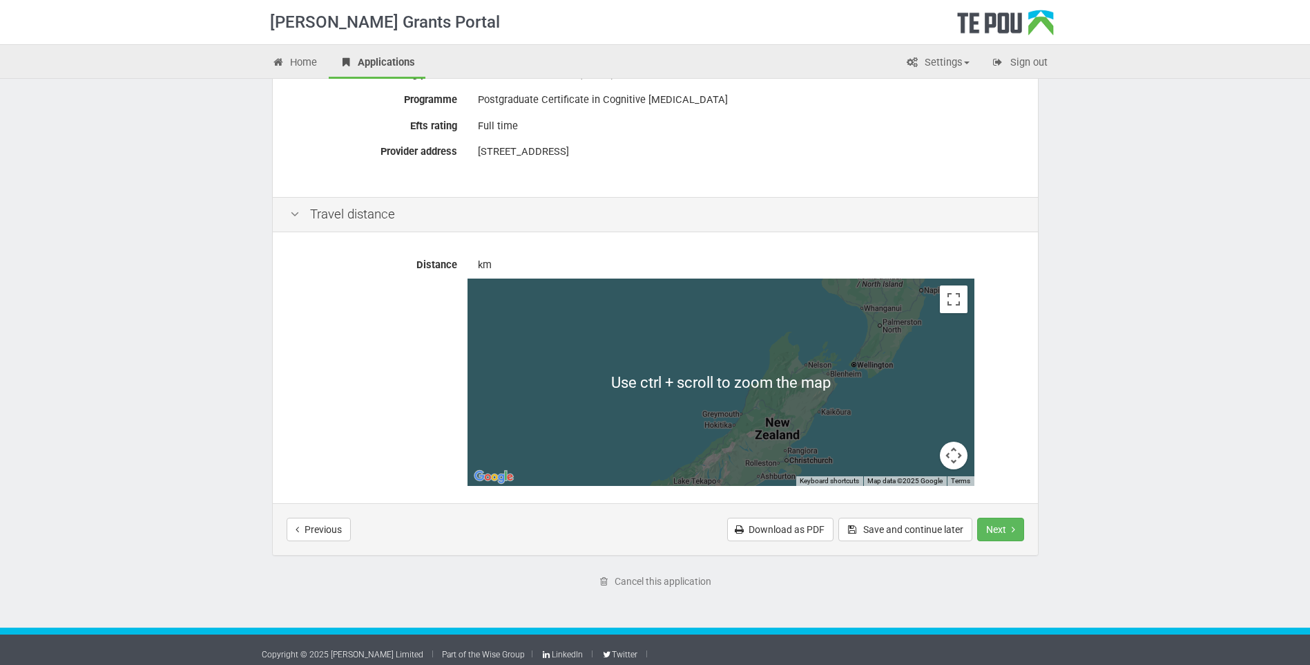
scroll to position [531, 0]
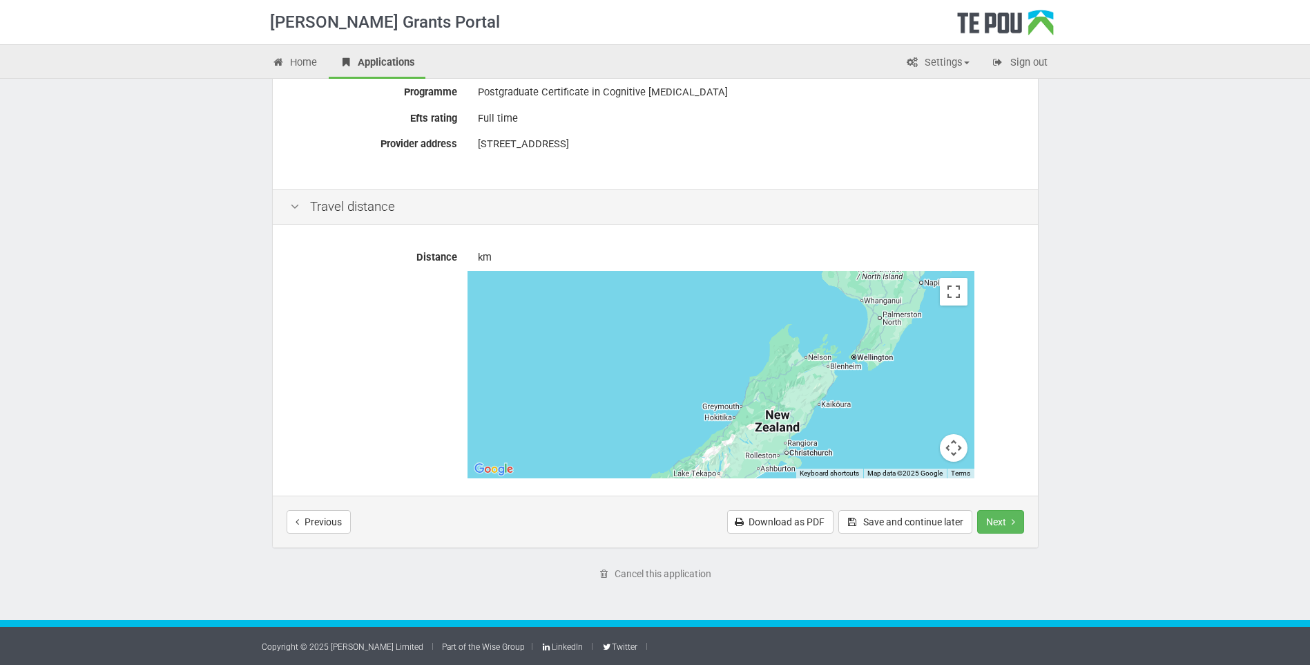
click at [464, 254] on label "Distance" at bounding box center [374, 254] width 188 height 19
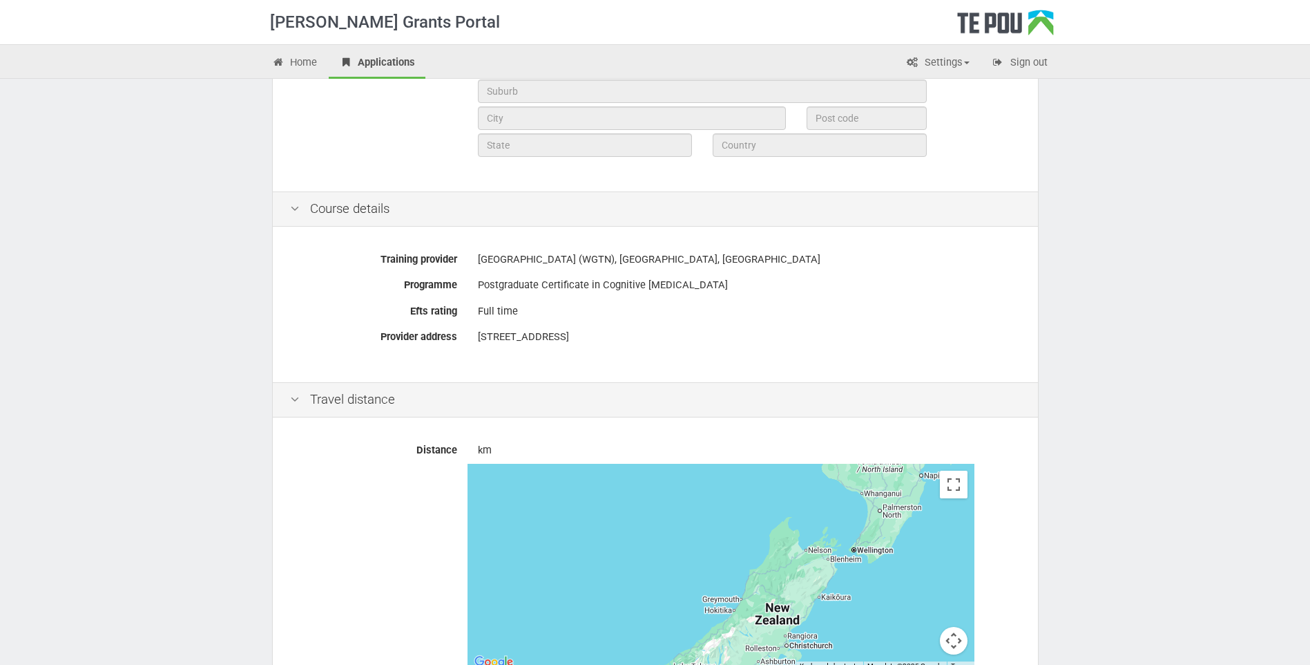
scroll to position [324, 0]
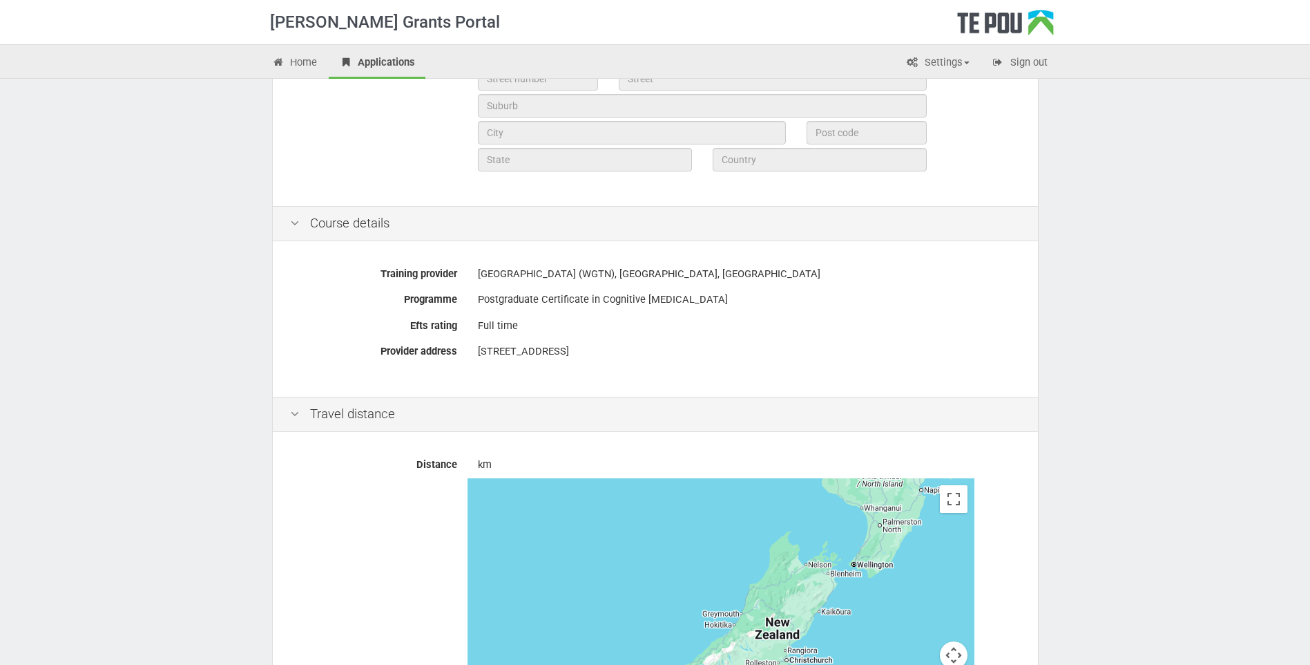
click at [508, 347] on address "[STREET_ADDRESS]" at bounding box center [749, 351] width 543 height 15
click at [473, 462] on div "km" at bounding box center [750, 464] width 564 height 24
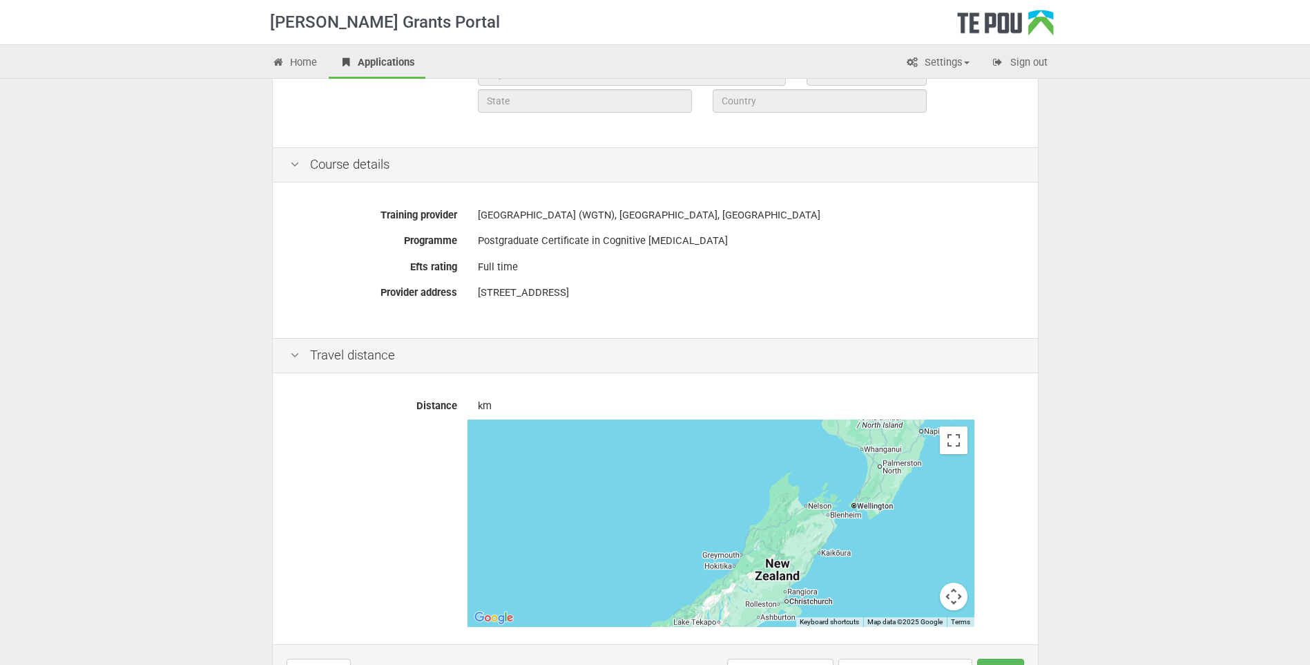
scroll to position [462, 0]
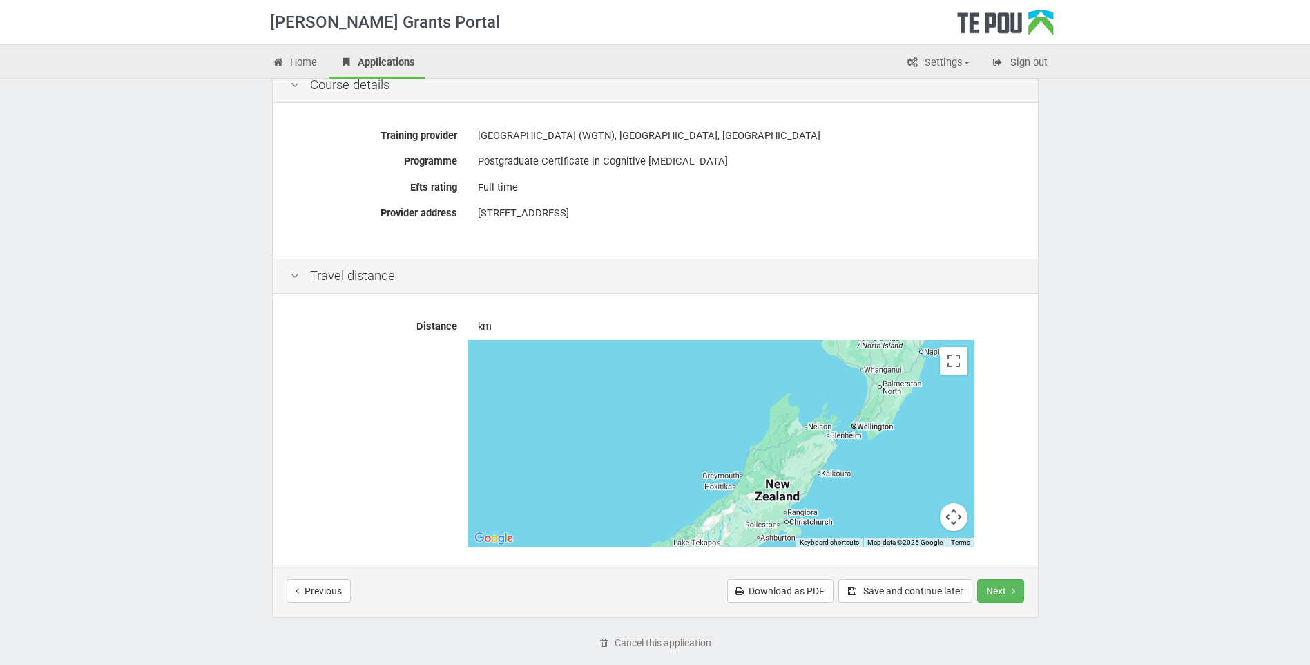
click at [296, 277] on icon at bounding box center [295, 275] width 17 height 13
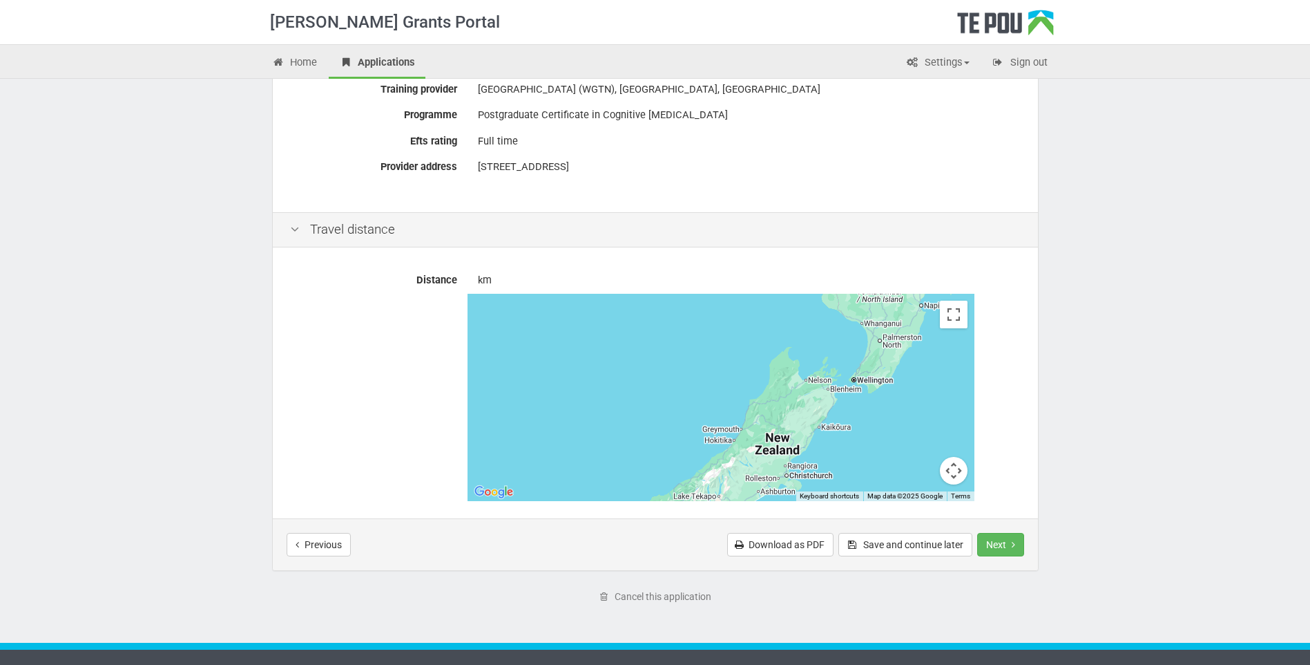
scroll to position [531, 0]
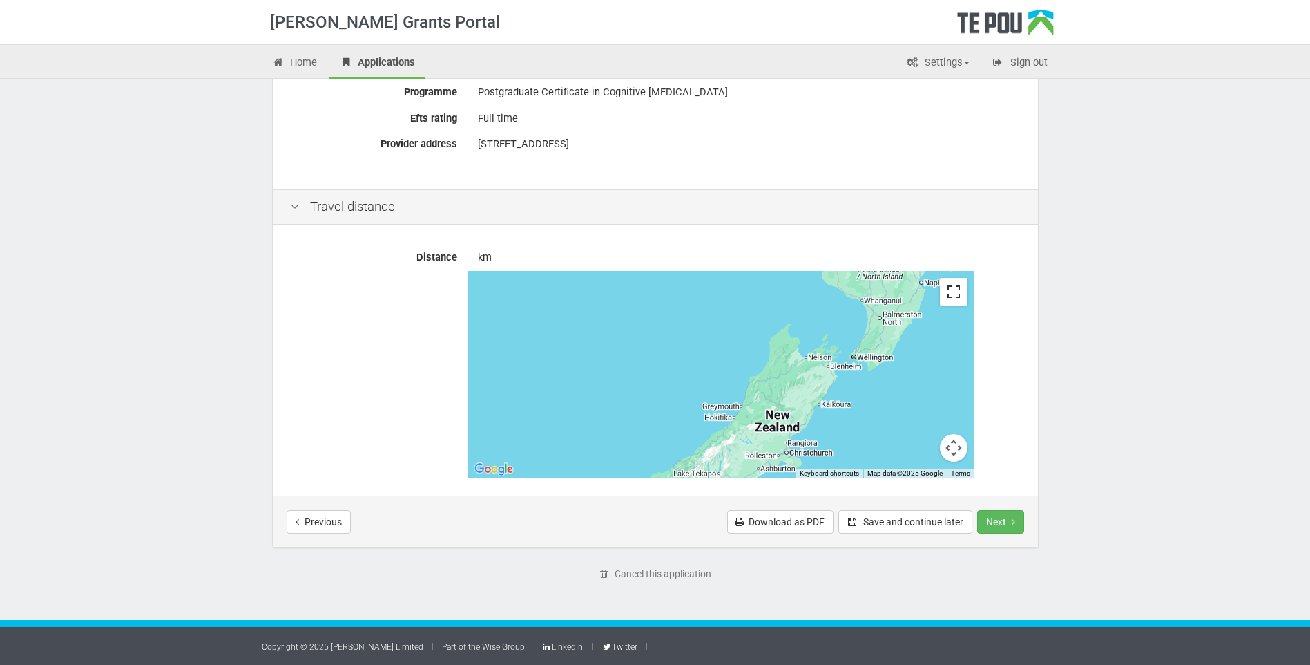
click at [955, 290] on button "Toggle fullscreen view" at bounding box center [954, 292] width 28 height 28
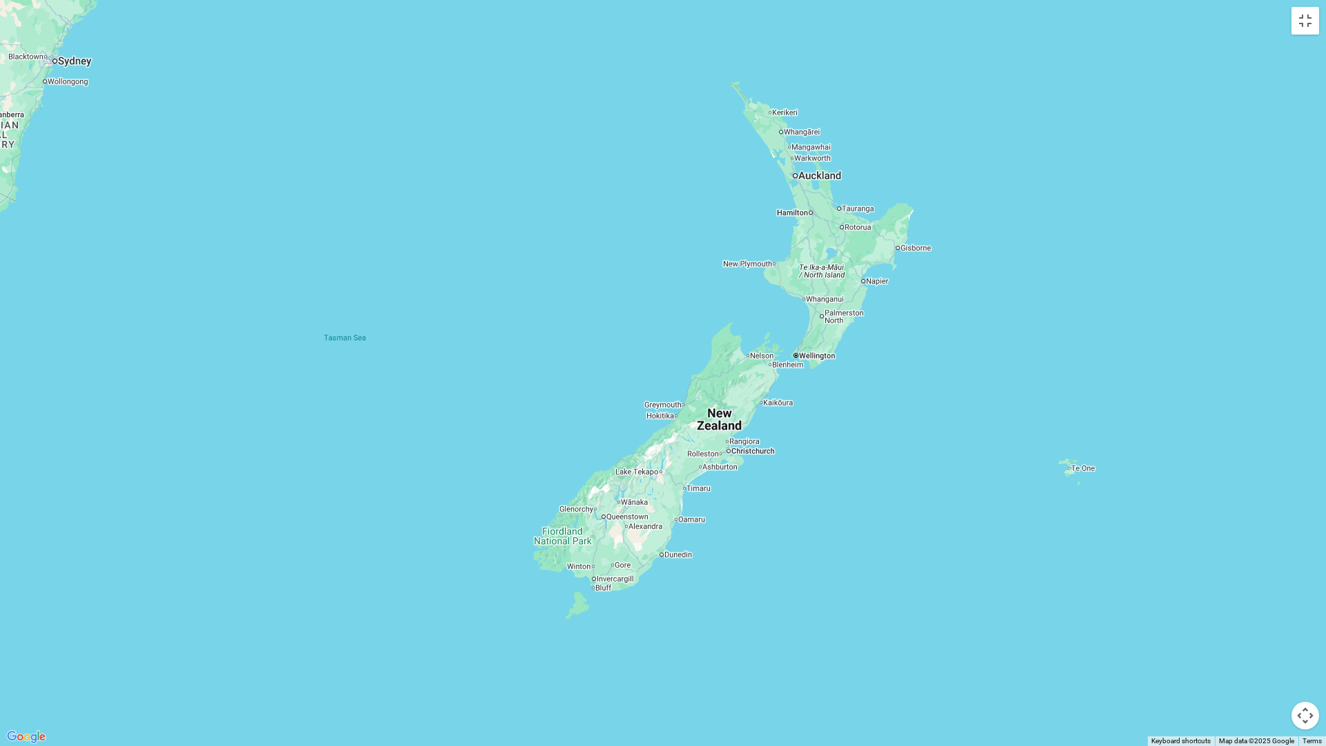
click at [866, 286] on div at bounding box center [663, 373] width 1326 height 746
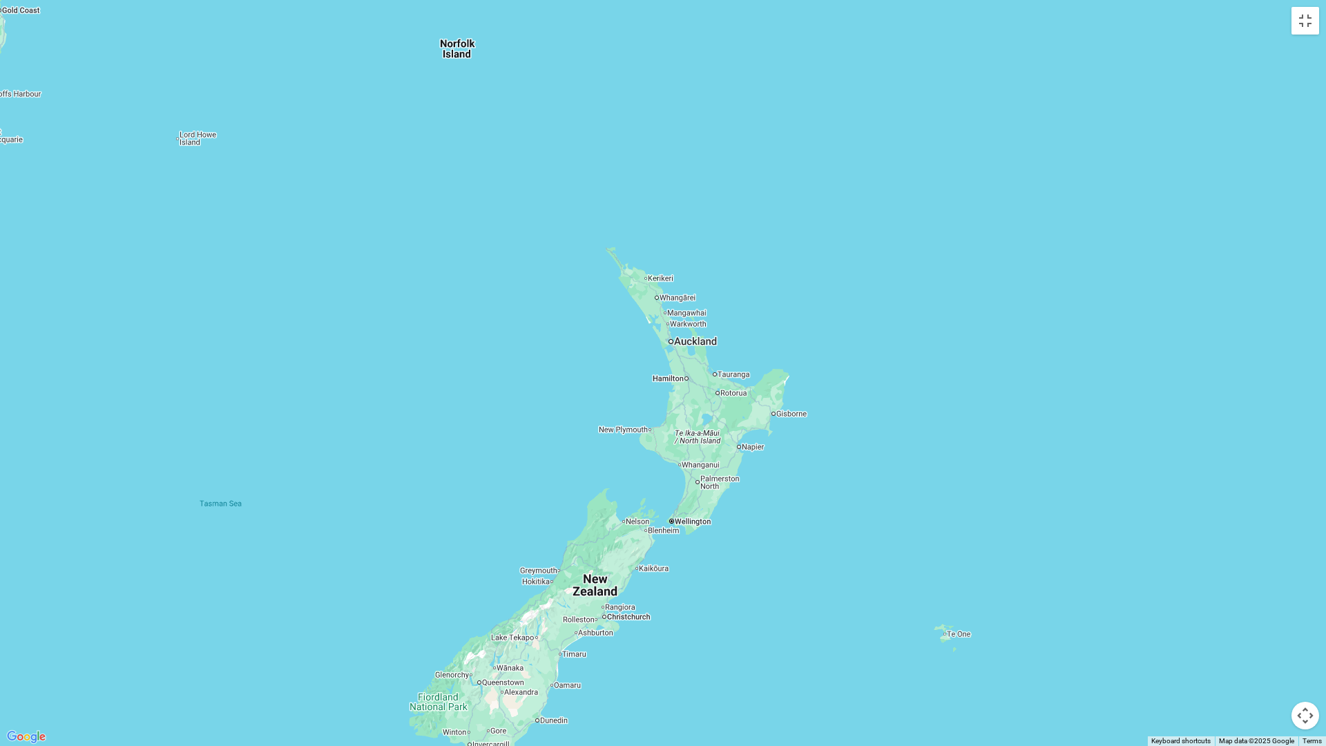
drag, startPoint x: 865, startPoint y: 287, endPoint x: 763, endPoint y: 384, distance: 141.2
click at [741, 451] on div at bounding box center [663, 373] width 1326 height 746
click at [1308, 21] on button "Toggle fullscreen view" at bounding box center [1306, 21] width 28 height 28
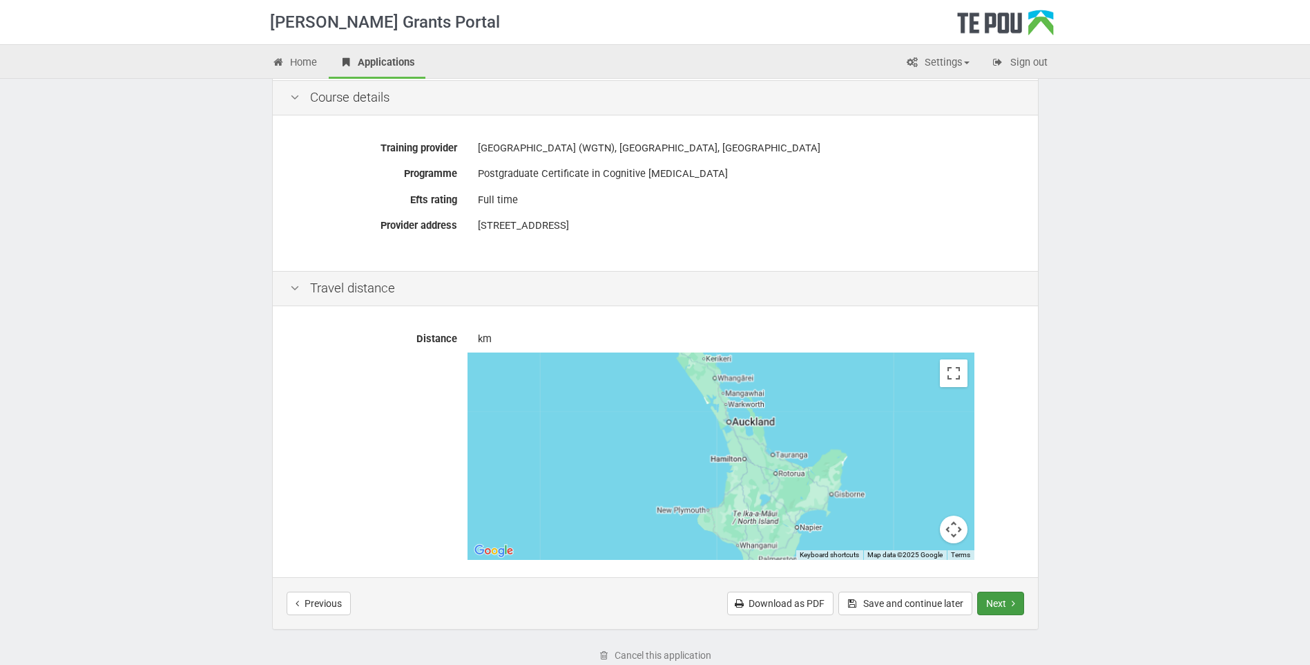
click at [996, 609] on button "Next" at bounding box center [1001, 602] width 47 height 23
drag, startPoint x: 730, startPoint y: 229, endPoint x: 476, endPoint y: 238, distance: 253.7
click at [476, 238] on div "[STREET_ADDRESS]" at bounding box center [750, 232] width 564 height 38
copy address "[STREET_ADDRESS]"
click at [993, 600] on button "Next" at bounding box center [1001, 602] width 47 height 23
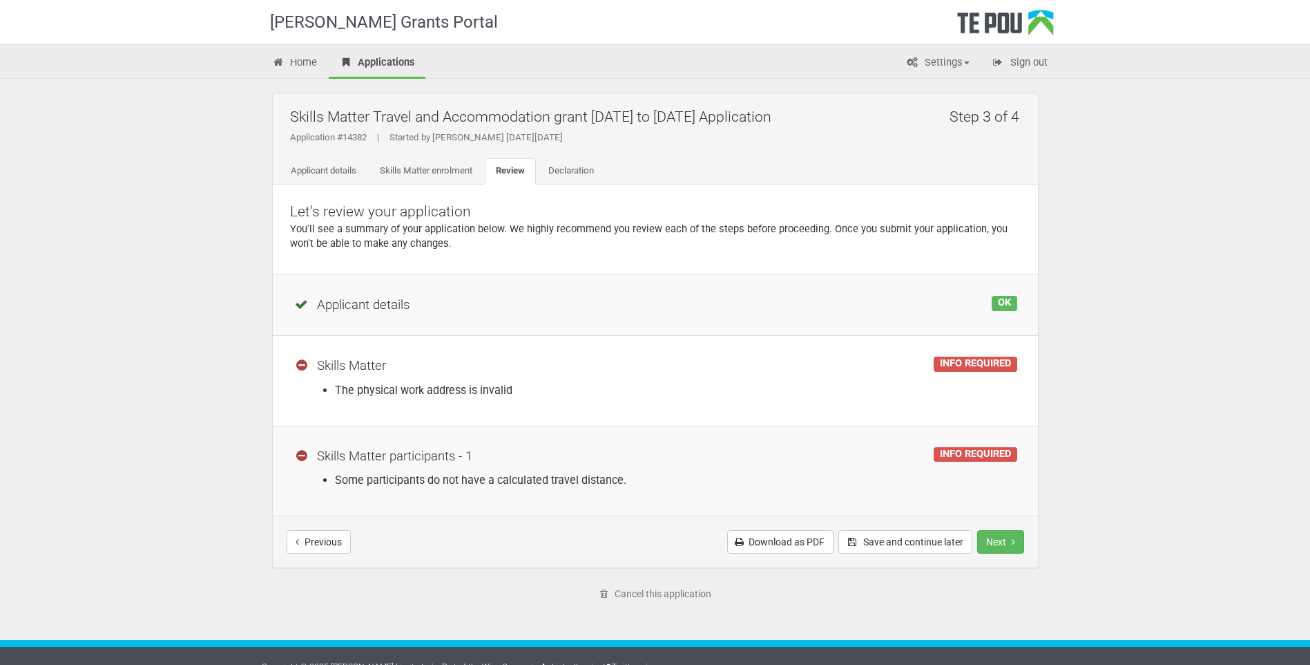
click at [966, 364] on div "INFO REQUIRED" at bounding box center [975, 363] width 83 height 15
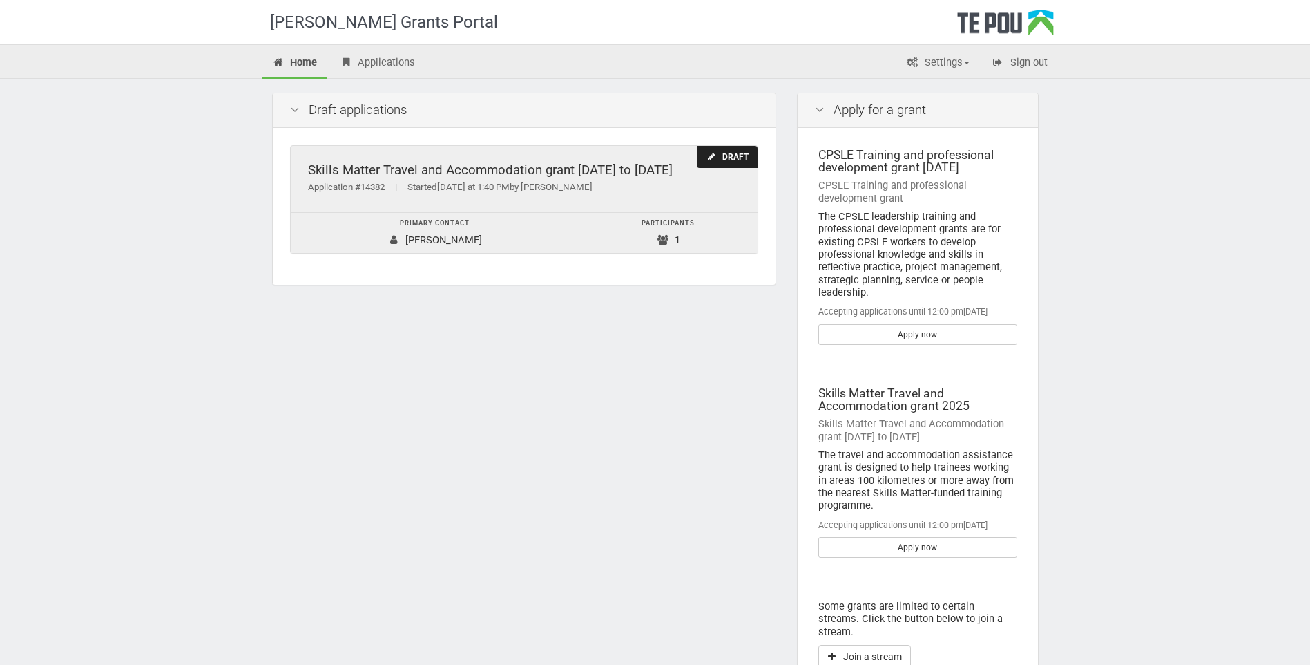
click at [730, 153] on div "Draft" at bounding box center [727, 157] width 60 height 23
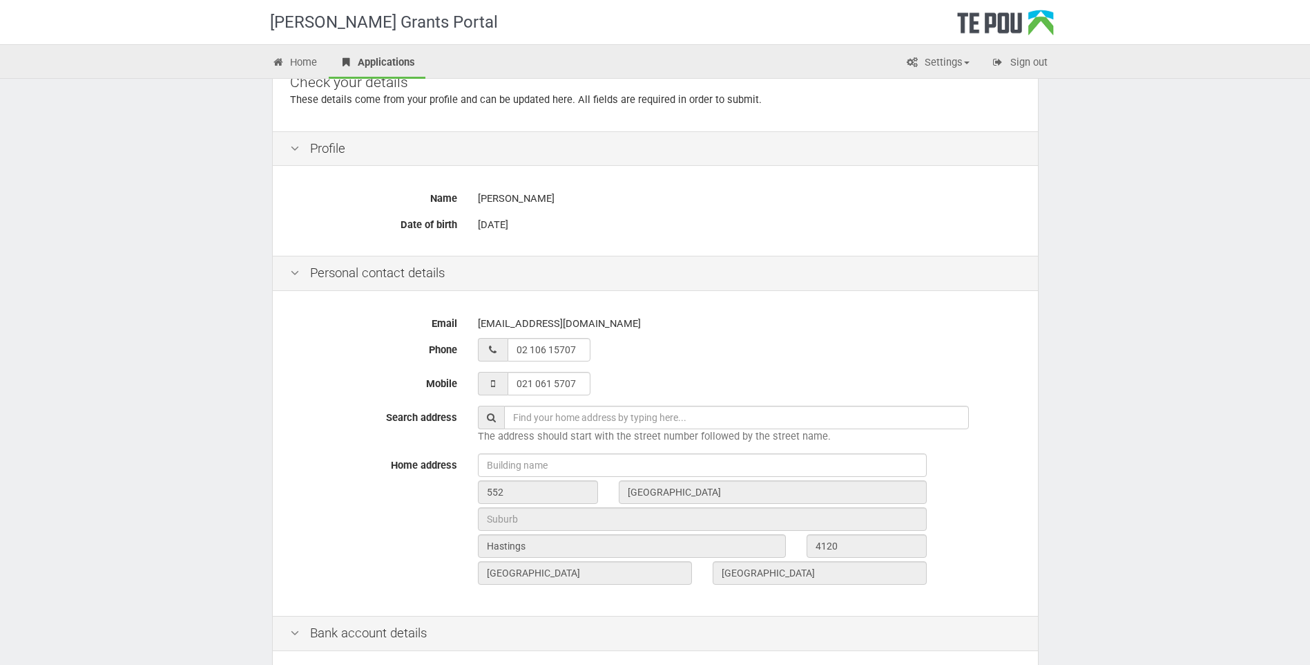
scroll to position [414, 0]
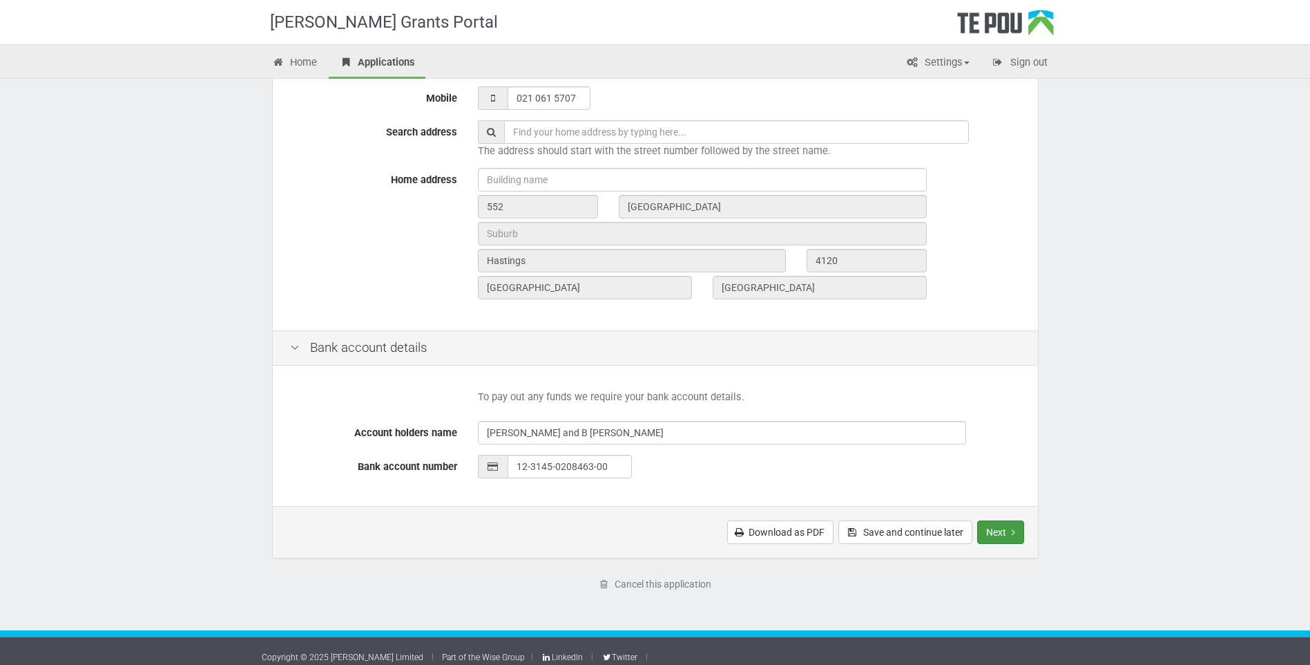
click at [991, 531] on button "Next" at bounding box center [1001, 531] width 47 height 23
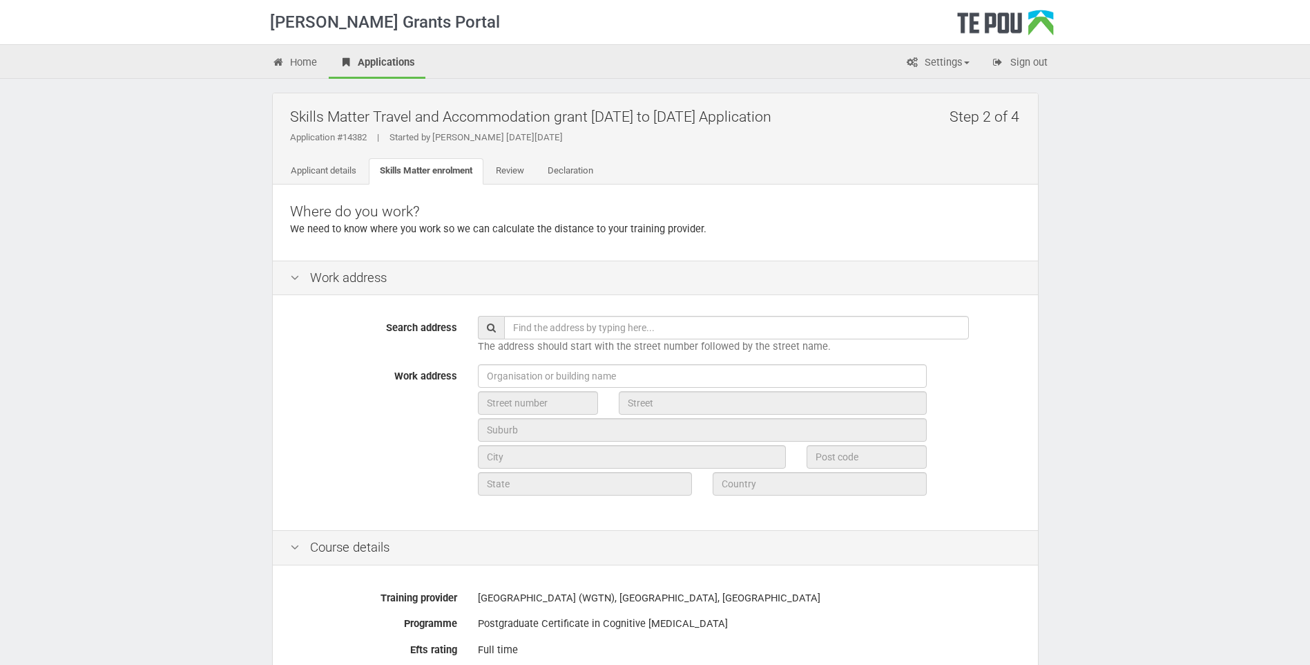
click at [555, 330] on input "text" at bounding box center [736, 327] width 465 height 23
click at [555, 328] on input "text" at bounding box center [736, 327] width 465 height 23
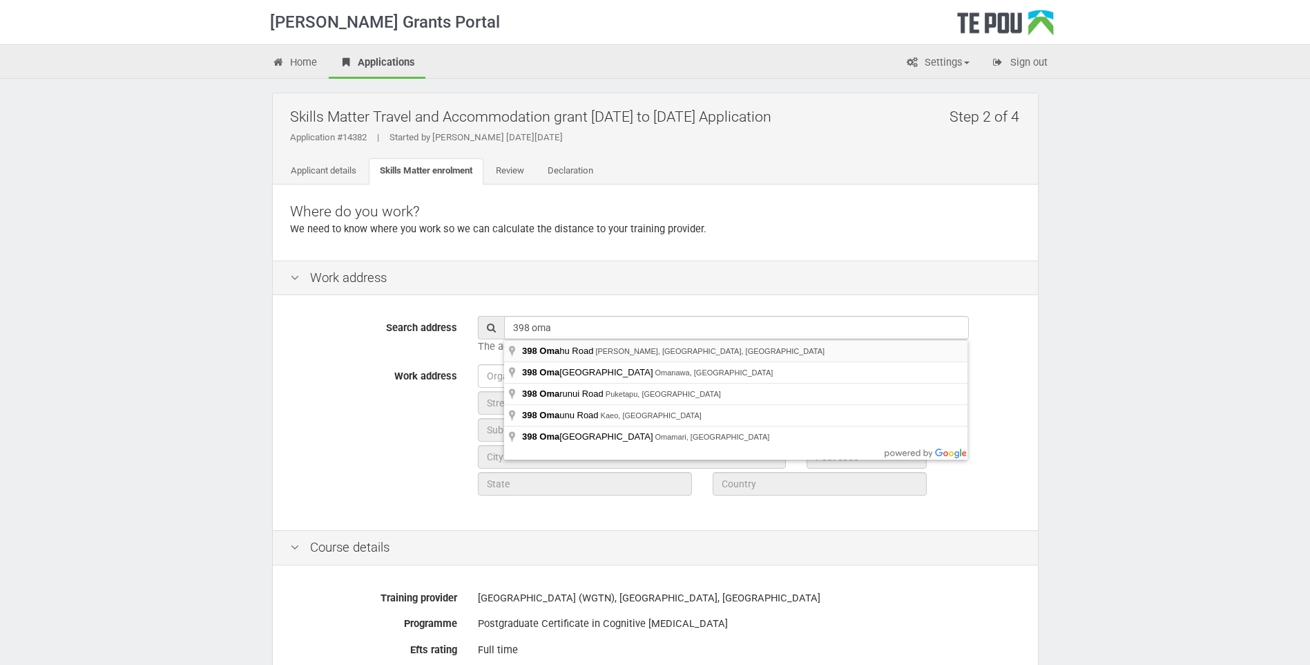
type input "[STREET_ADDRESS]"
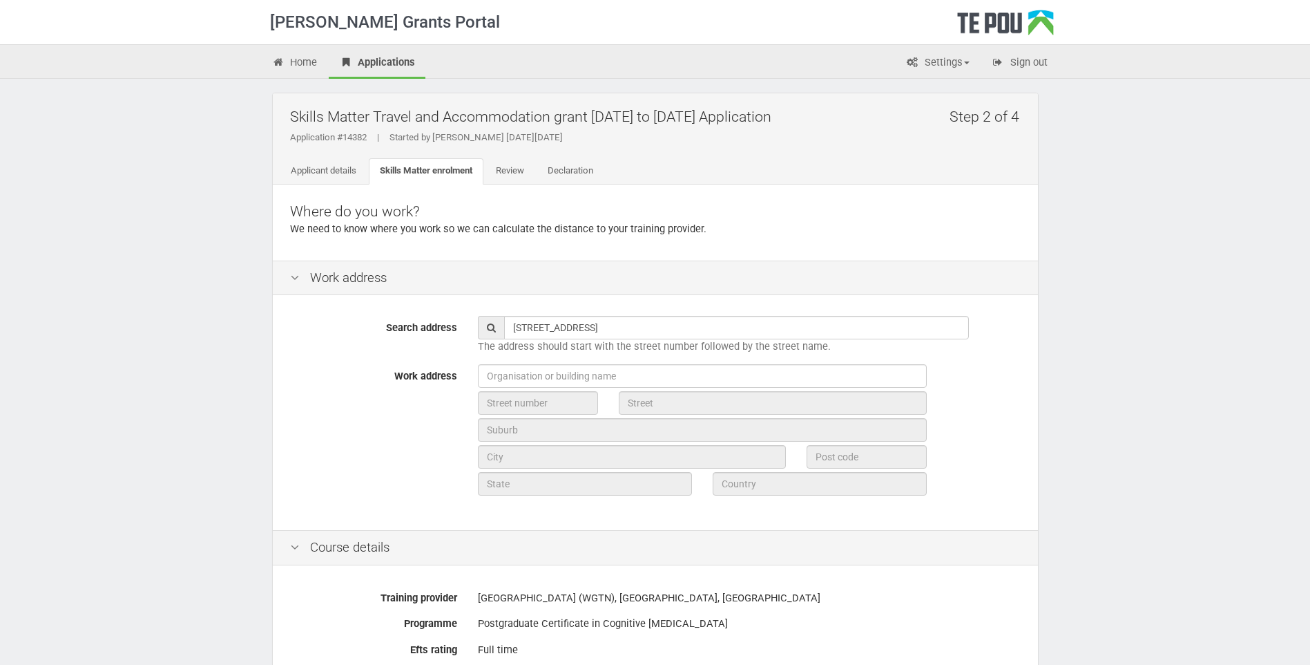
type input "398"
type input "[GEOGRAPHIC_DATA]"
type input "Hastings"
type input "4120"
type input "[GEOGRAPHIC_DATA]"
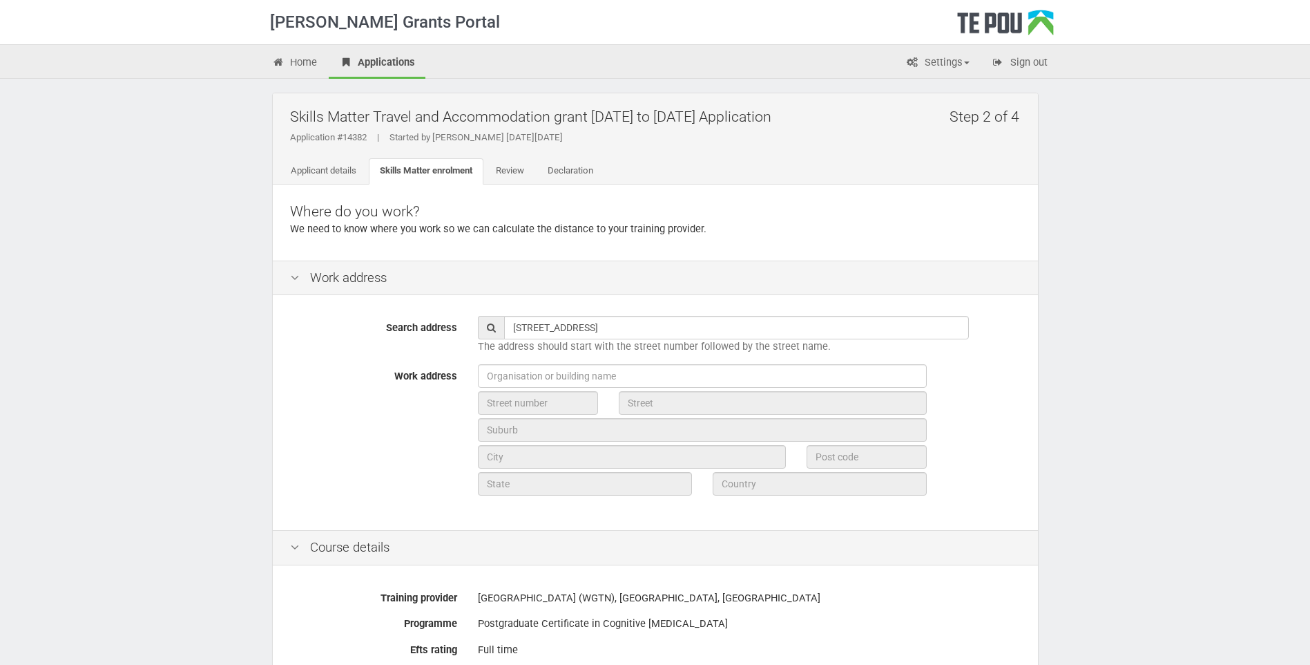
type input "[GEOGRAPHIC_DATA]"
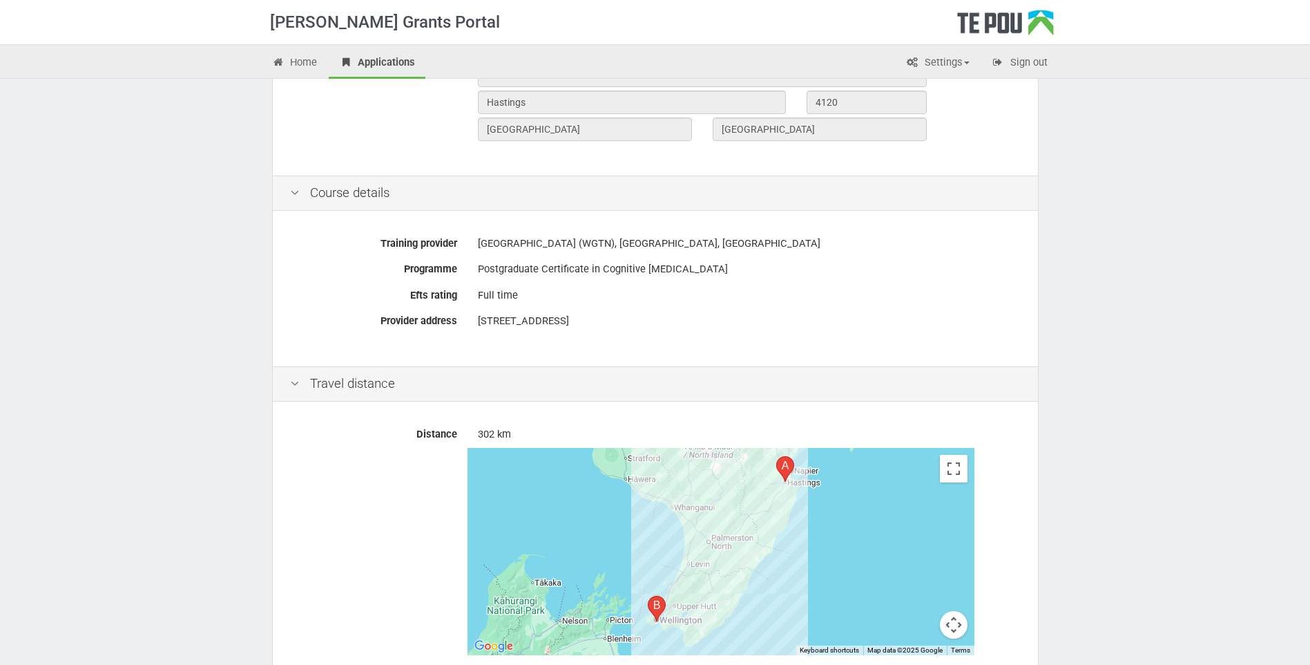
scroll to position [531, 0]
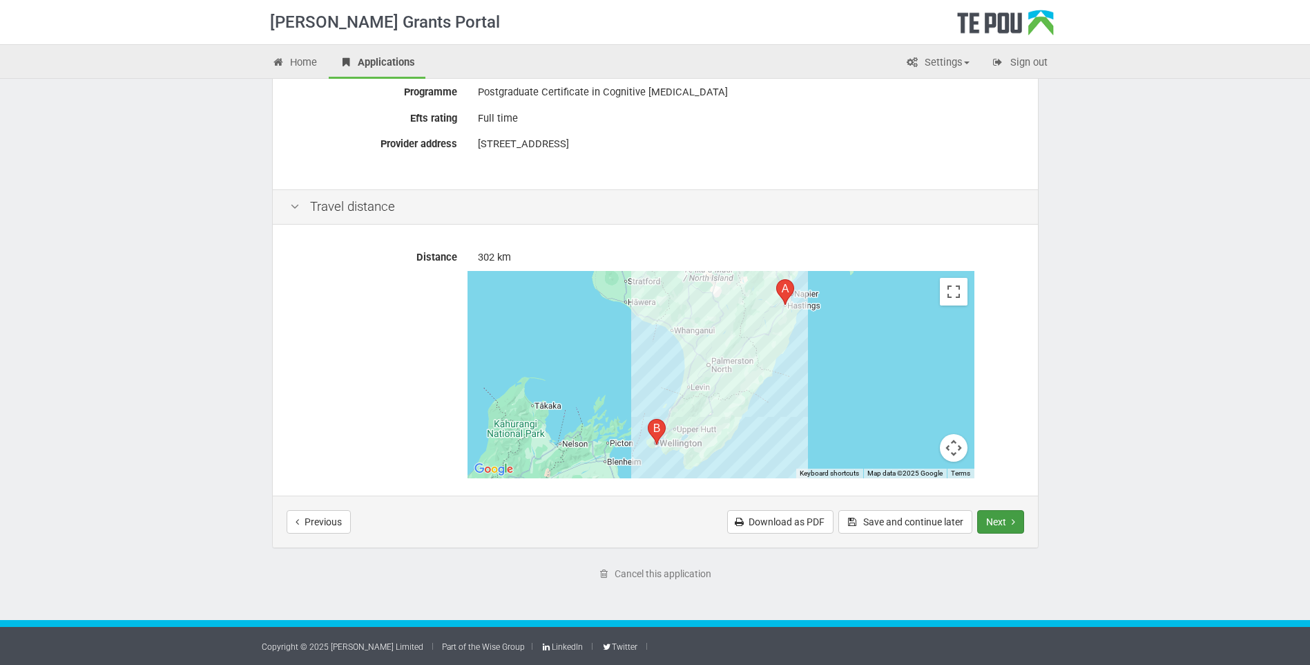
click at [1007, 524] on button "Next" at bounding box center [1001, 521] width 47 height 23
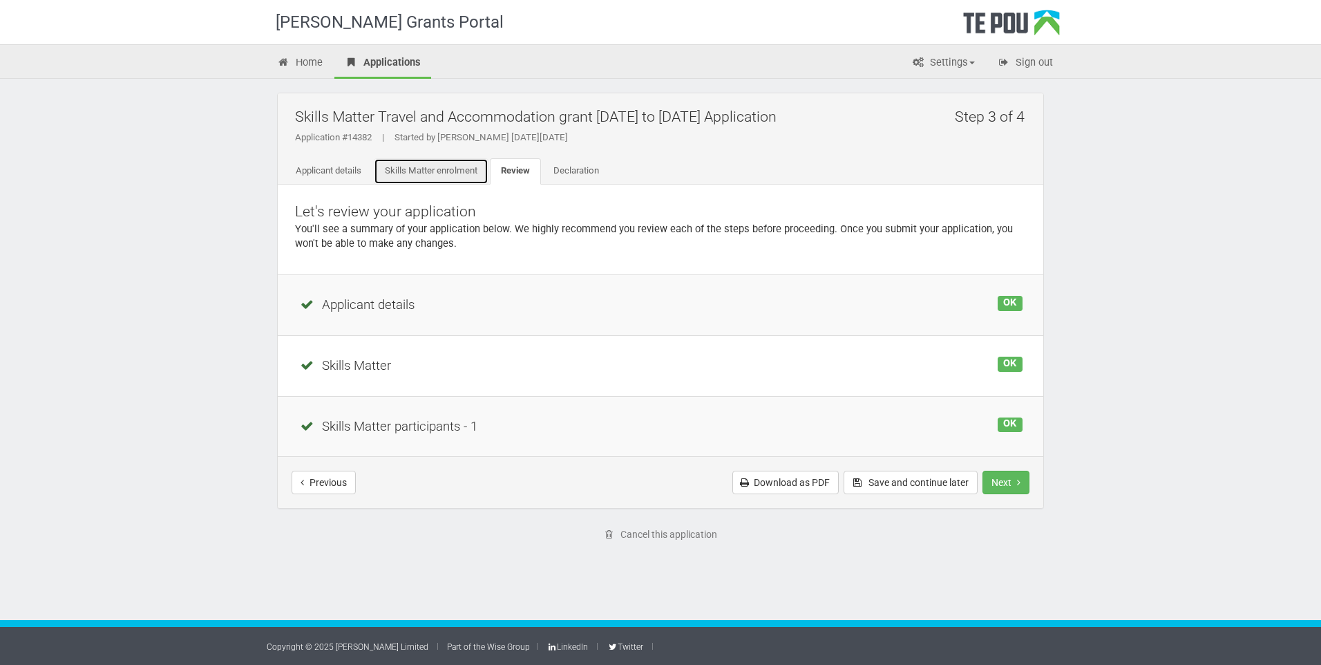
click at [417, 175] on link "Skills Matter enrolment" at bounding box center [431, 171] width 115 height 26
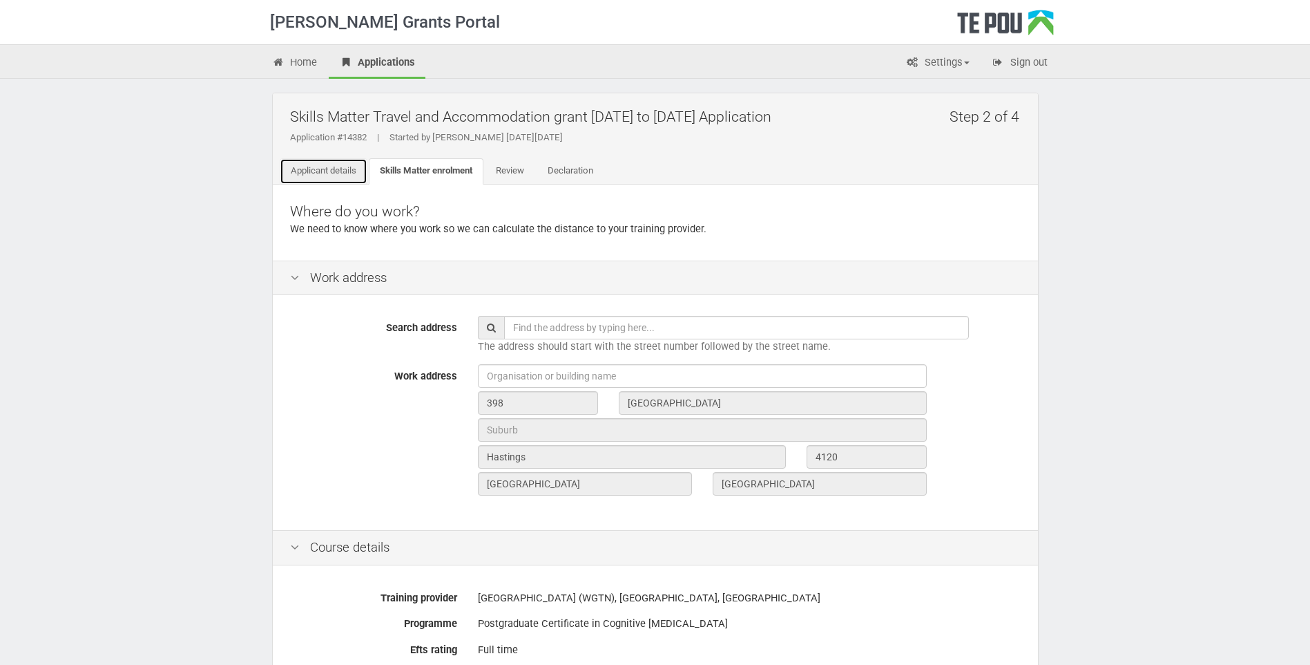
click at [334, 169] on link "Applicant details" at bounding box center [324, 171] width 88 height 26
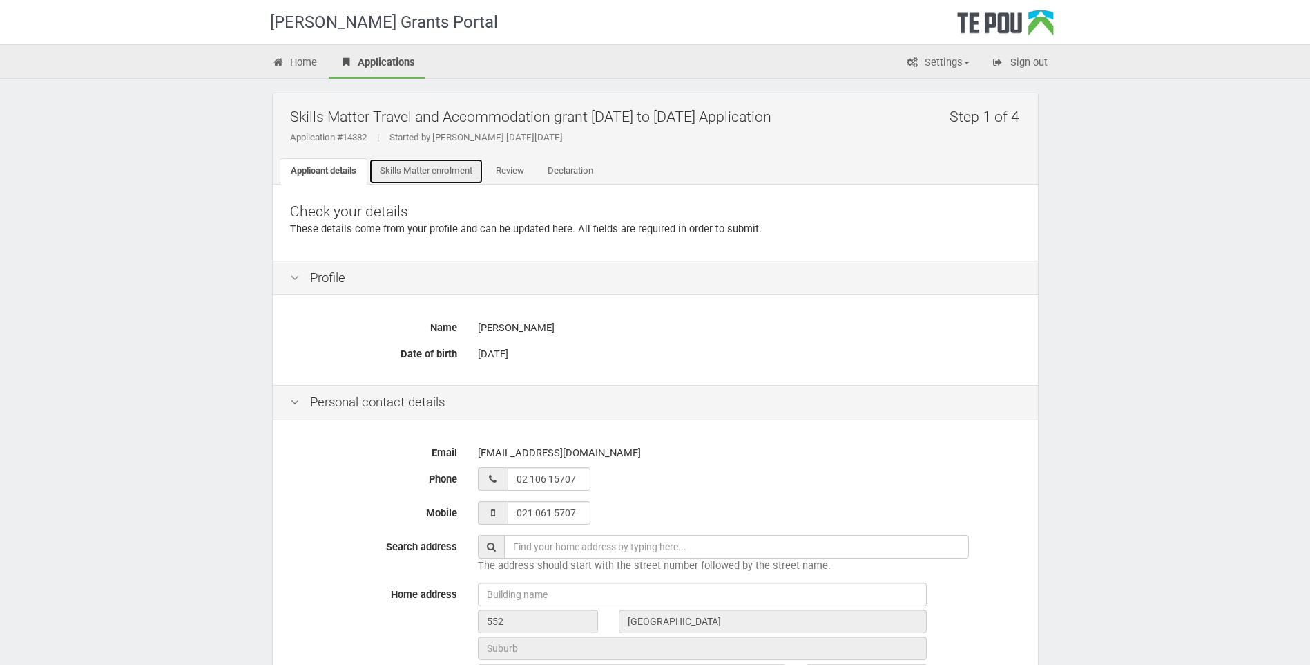
click at [459, 171] on link "Skills Matter enrolment" at bounding box center [426, 171] width 115 height 26
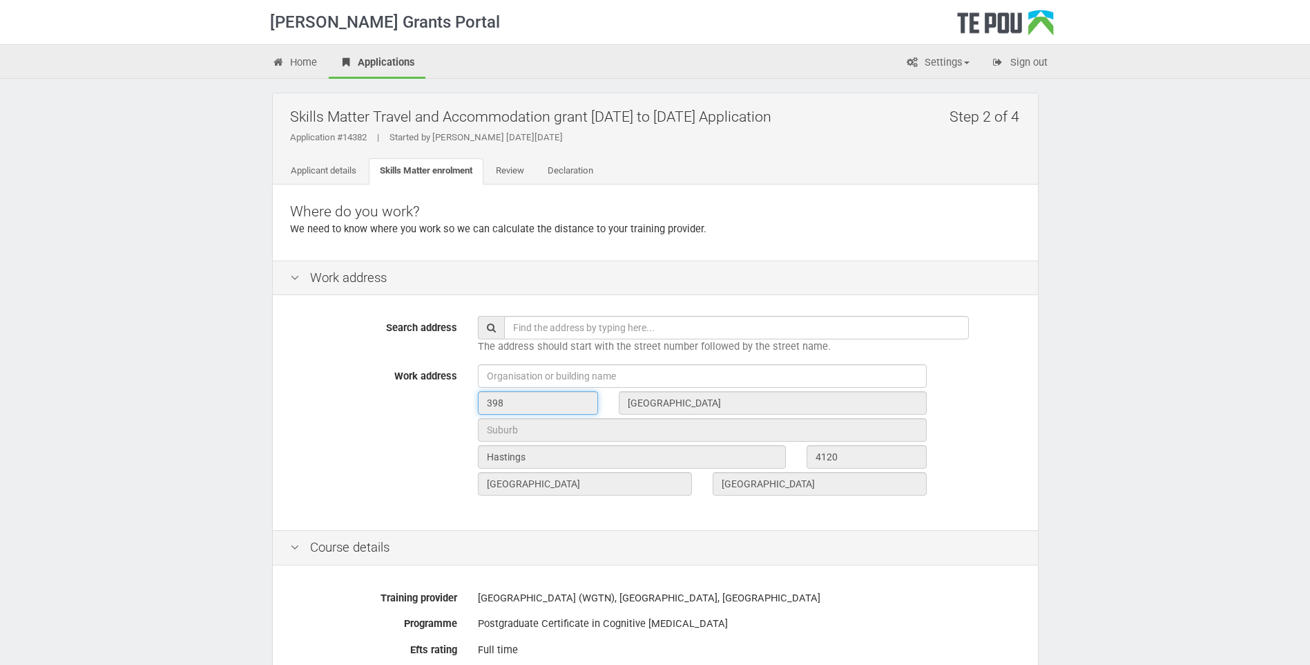
click at [506, 400] on input "398" at bounding box center [538, 402] width 120 height 23
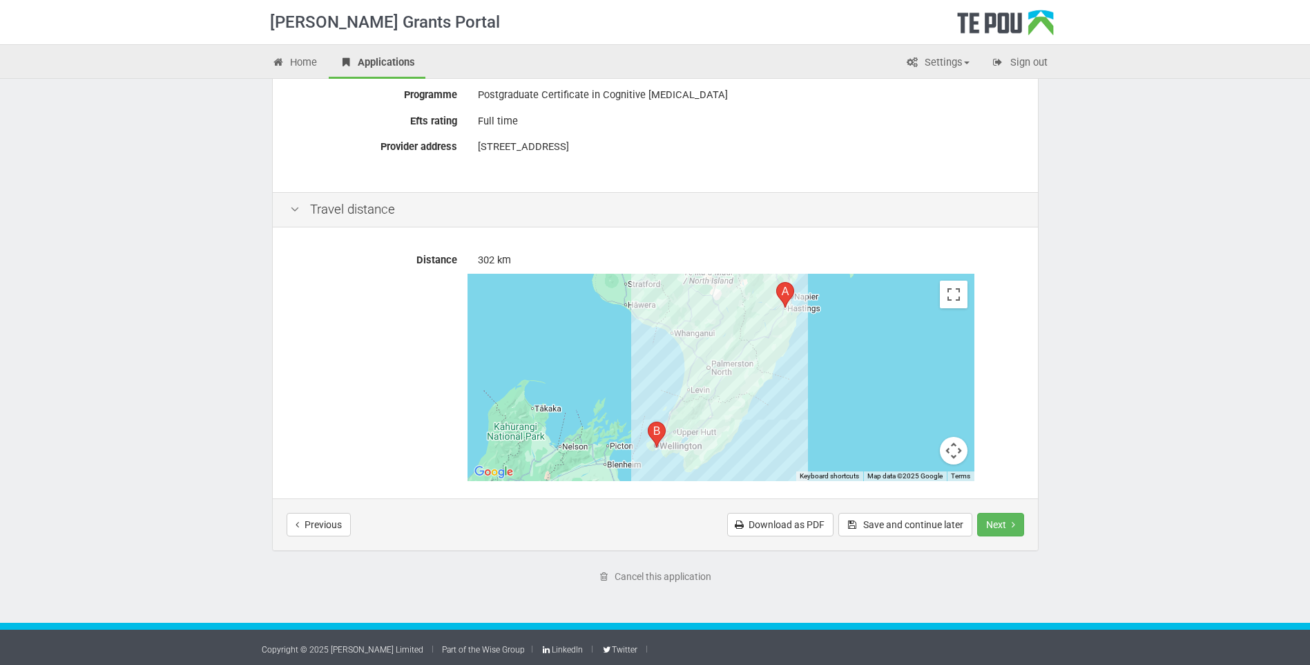
scroll to position [531, 0]
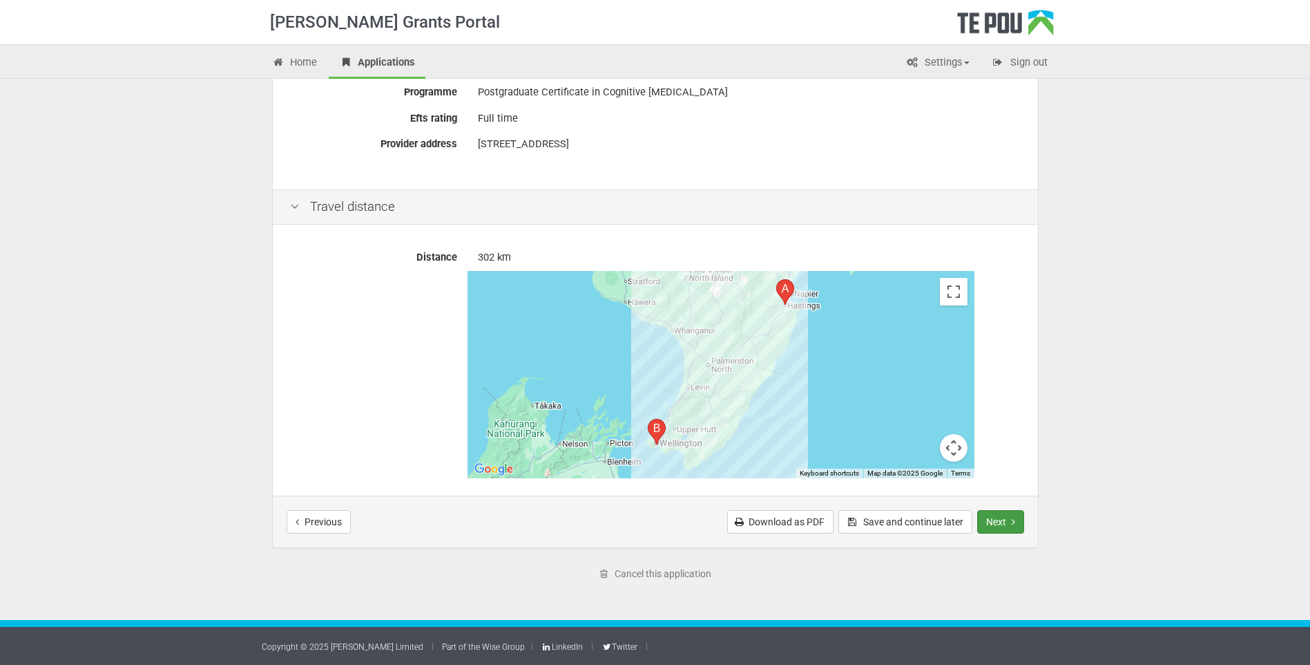
click at [997, 526] on button "Next" at bounding box center [1001, 521] width 47 height 23
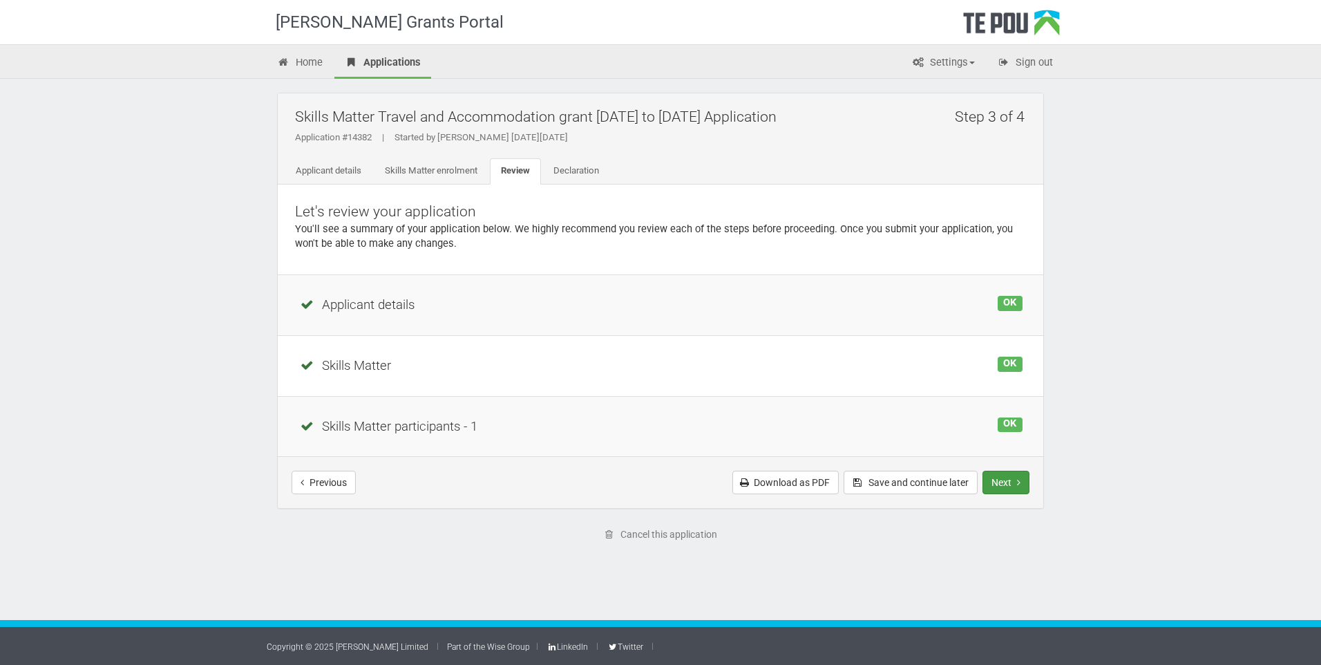
click at [1011, 479] on button "Next" at bounding box center [1005, 481] width 47 height 23
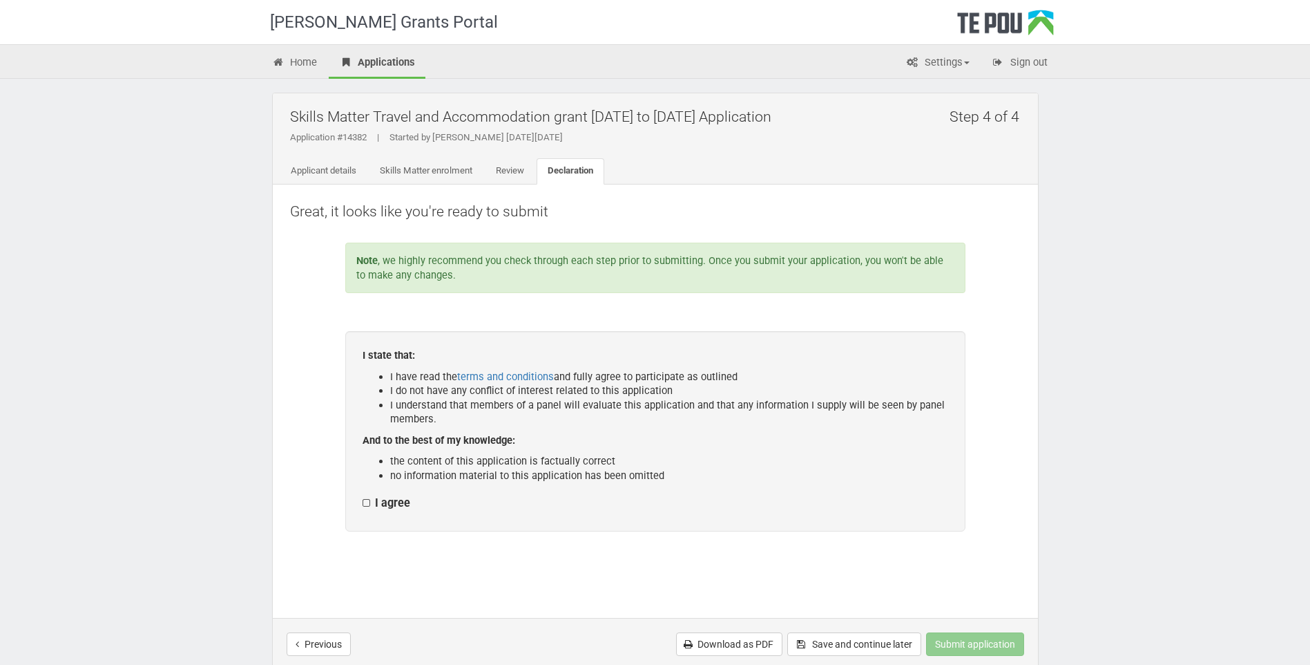
click at [363, 502] on label "I agree" at bounding box center [387, 503] width 48 height 15
click at [363, 496] on input "I agree" at bounding box center [362, 495] width 1 height 1
checkbox input "true"
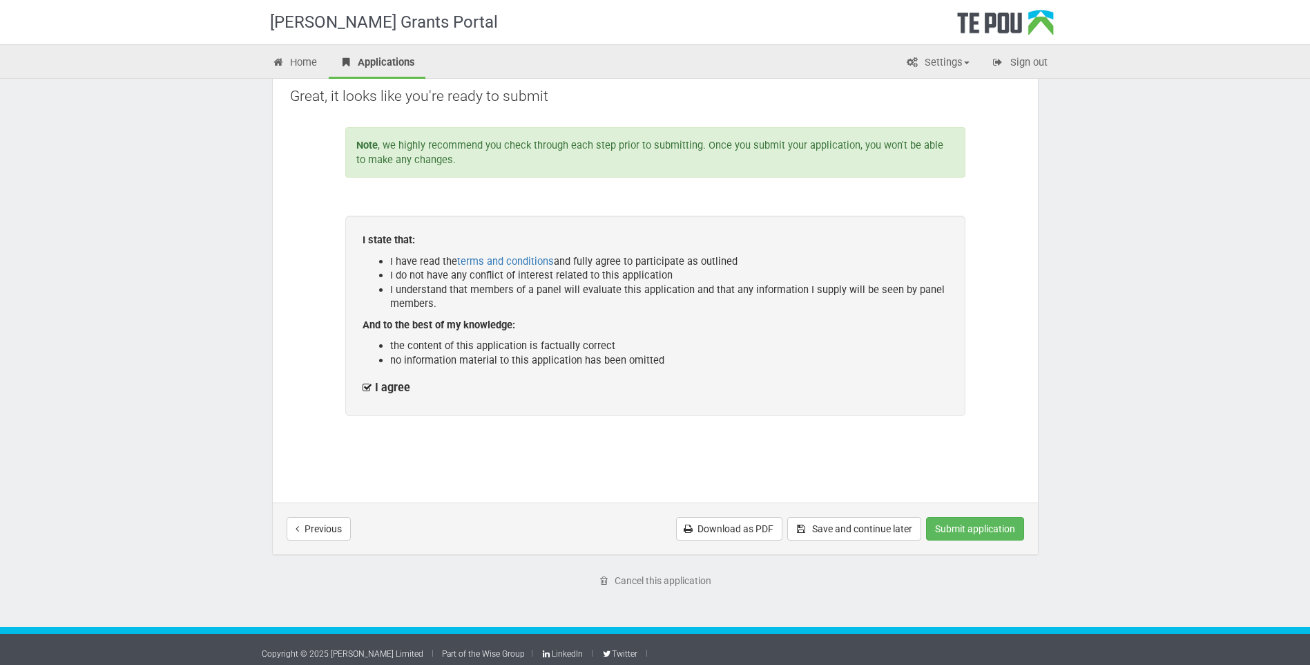
scroll to position [122, 0]
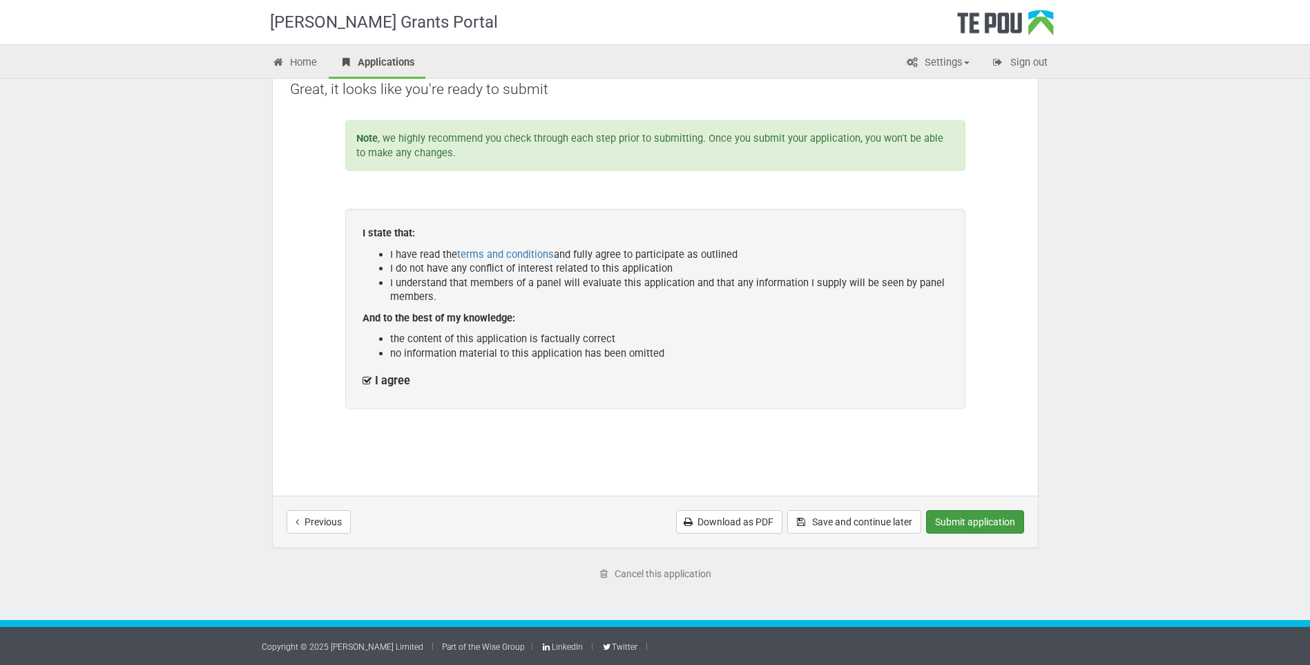
click at [1011, 523] on button "Submit application" at bounding box center [975, 521] width 98 height 23
click at [975, 522] on button "Submit application" at bounding box center [975, 521] width 98 height 23
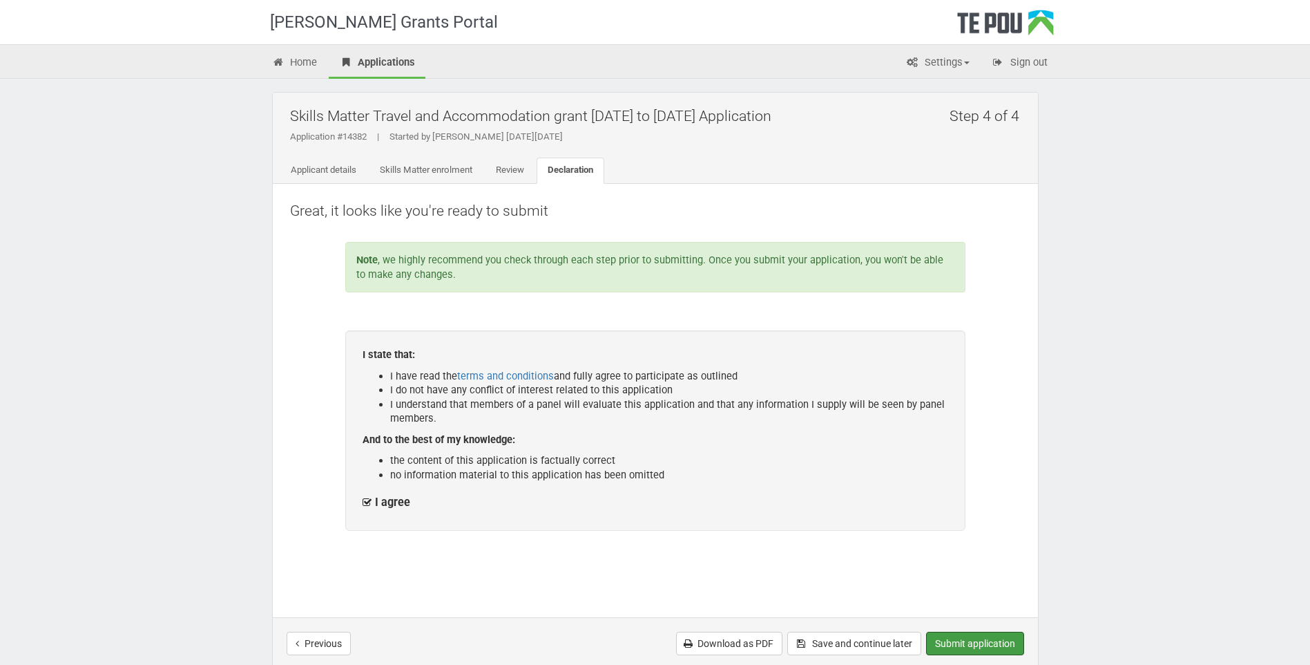
scroll to position [0, 0]
click at [320, 178] on link "Applicant details" at bounding box center [324, 171] width 88 height 26
click at [514, 377] on link "terms and conditions" at bounding box center [505, 376] width 97 height 12
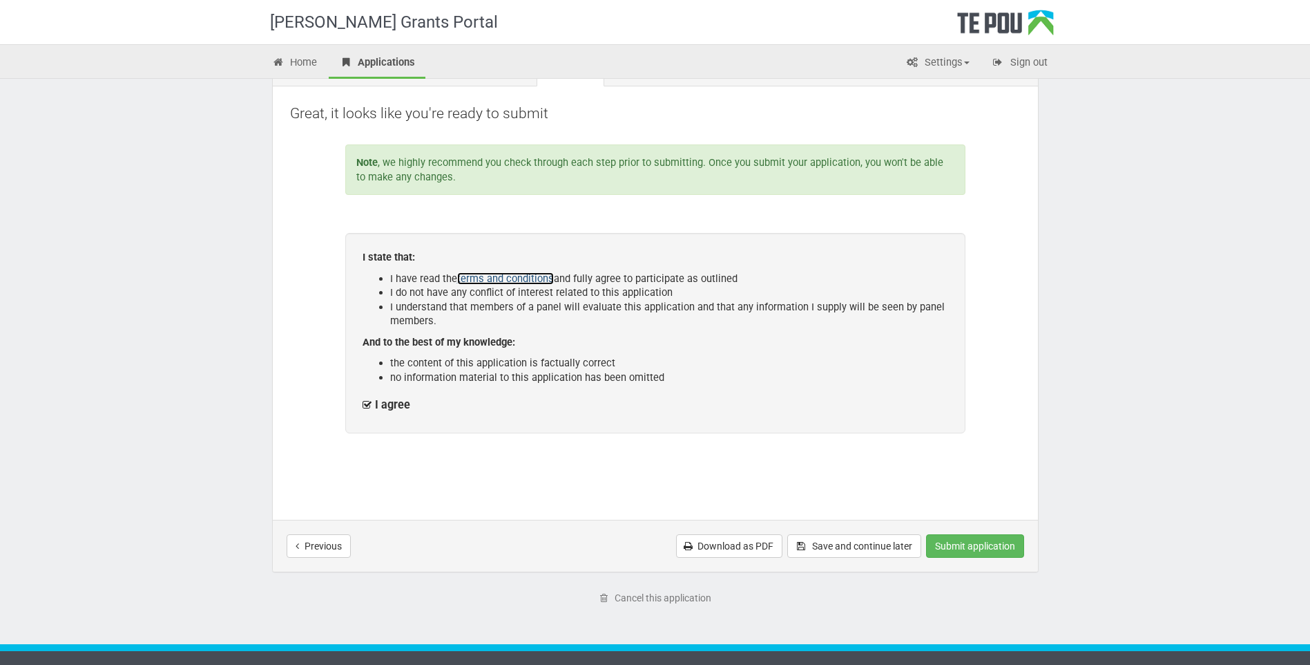
scroll to position [122, 0]
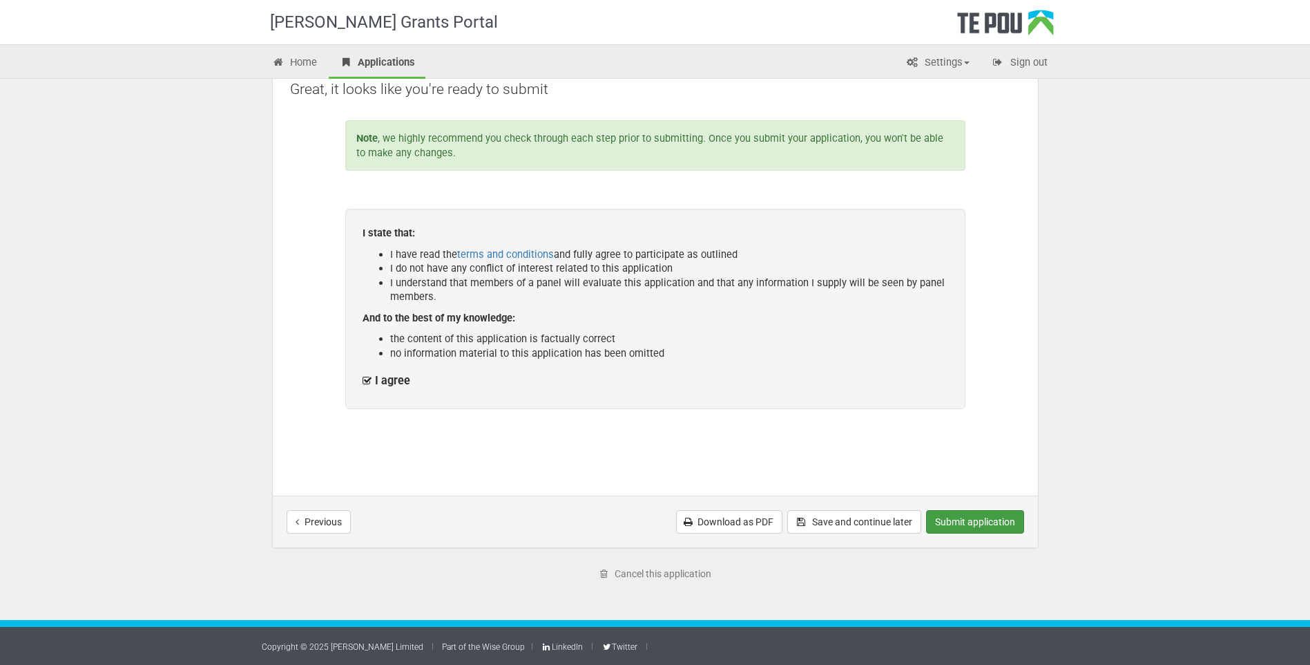
click at [959, 522] on button "Submit application" at bounding box center [975, 521] width 98 height 23
click at [868, 524] on button "Save and continue later" at bounding box center [855, 521] width 134 height 23
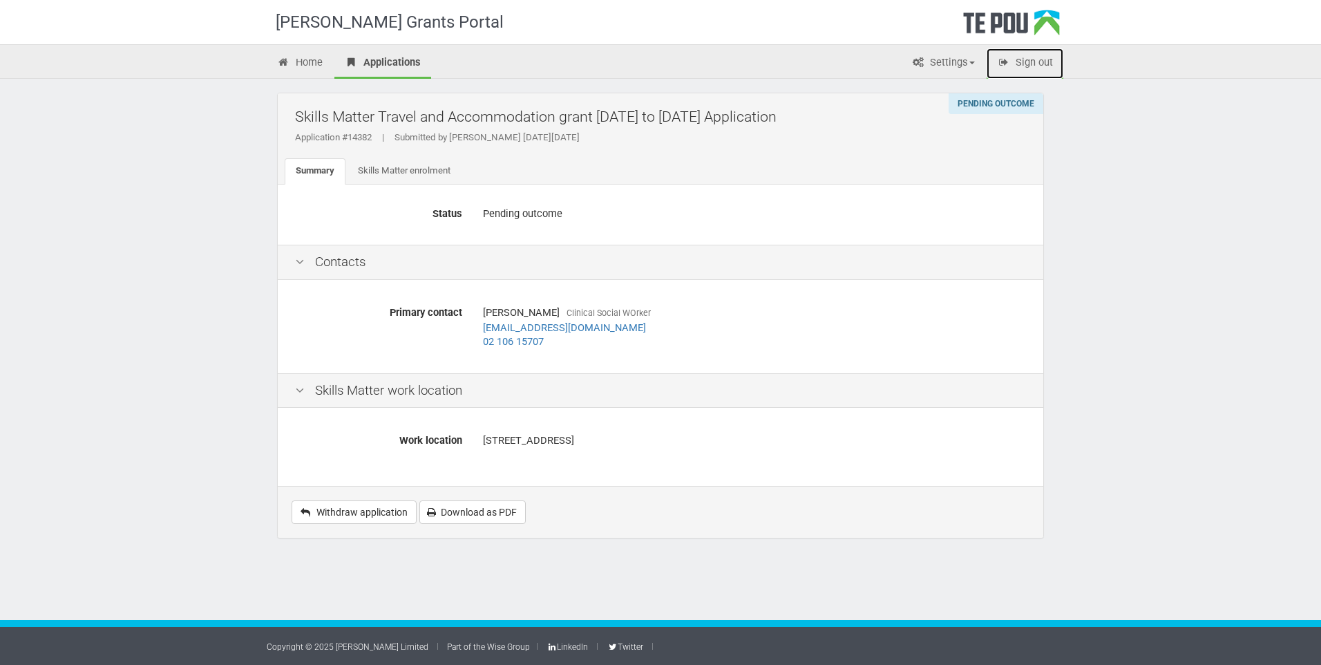
click at [1039, 62] on link "Sign out" at bounding box center [1025, 63] width 77 height 30
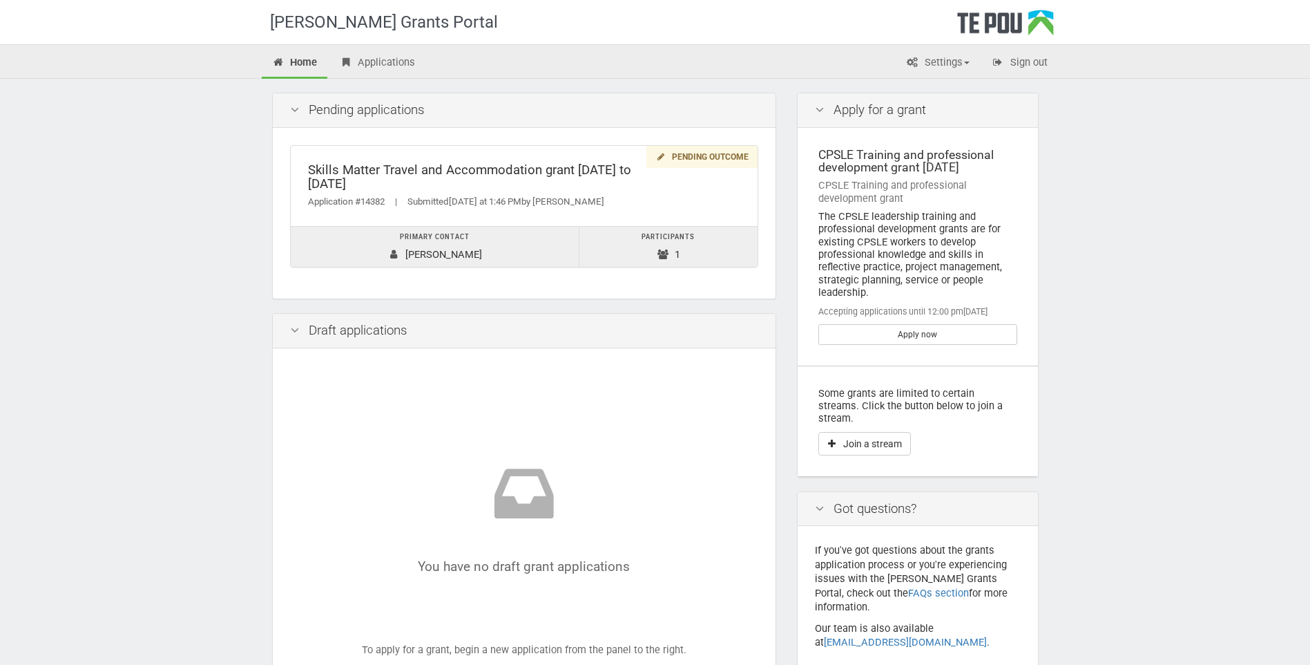
click at [543, 325] on div "Draft applications" at bounding box center [524, 331] width 503 height 35
click at [1027, 59] on link "Sign out" at bounding box center [1020, 63] width 77 height 30
